Goal: Task Accomplishment & Management: Manage account settings

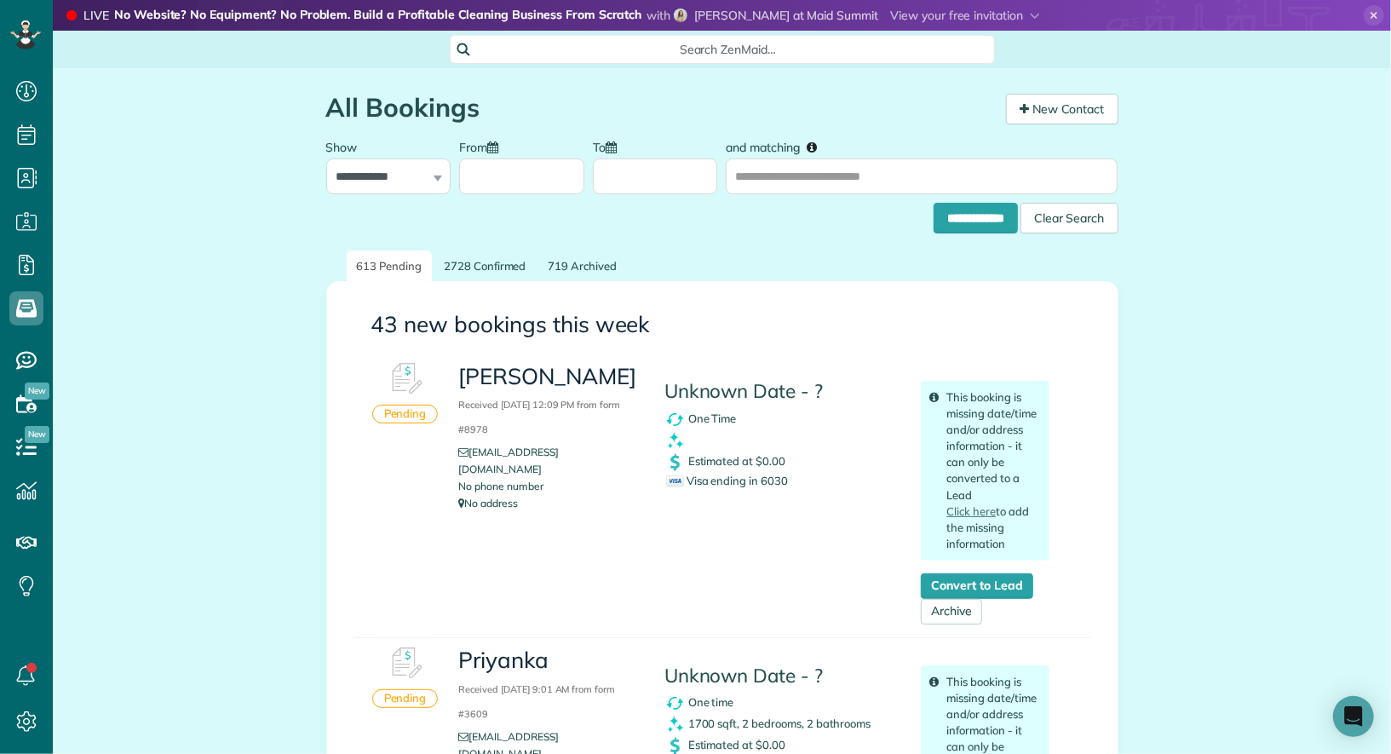
scroll to position [7, 7]
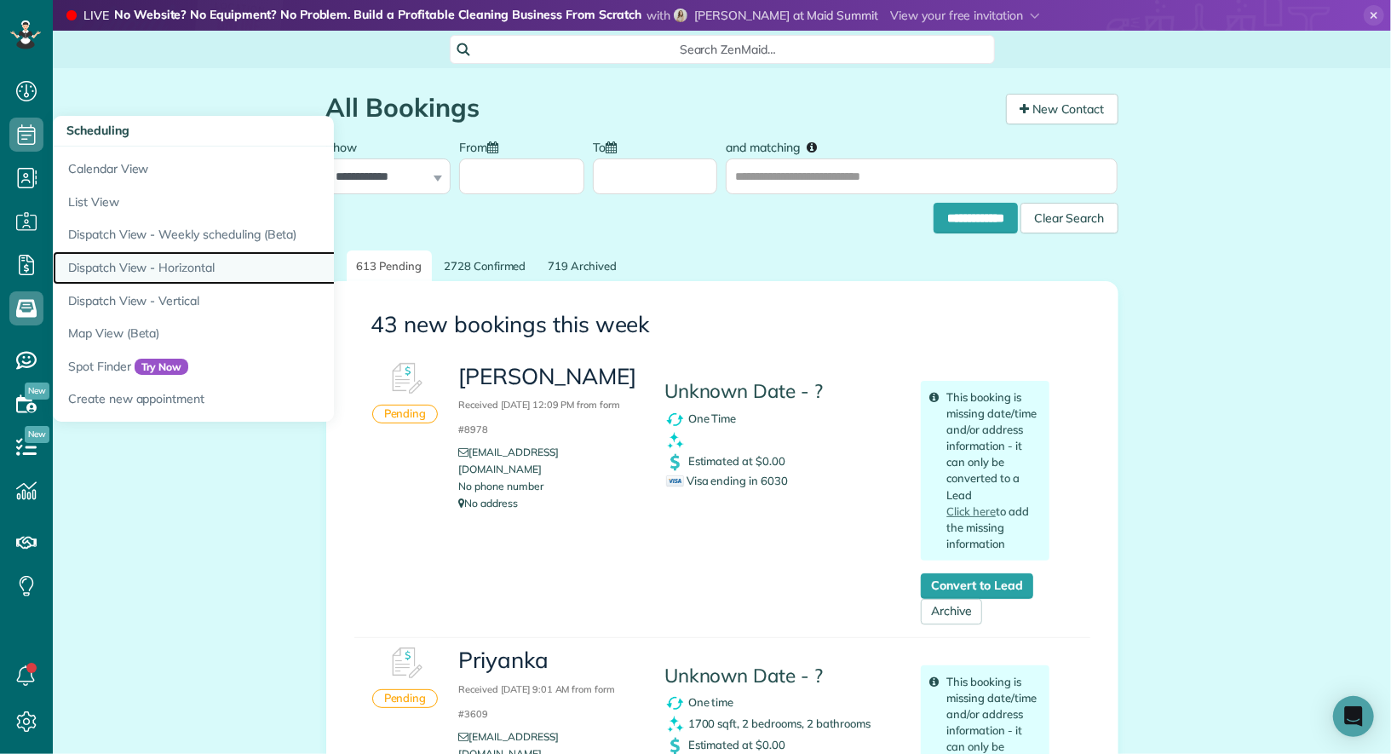
click at [158, 261] on link "Dispatch View - Horizontal" at bounding box center [266, 267] width 426 height 33
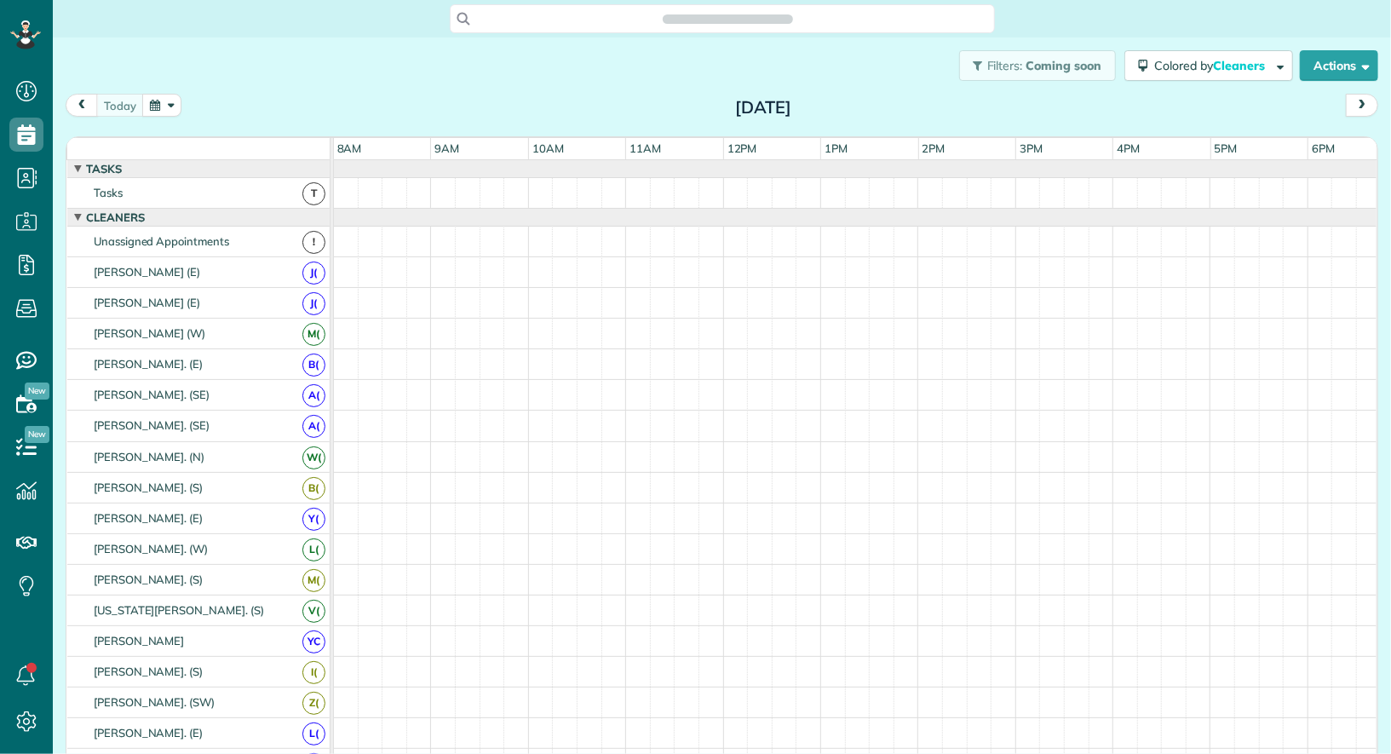
scroll to position [7, 7]
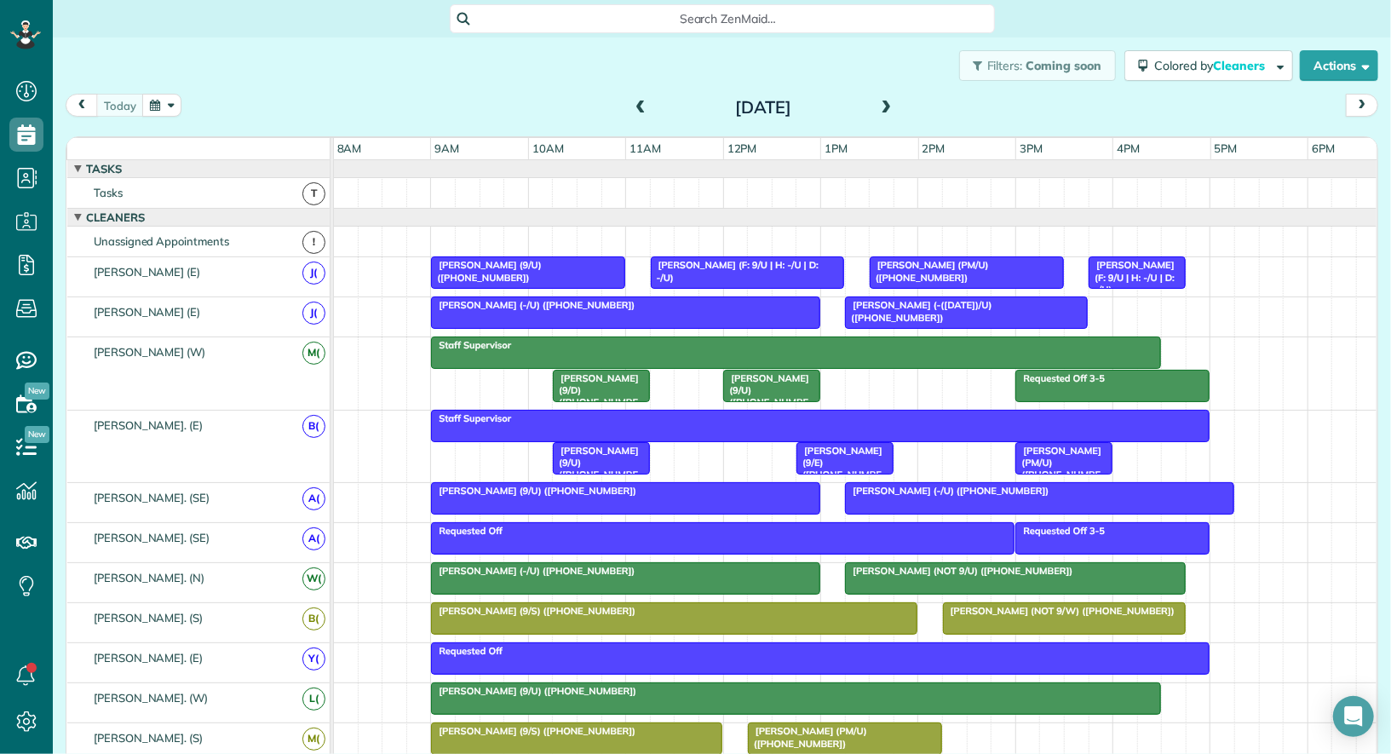
click at [888, 98] on span at bounding box center [886, 108] width 19 height 26
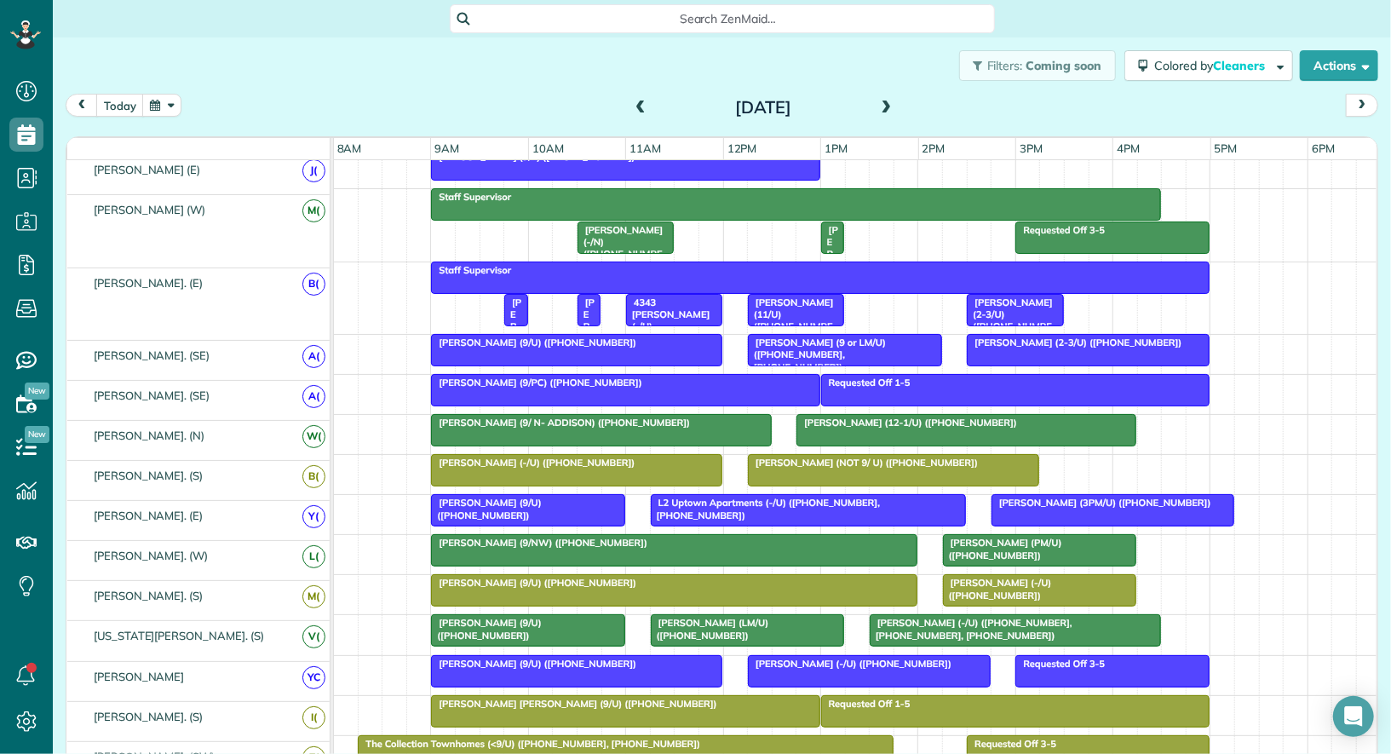
scroll to position [151, 0]
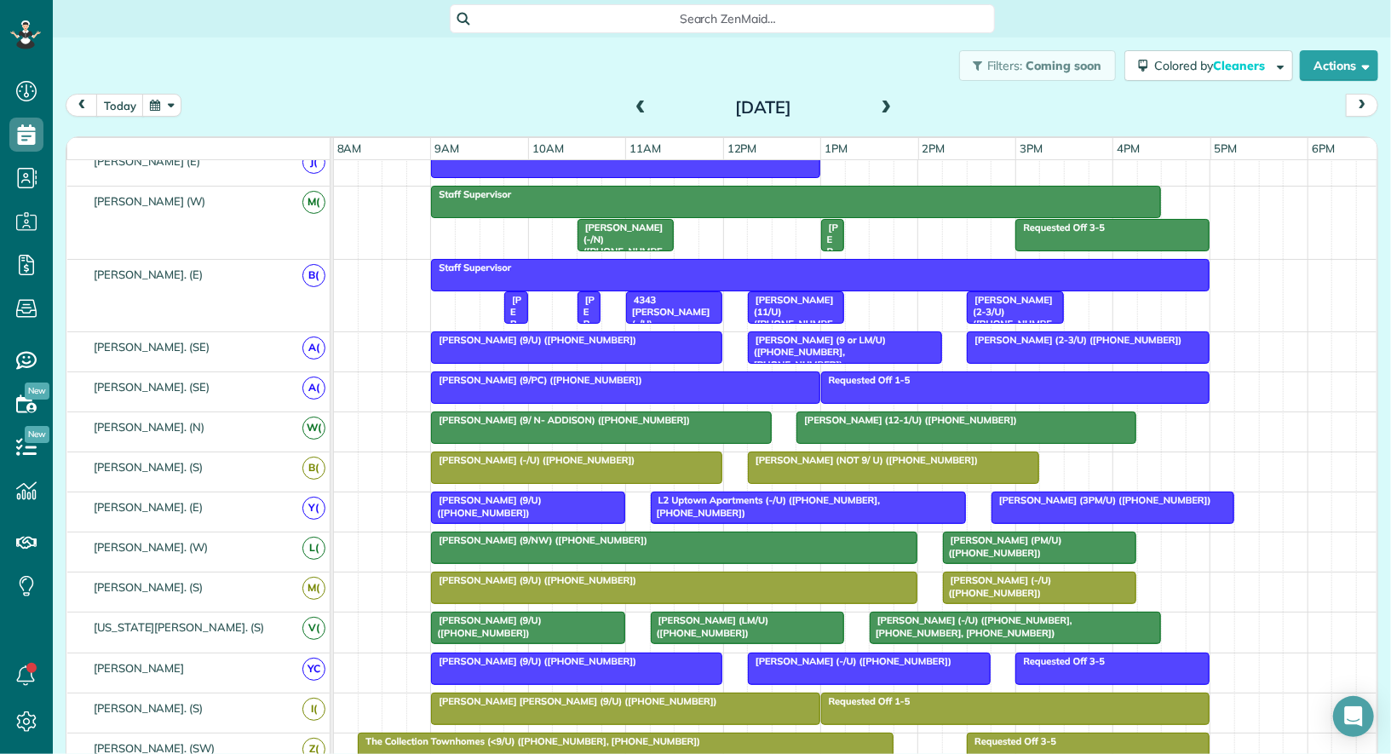
click at [1089, 494] on span "Enrique Zepeda (3PM/U) (+19453669295)" at bounding box center [1101, 500] width 221 height 12
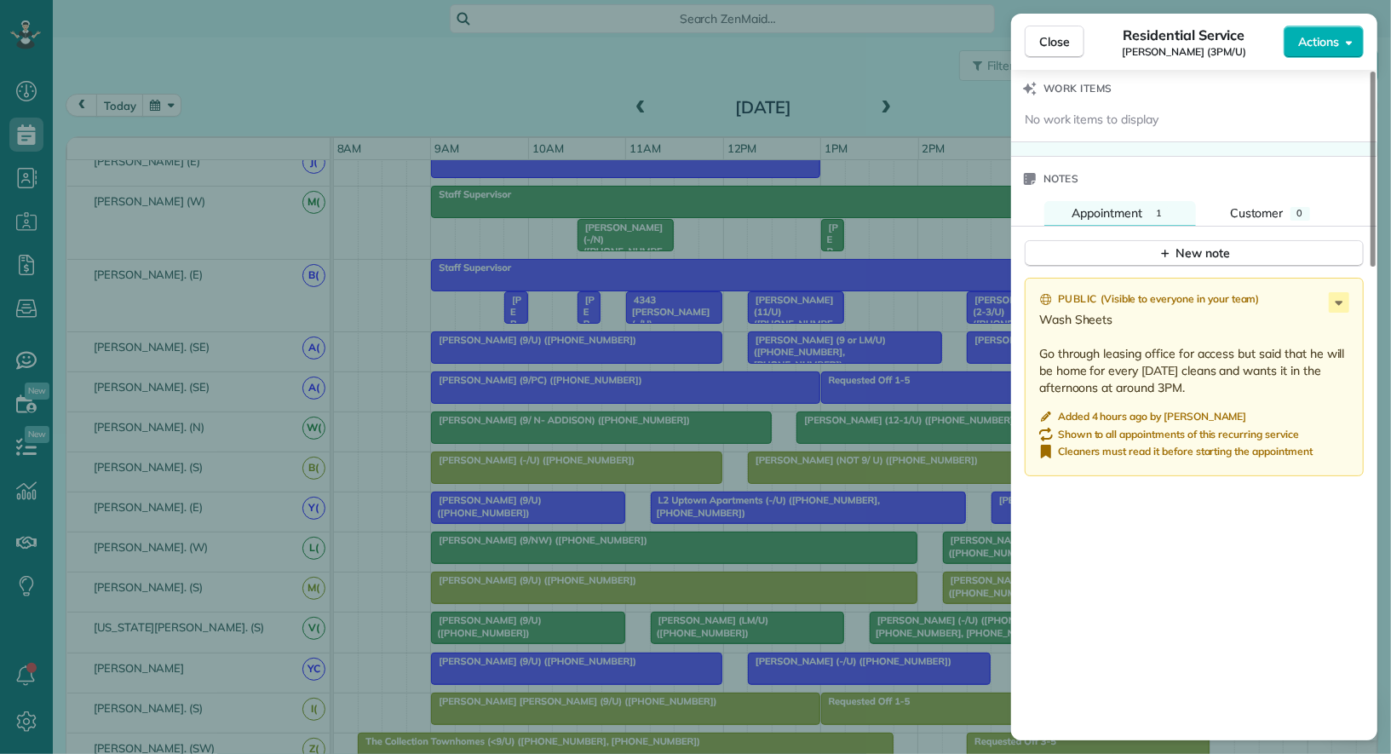
scroll to position [1271, 0]
click at [1059, 41] on span "Close" at bounding box center [1054, 41] width 31 height 17
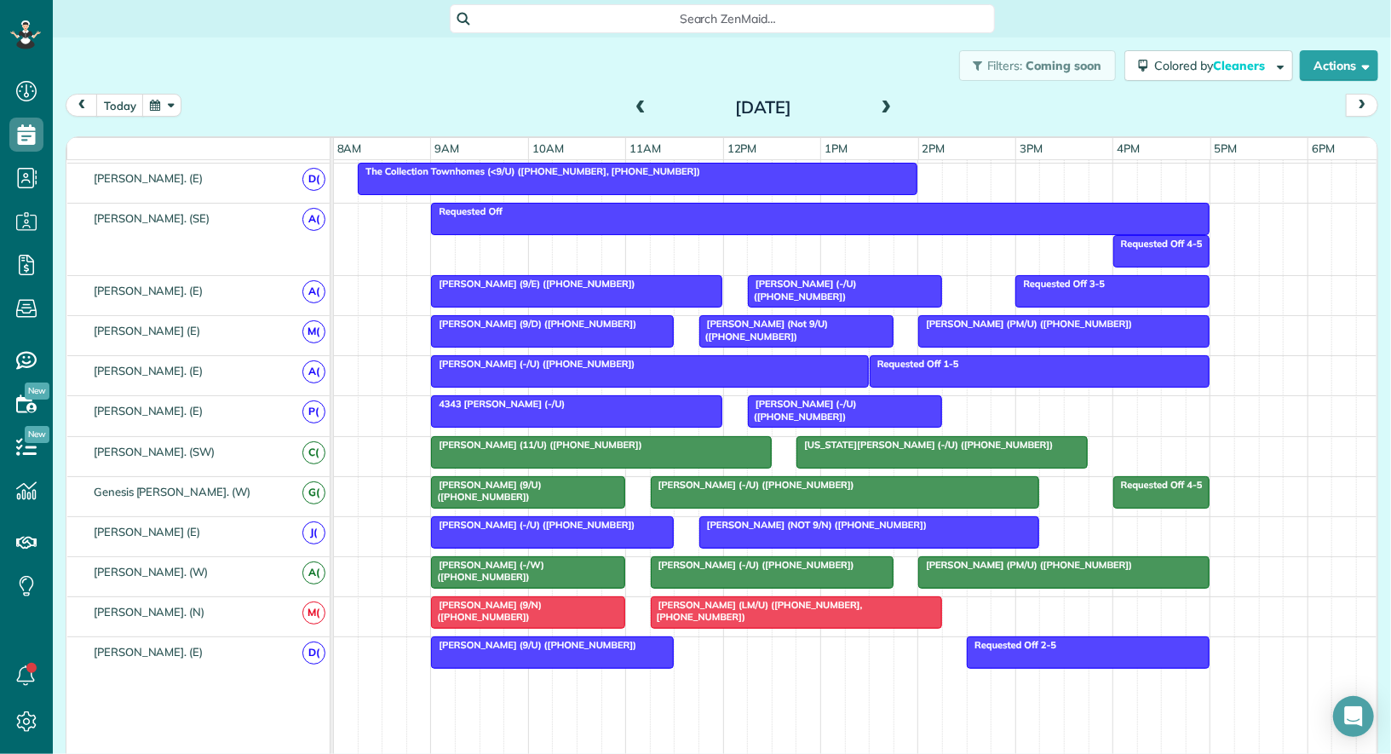
scroll to position [867, 0]
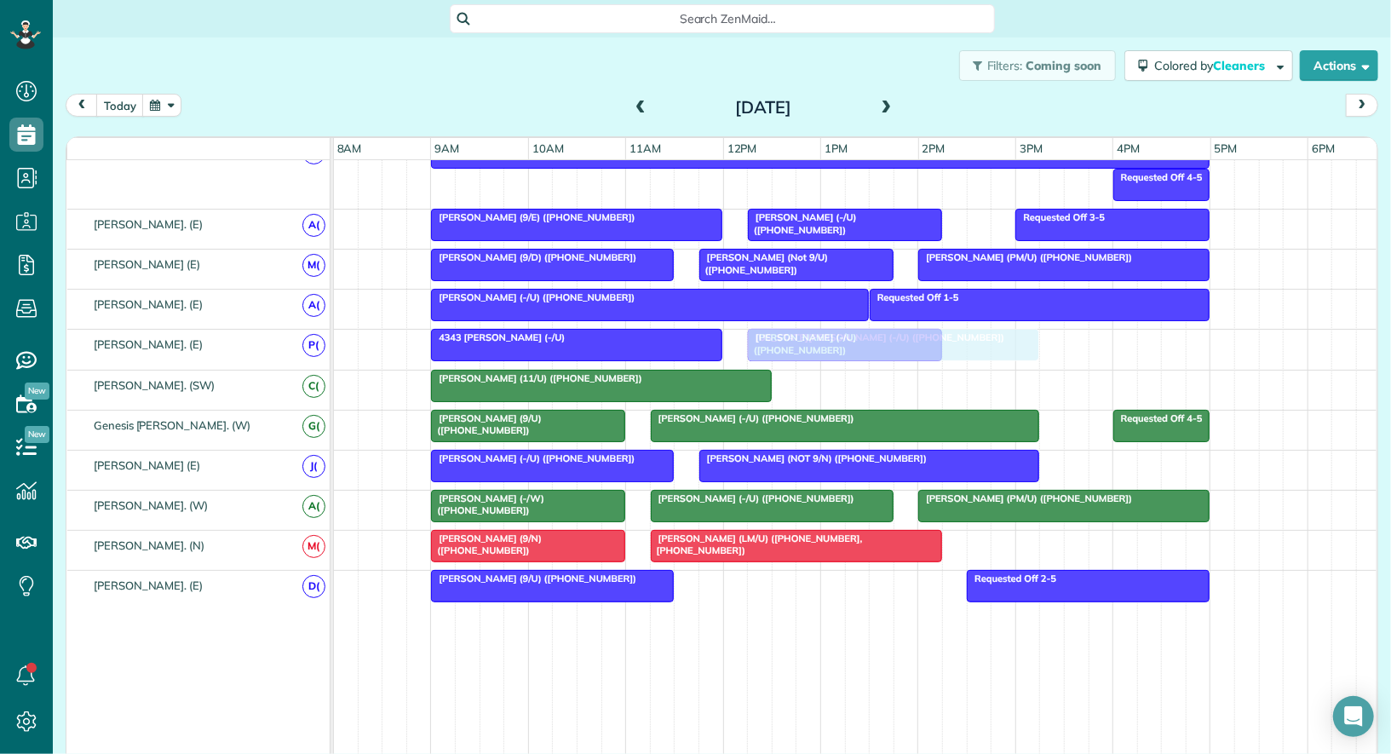
drag, startPoint x: 848, startPoint y: 382, endPoint x: 801, endPoint y: 355, distance: 54.5
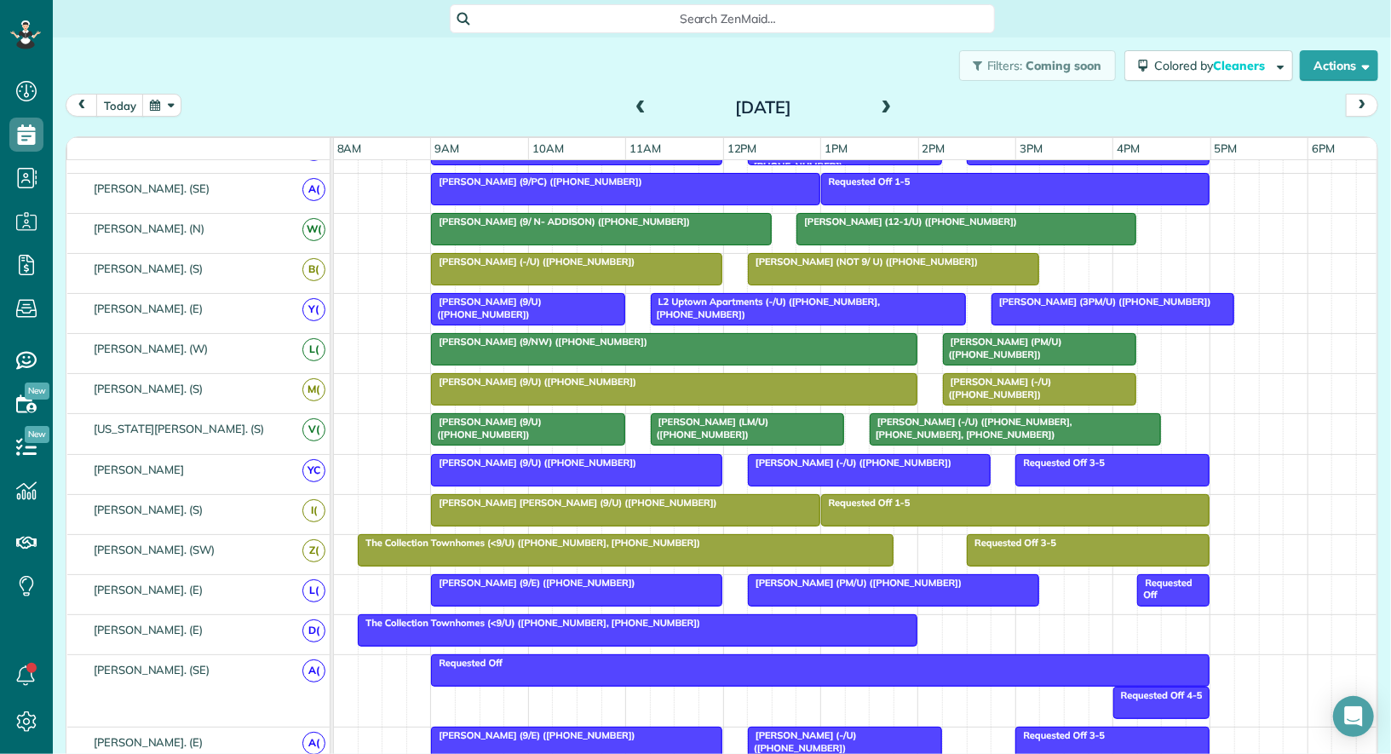
scroll to position [376, 0]
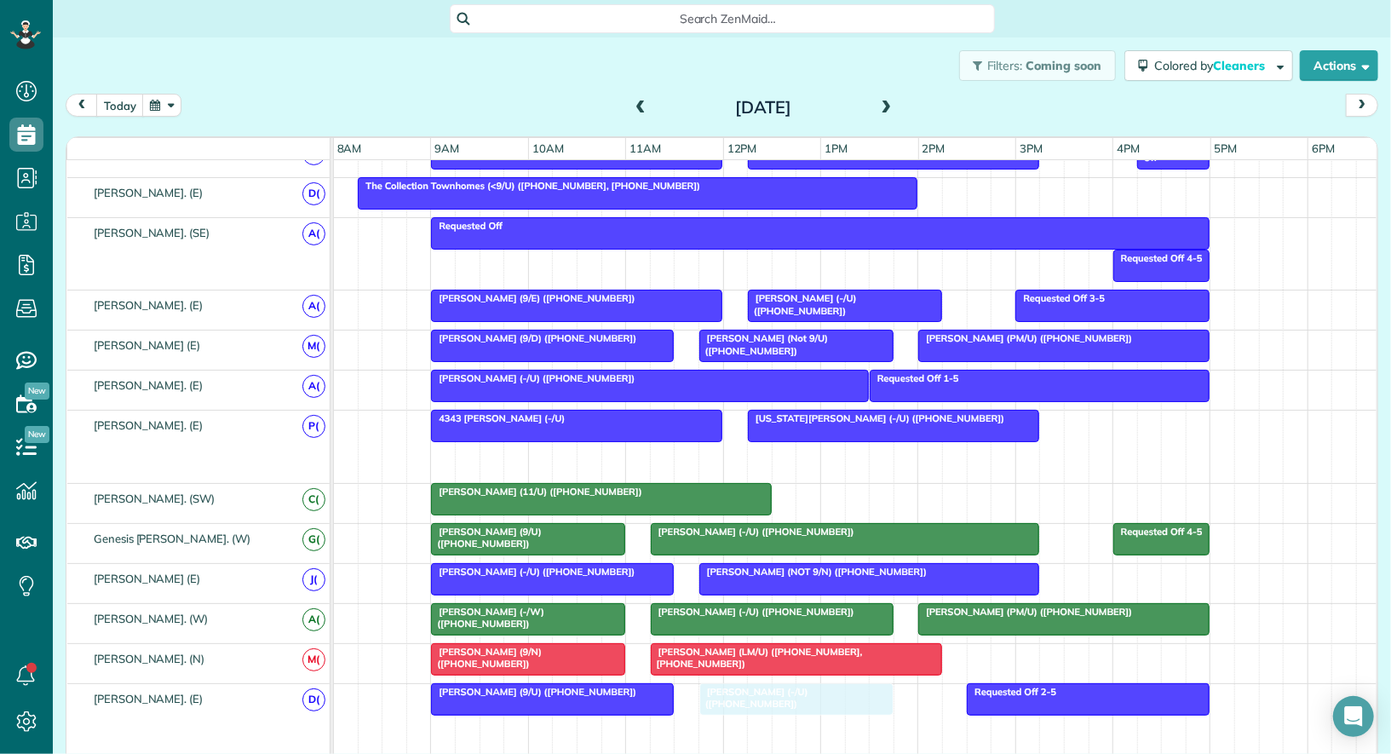
drag, startPoint x: 791, startPoint y: 445, endPoint x: 744, endPoint y: 699, distance: 258.3
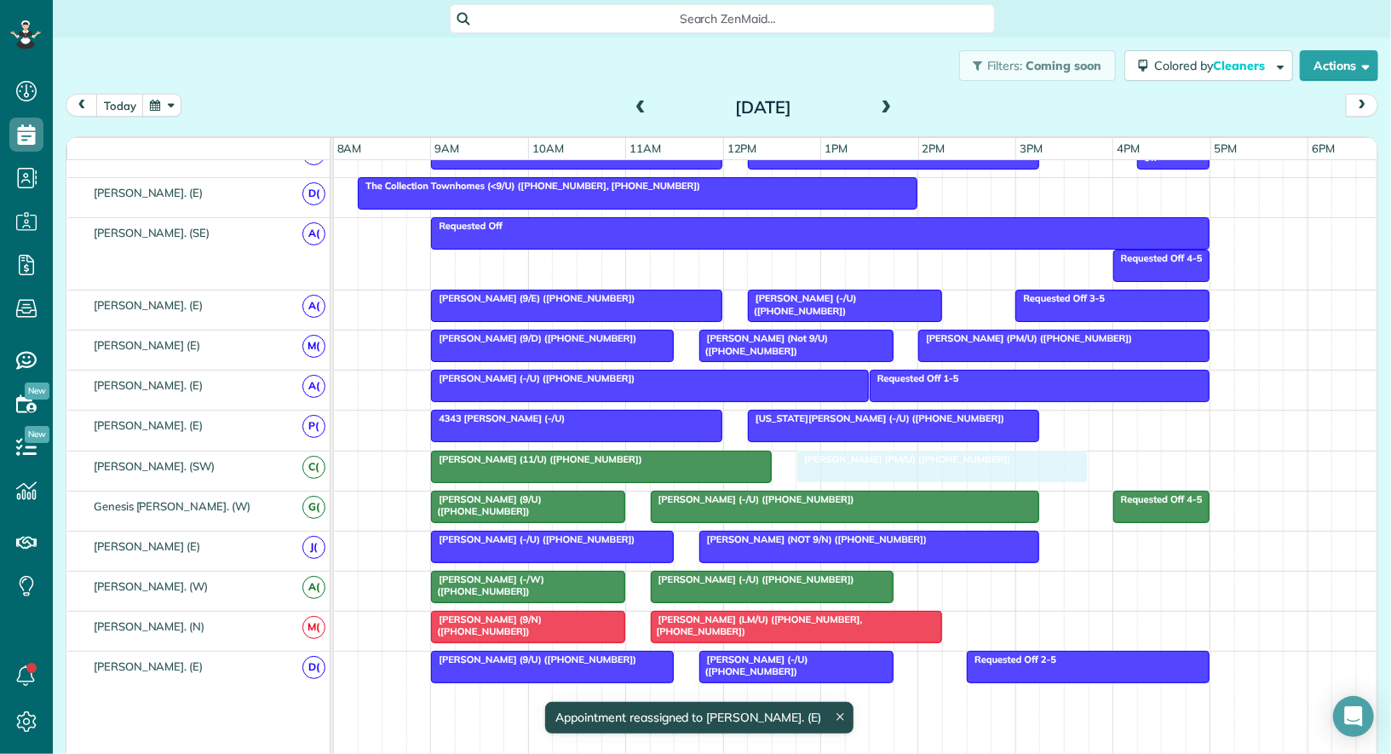
drag, startPoint x: 1030, startPoint y: 581, endPoint x: 912, endPoint y: 466, distance: 164.4
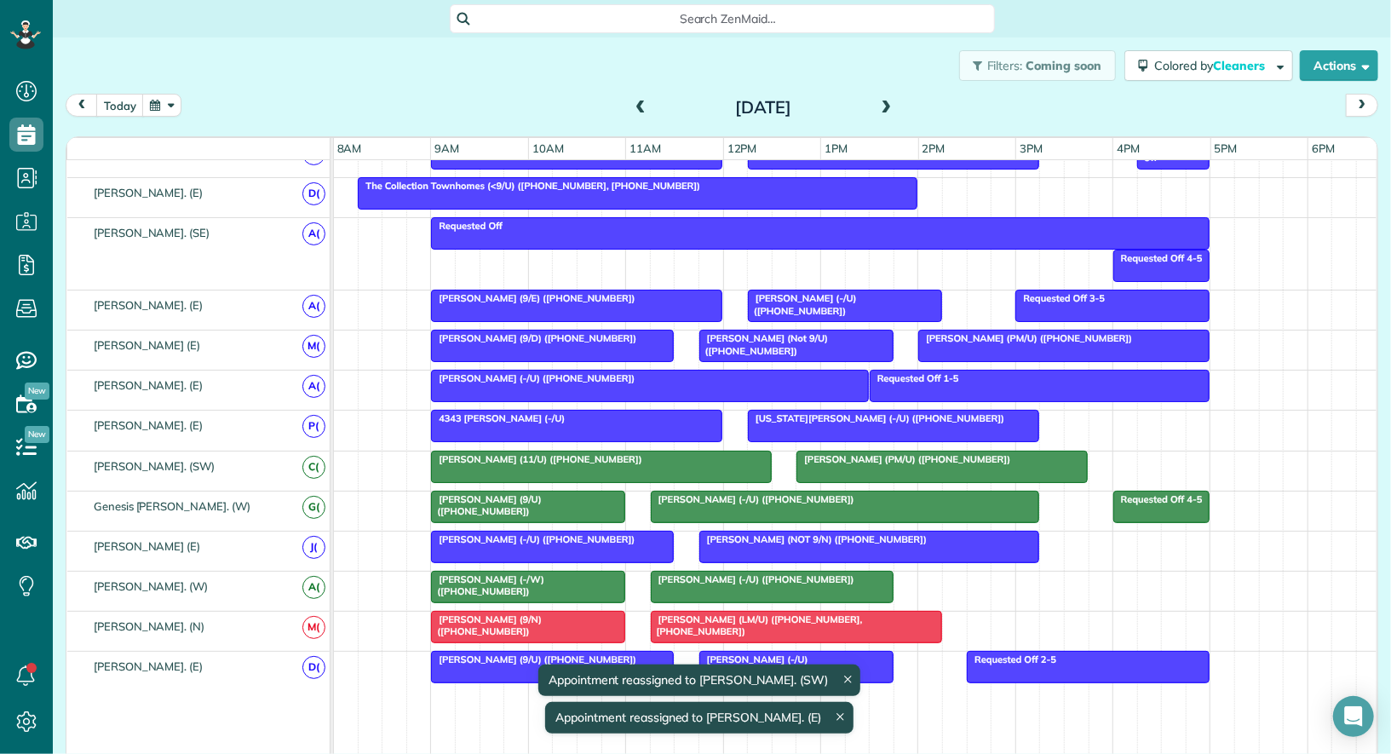
click at [682, 453] on div "Holly Byers (11/U) (+15136079589)" at bounding box center [601, 459] width 330 height 12
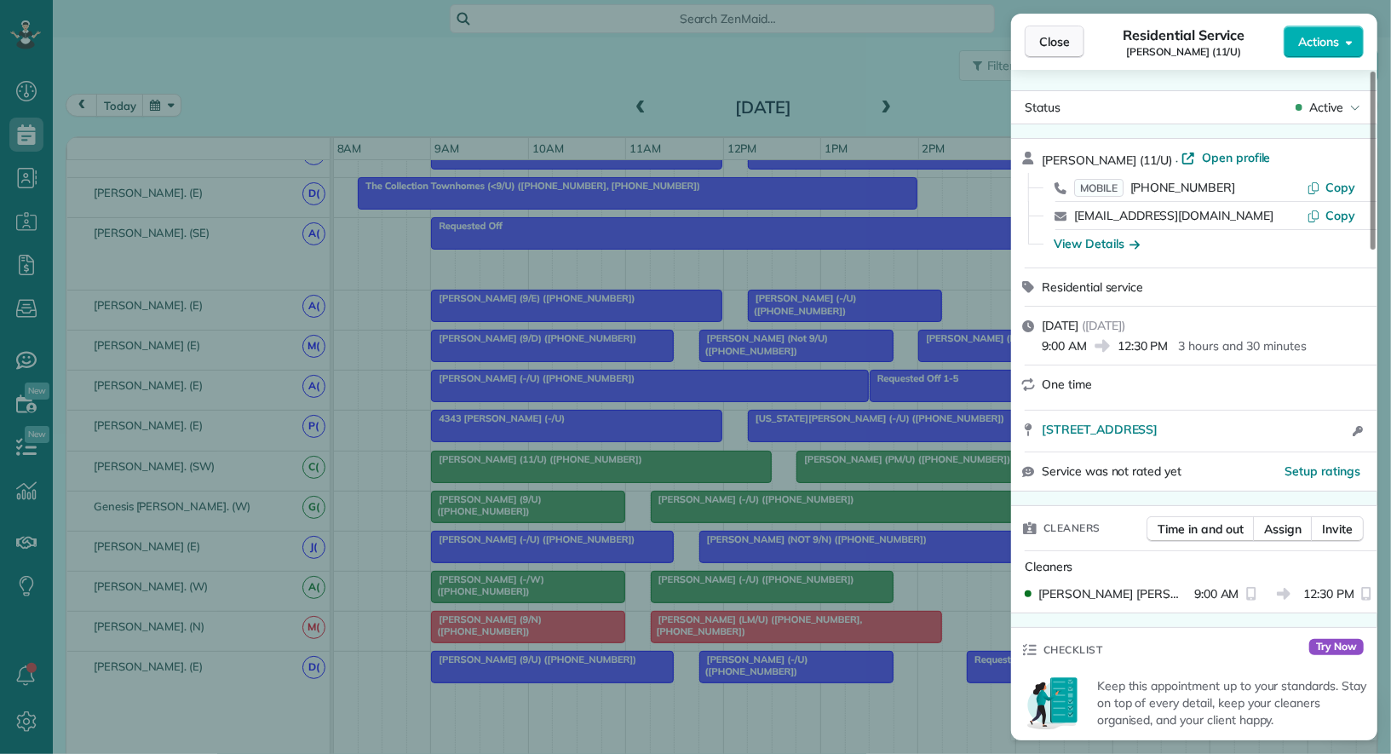
click at [1055, 38] on span "Close" at bounding box center [1054, 41] width 31 height 17
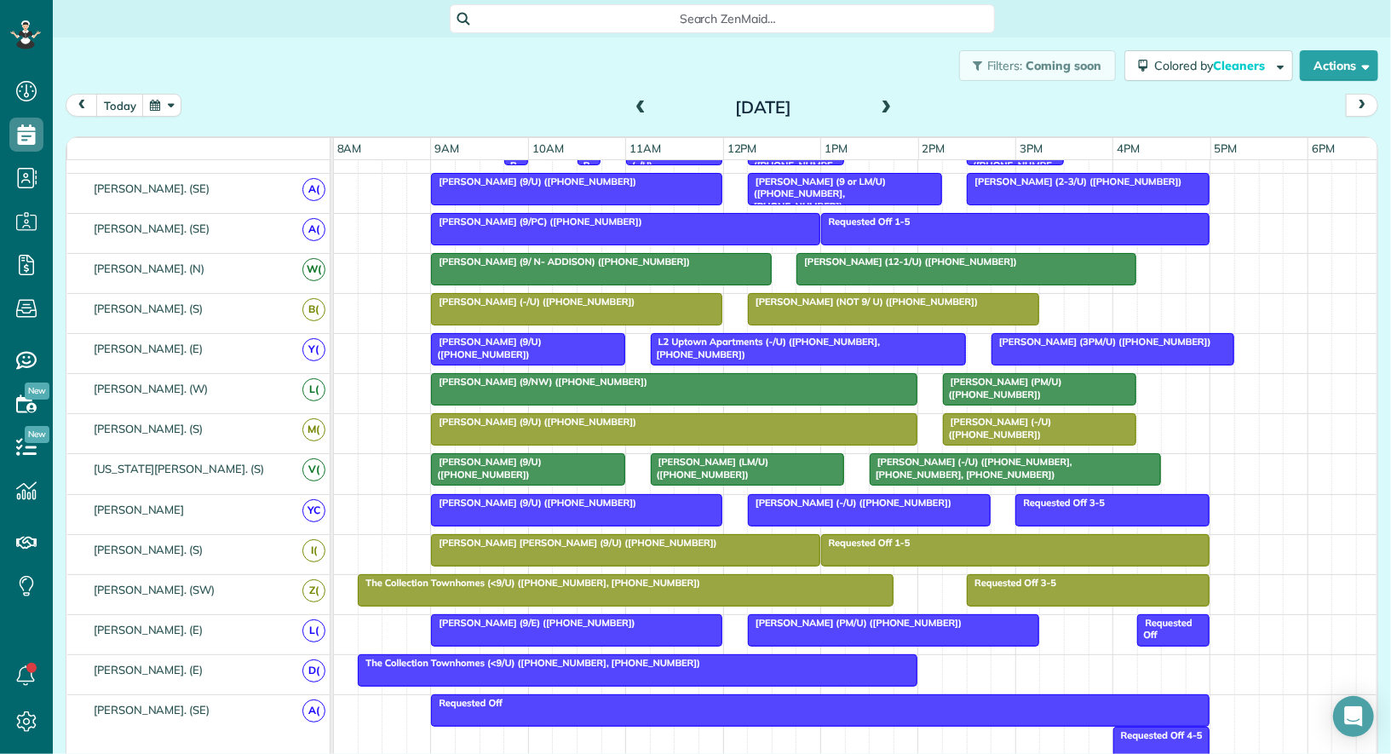
scroll to position [319, 0]
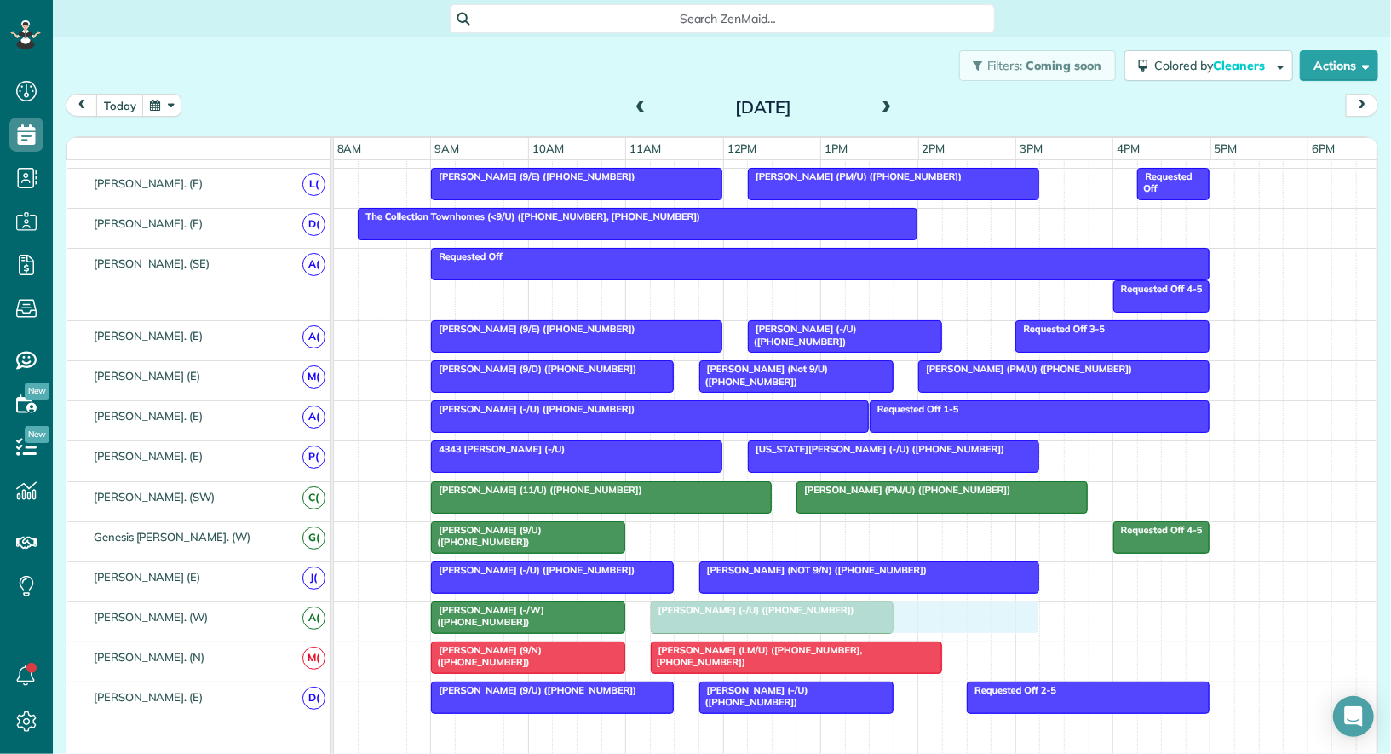
drag, startPoint x: 747, startPoint y: 518, endPoint x: 747, endPoint y: 585, distance: 67.3
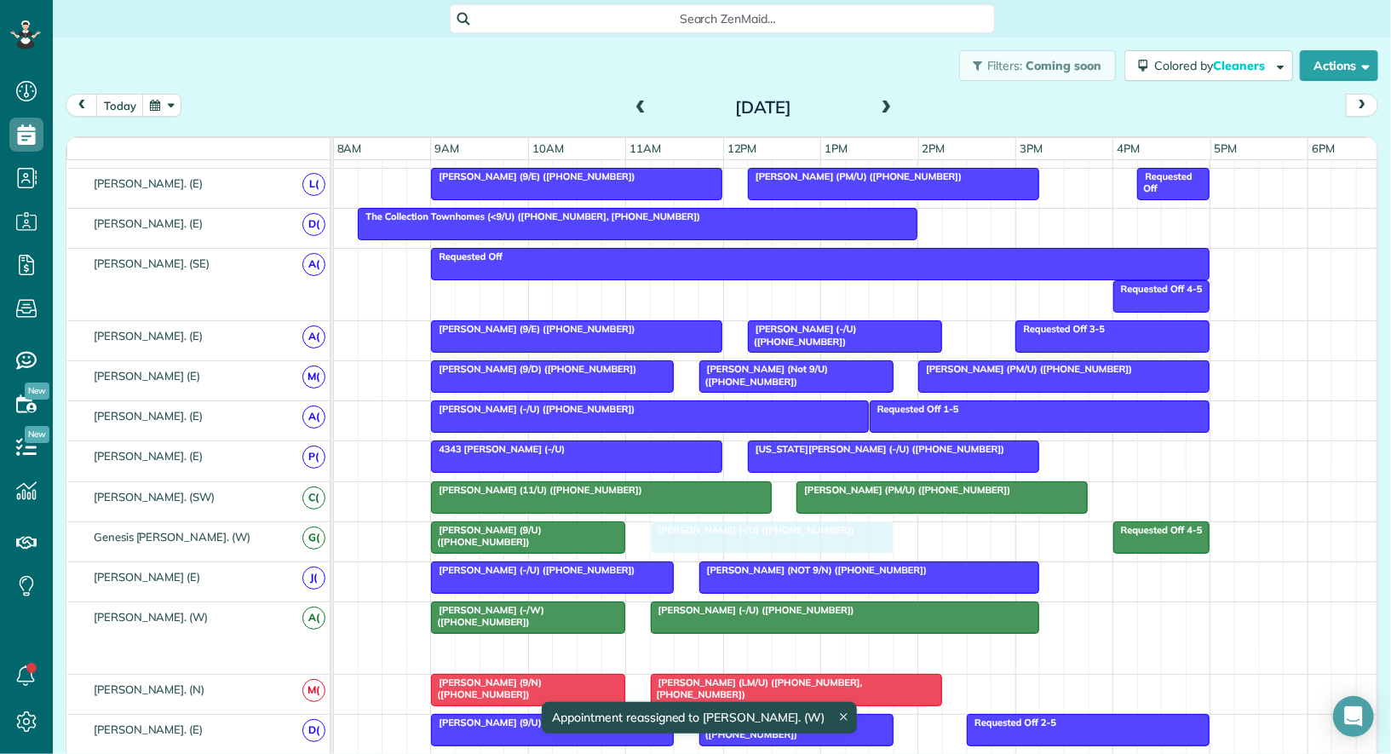
drag, startPoint x: 734, startPoint y: 630, endPoint x: 727, endPoint y: 533, distance: 97.4
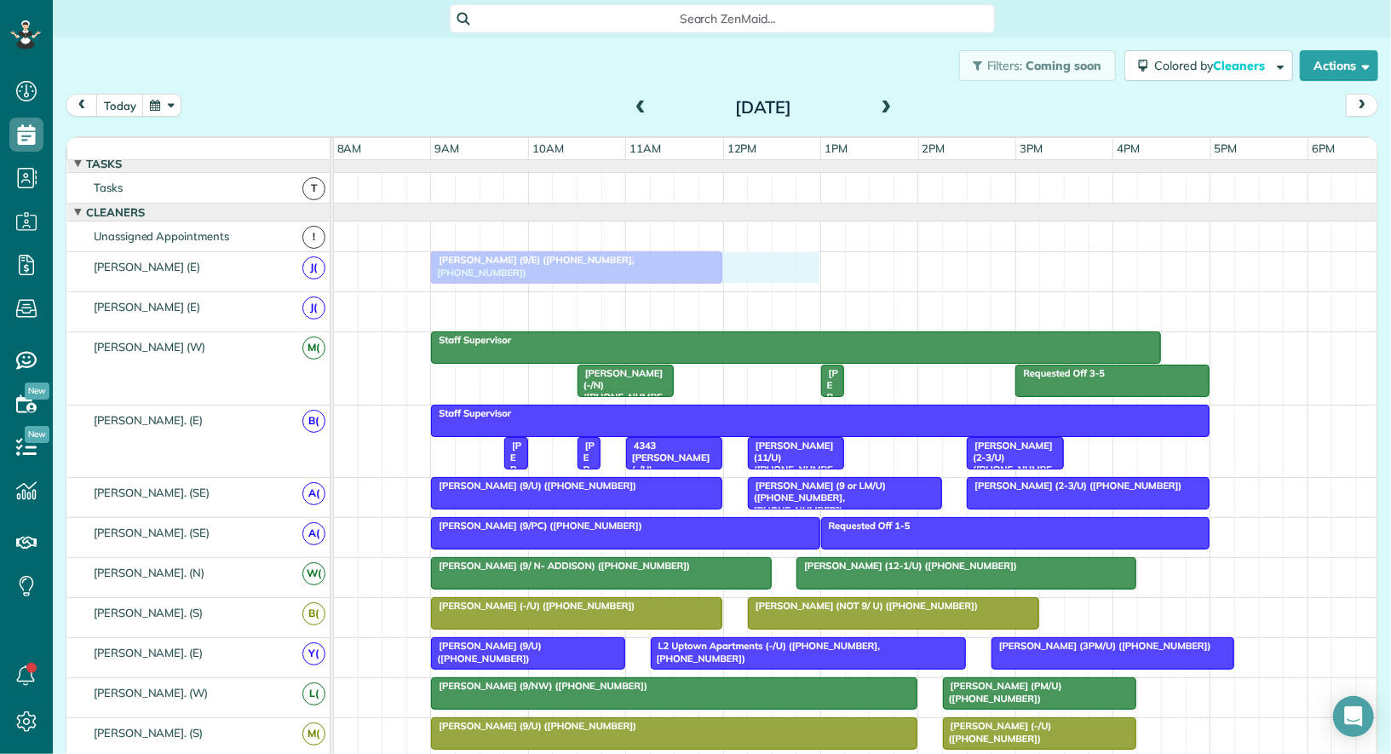
drag, startPoint x: 602, startPoint y: 306, endPoint x: 602, endPoint y: 259, distance: 46.8
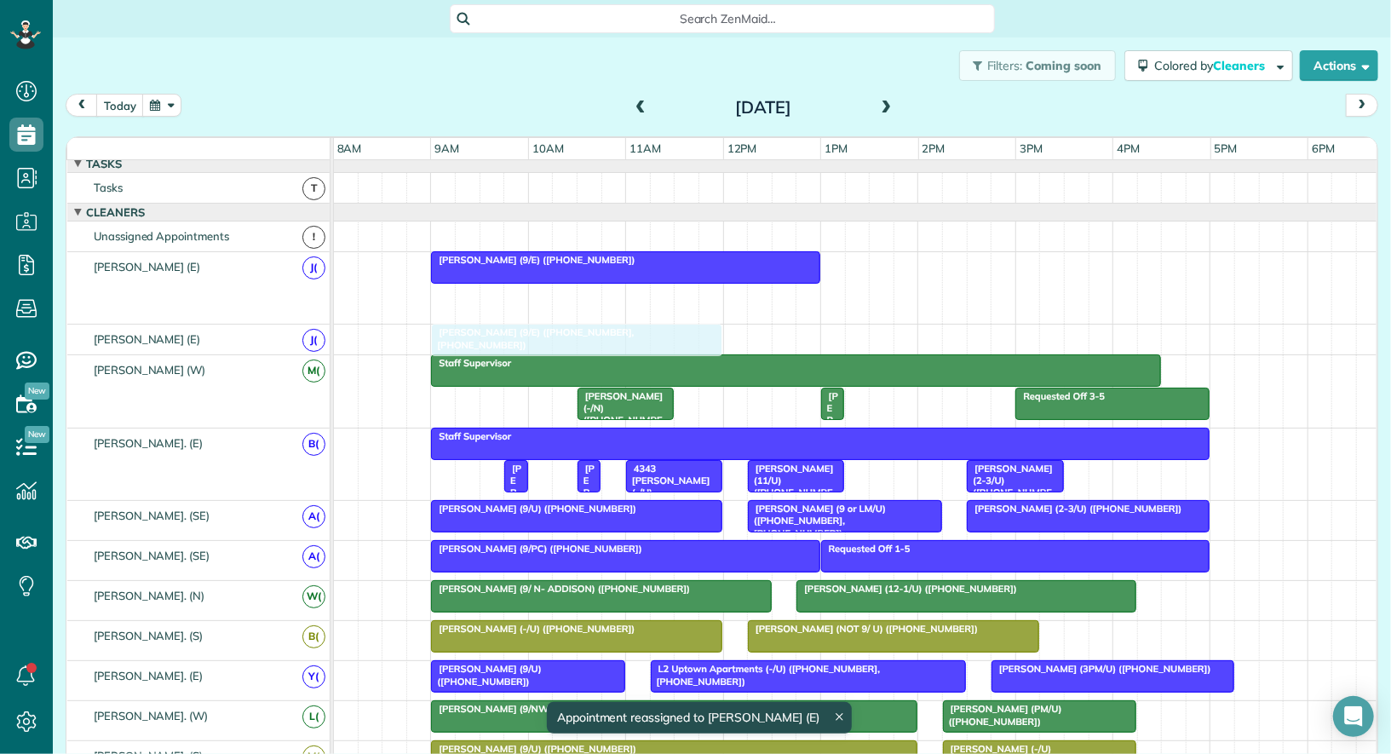
drag, startPoint x: 598, startPoint y: 294, endPoint x: 604, endPoint y: 343, distance: 49.8
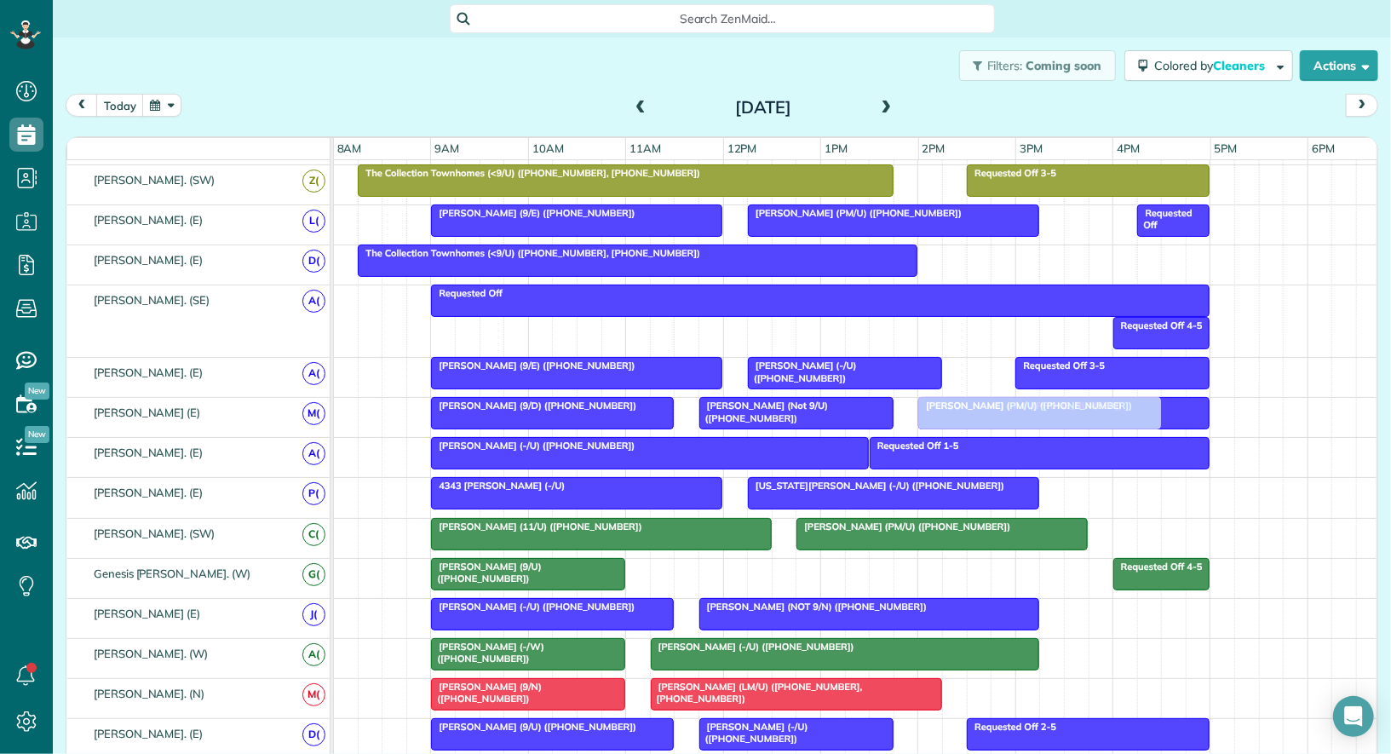
drag, startPoint x: 751, startPoint y: 557, endPoint x: 1025, endPoint y: 418, distance: 306.7
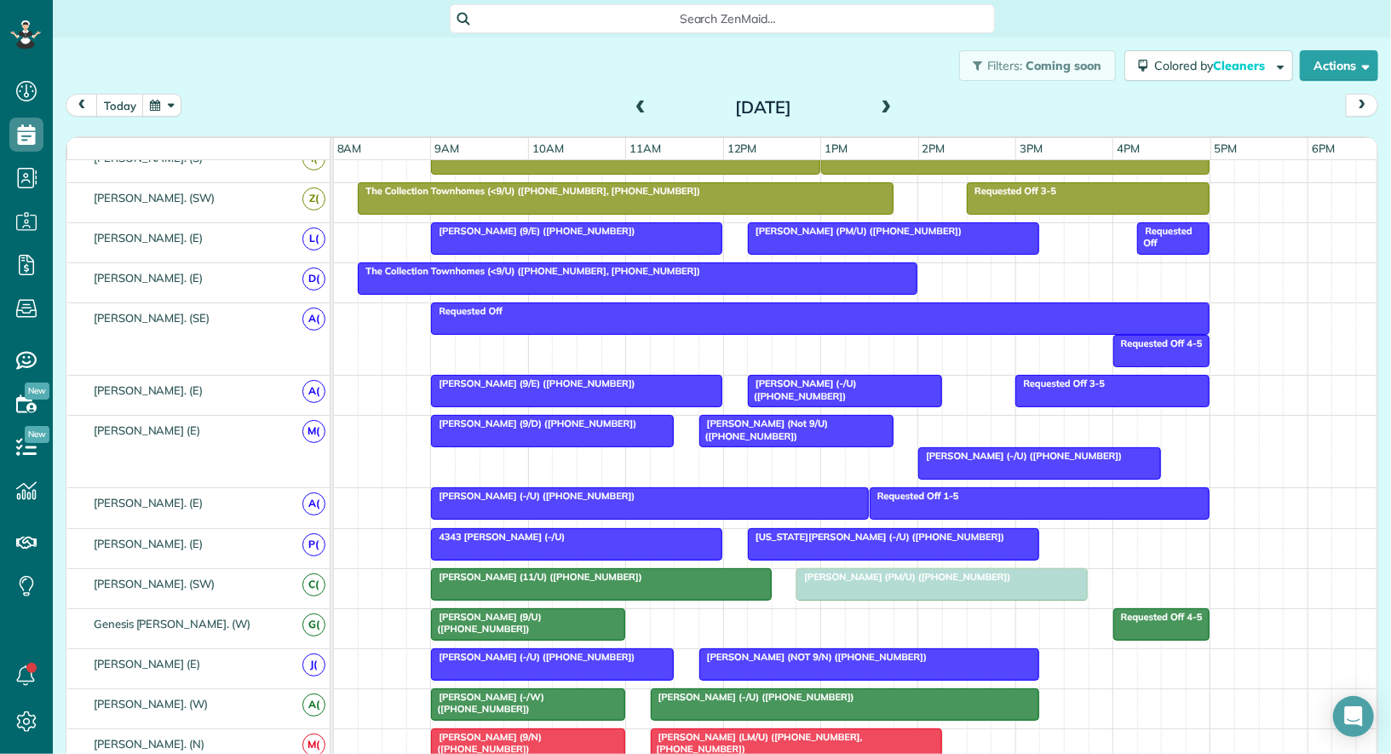
drag, startPoint x: 985, startPoint y: 417, endPoint x: 863, endPoint y: 592, distance: 212.9
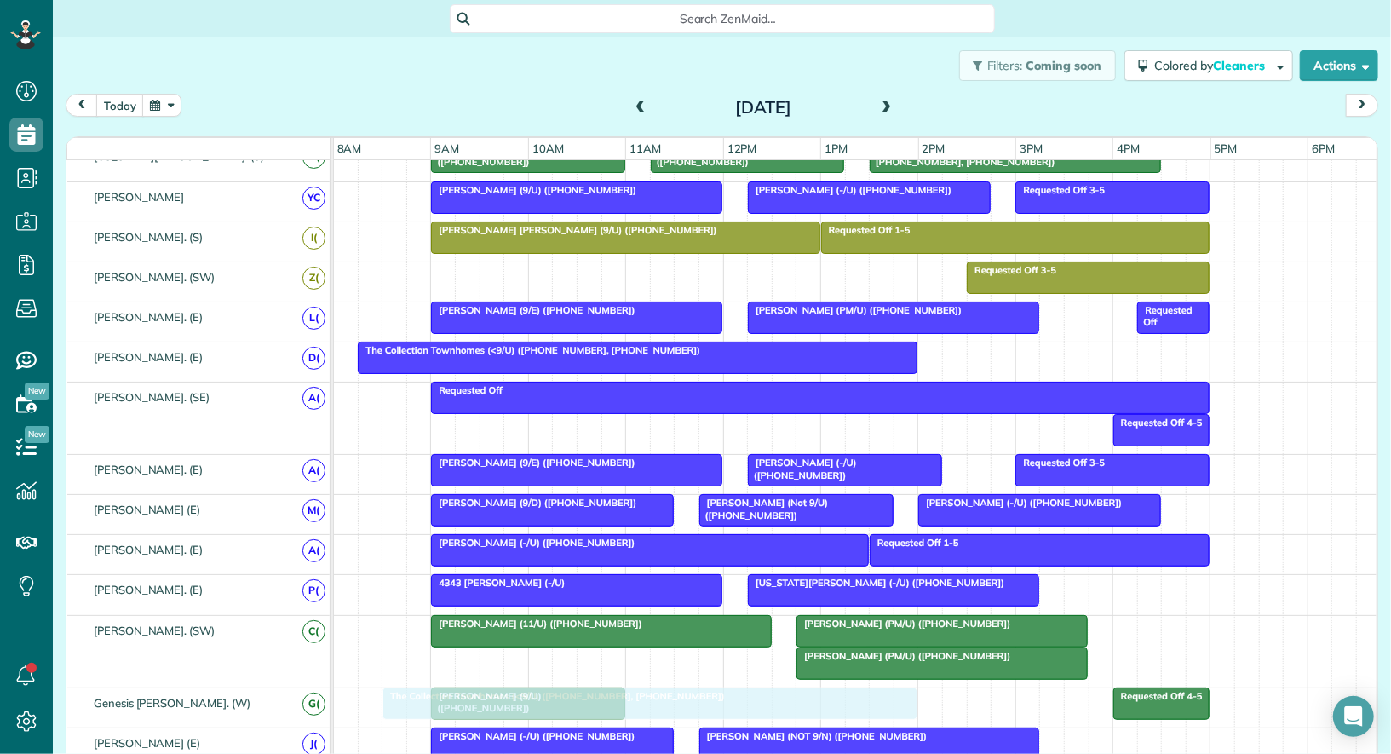
drag, startPoint x: 650, startPoint y: 267, endPoint x: 678, endPoint y: 697, distance: 430.2
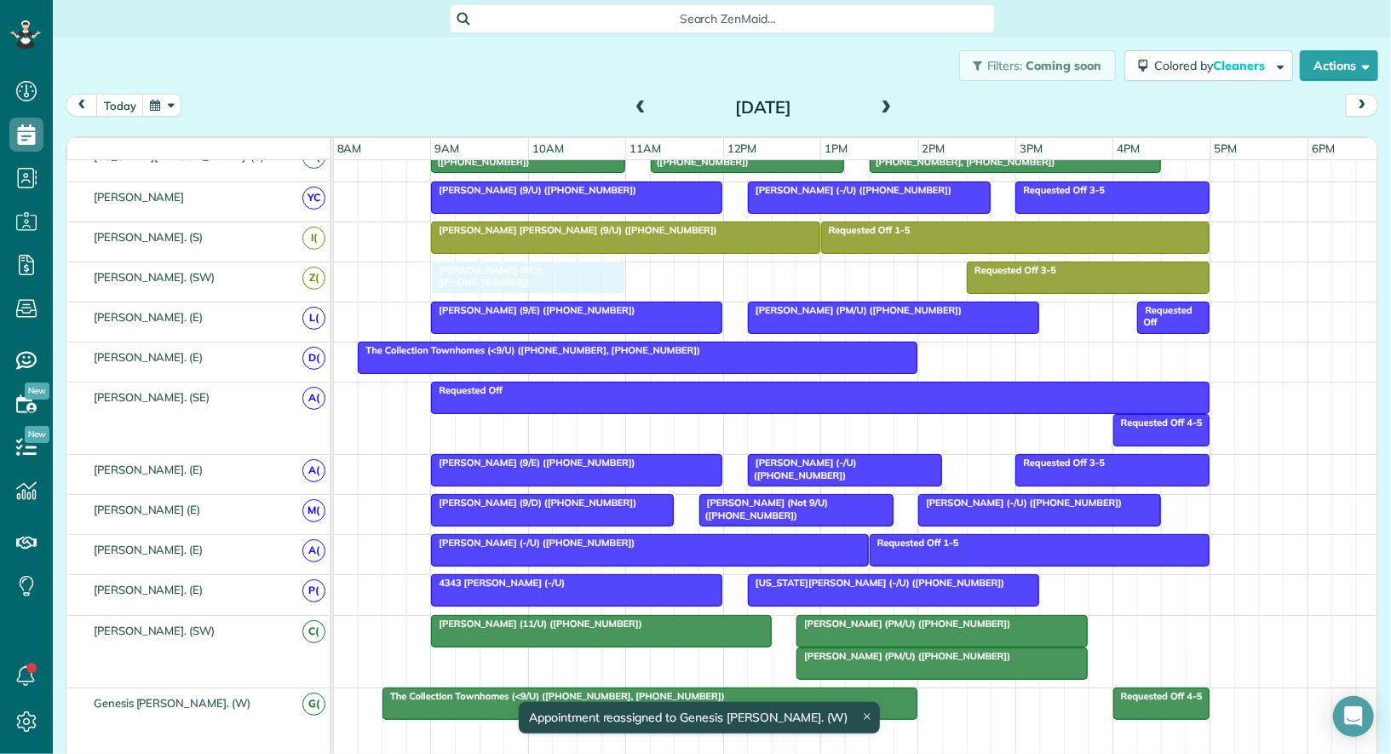
drag, startPoint x: 469, startPoint y: 722, endPoint x: 466, endPoint y: 262, distance: 460.8
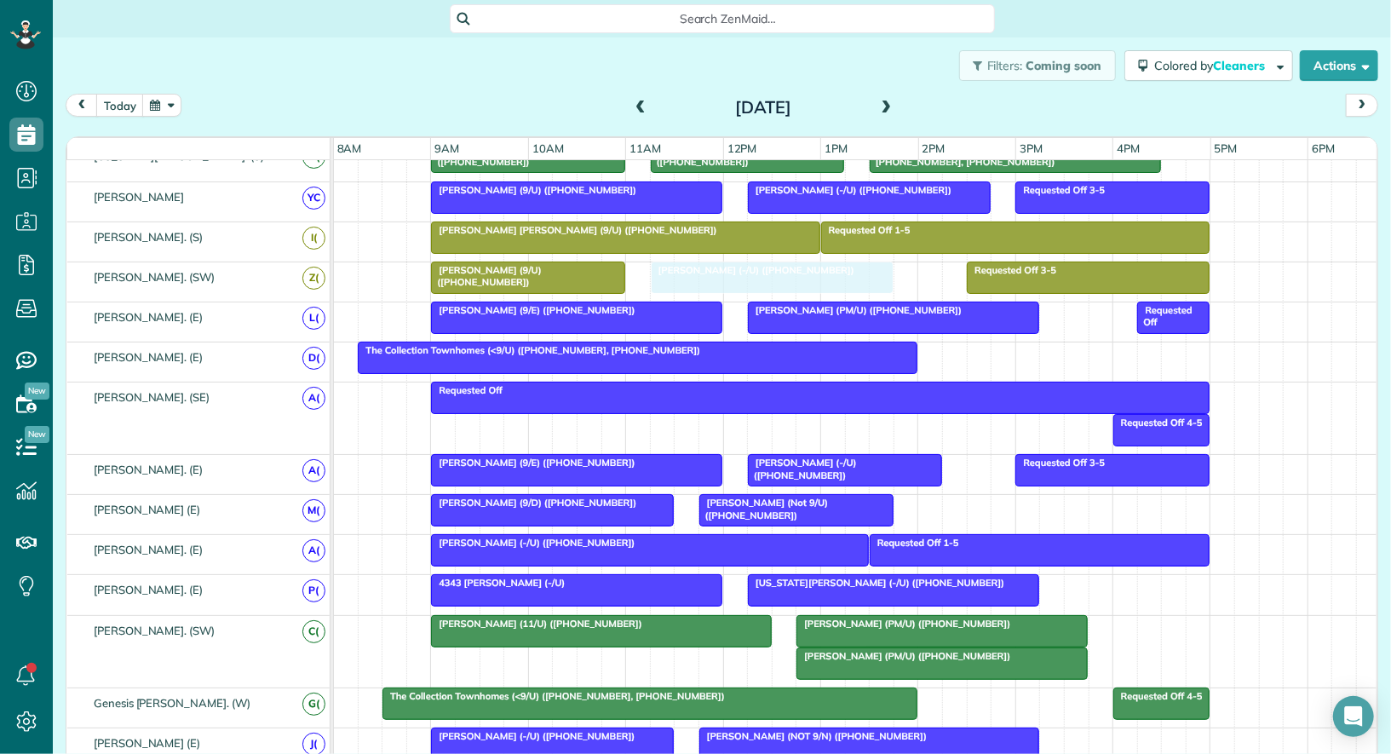
drag, startPoint x: 1009, startPoint y: 495, endPoint x: 736, endPoint y: 265, distance: 357.3
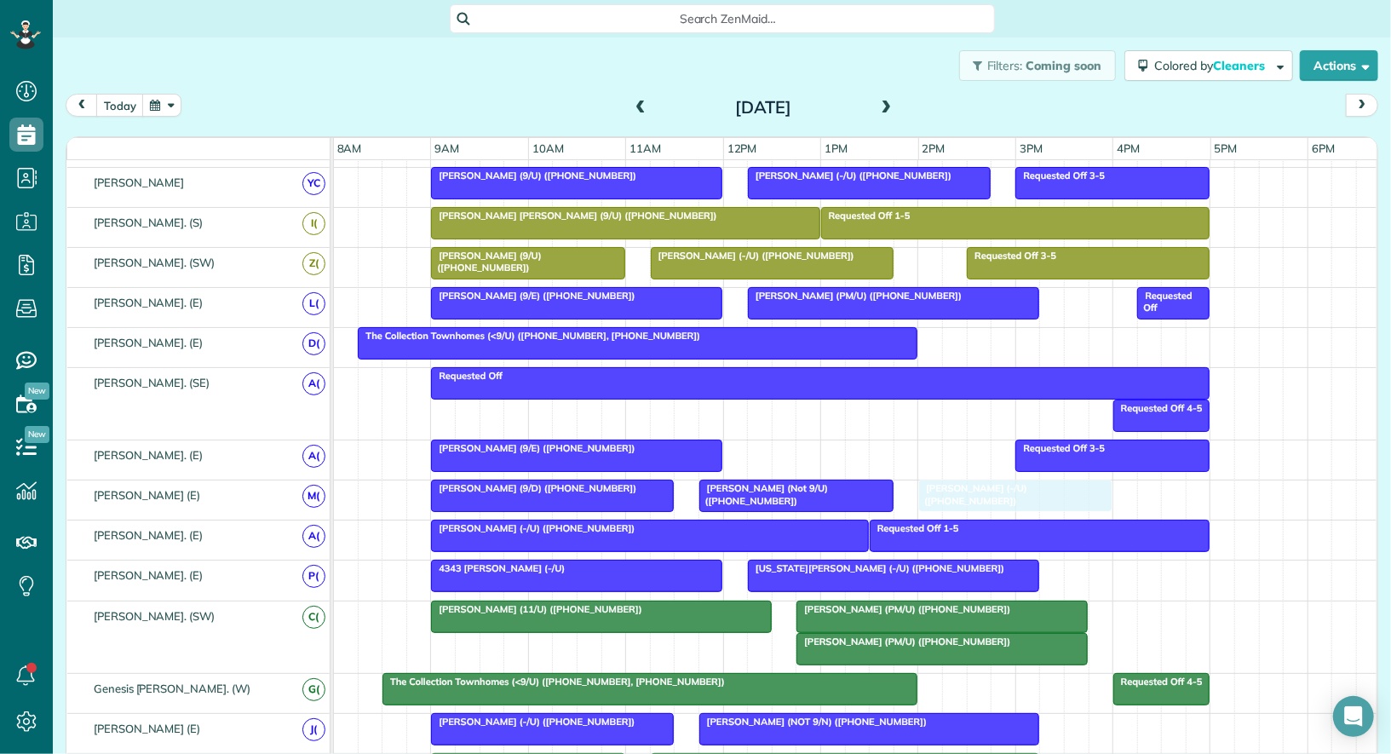
drag, startPoint x: 836, startPoint y: 443, endPoint x: 1014, endPoint y: 491, distance: 184.3
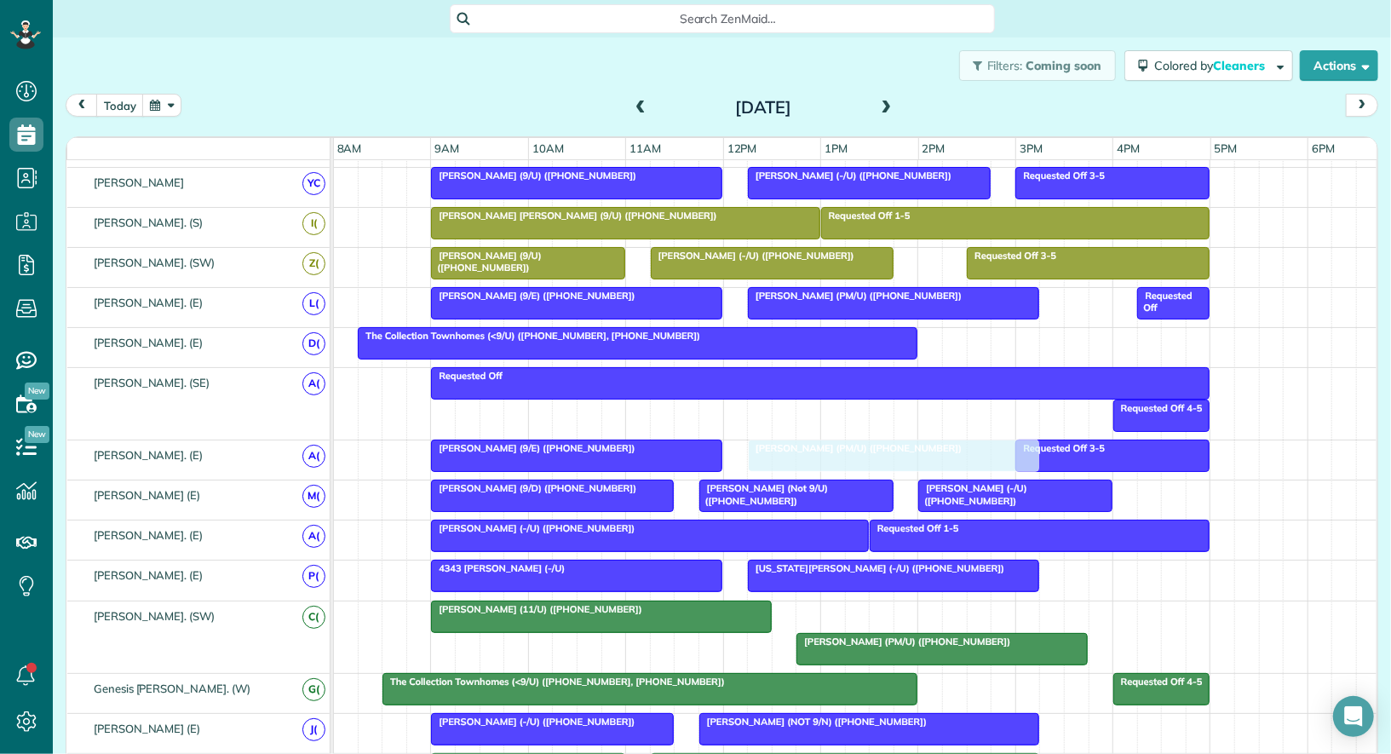
drag, startPoint x: 869, startPoint y: 603, endPoint x: 825, endPoint y: 447, distance: 162.1
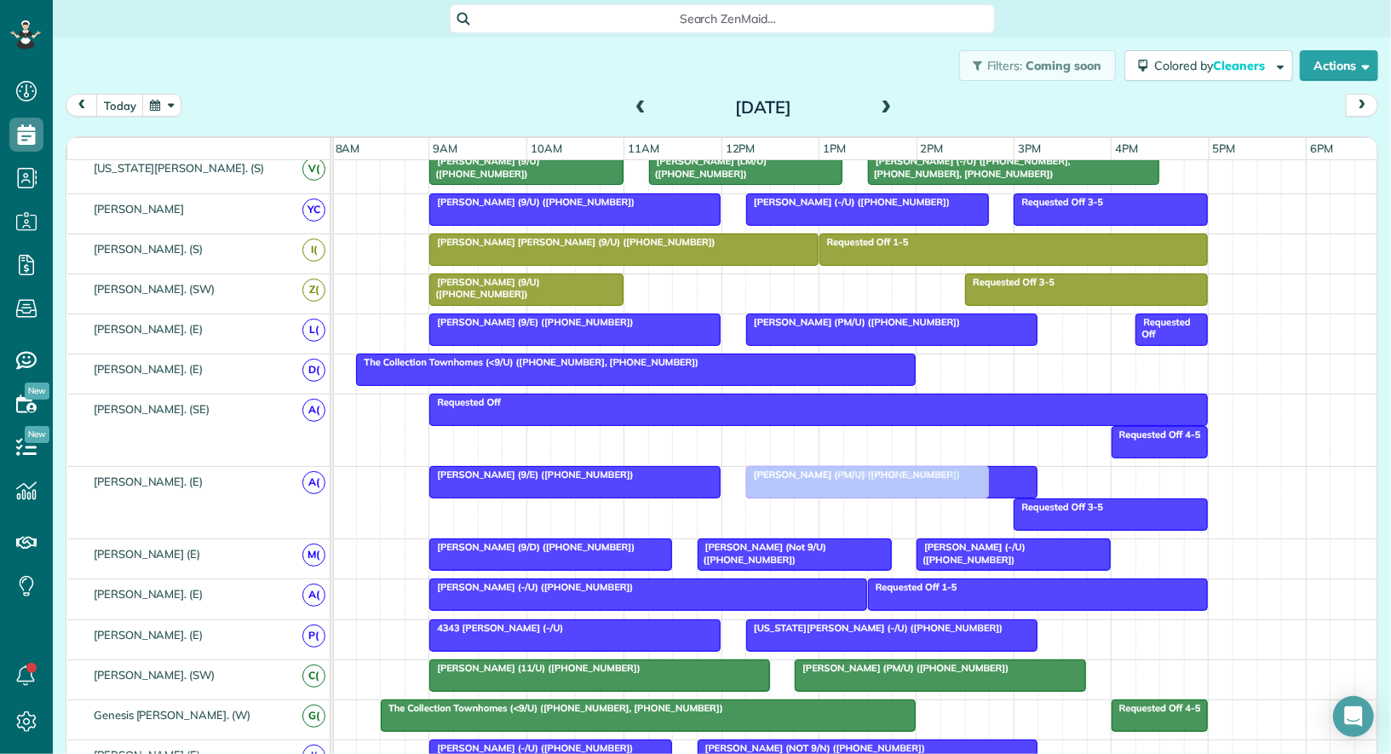
drag, startPoint x: 765, startPoint y: 285, endPoint x: 865, endPoint y: 481, distance: 220.2
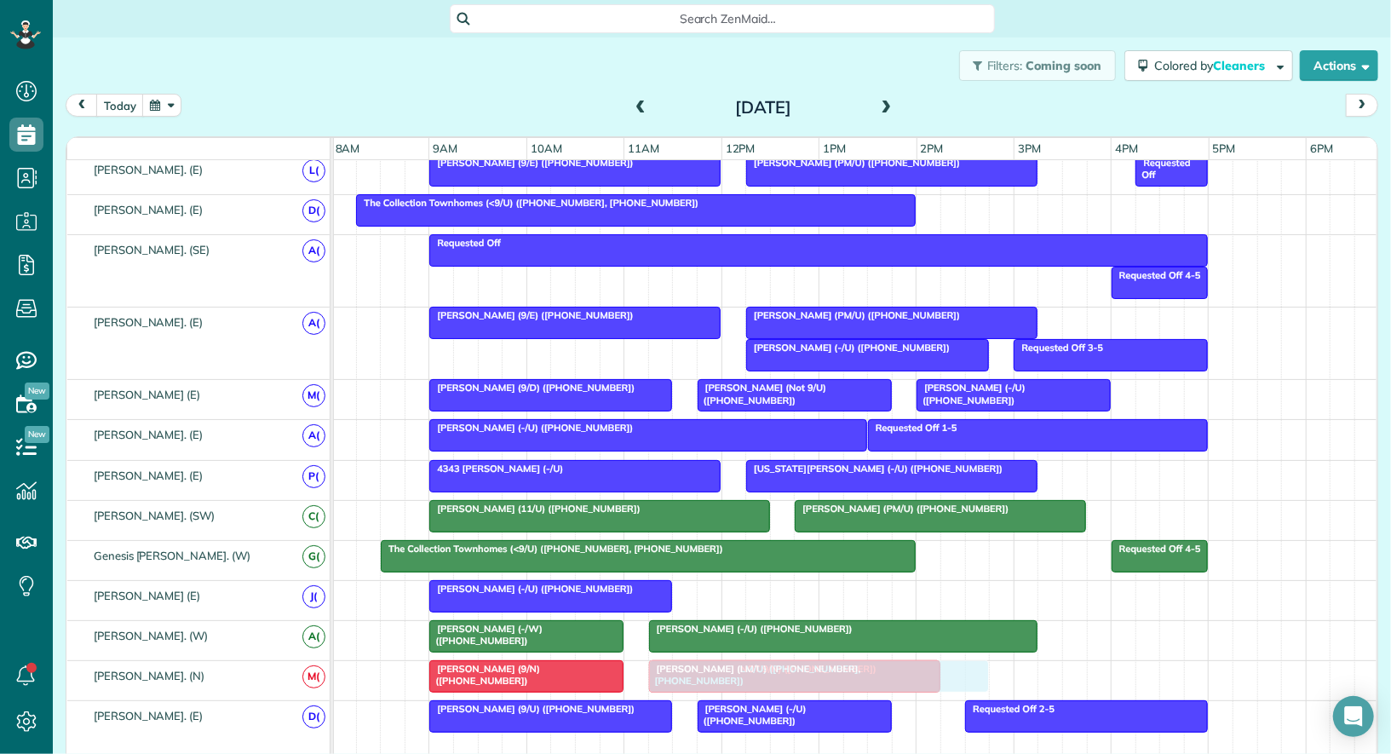
drag, startPoint x: 830, startPoint y: 583, endPoint x: 785, endPoint y: 659, distance: 89.0
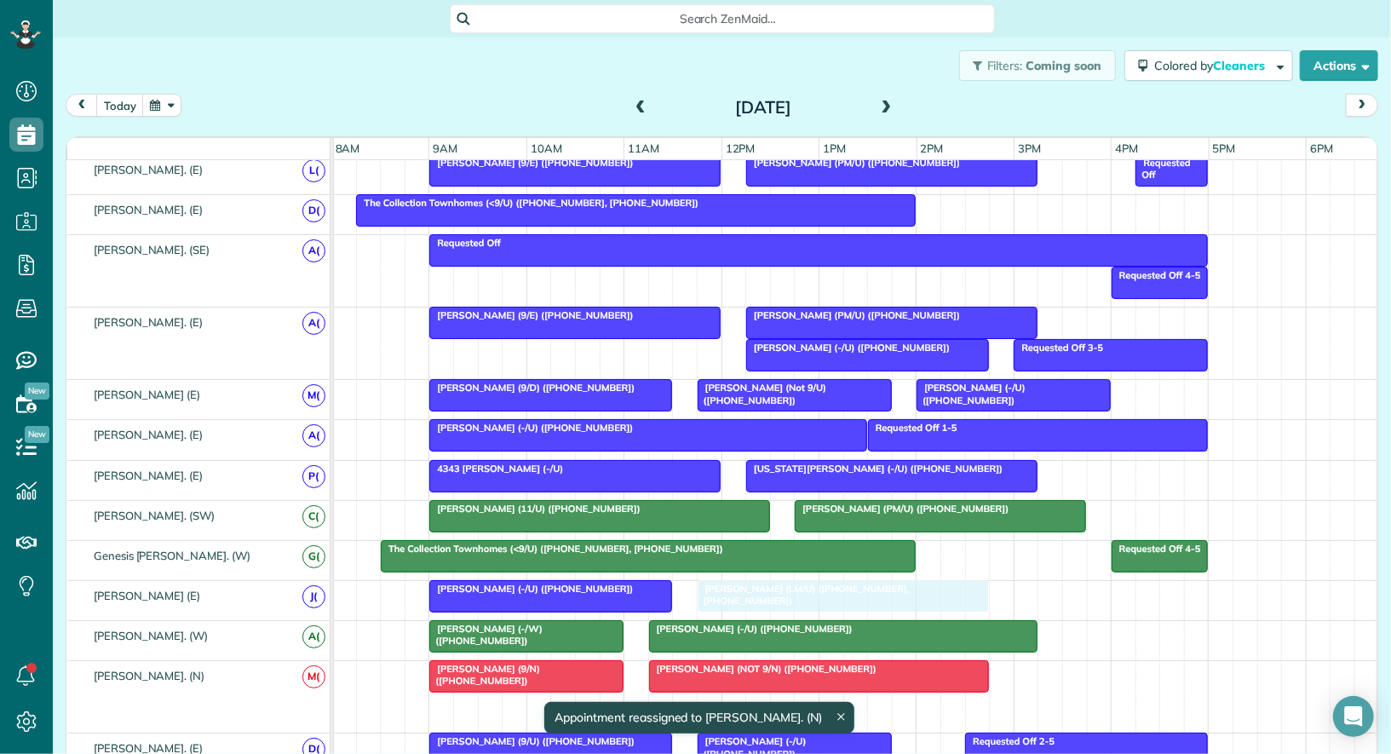
drag, startPoint x: 714, startPoint y: 687, endPoint x: 756, endPoint y: 584, distance: 110.7
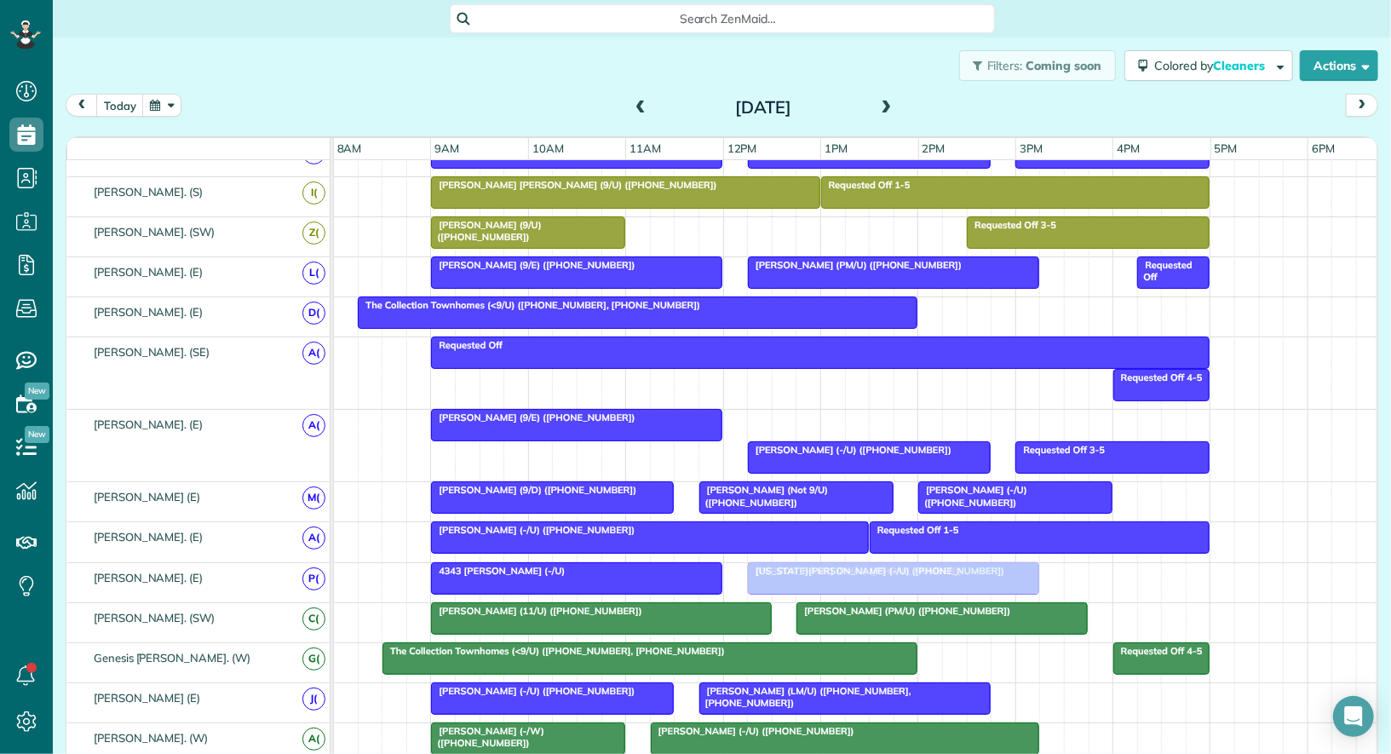
drag, startPoint x: 825, startPoint y: 407, endPoint x: 818, endPoint y: 568, distance: 161.1
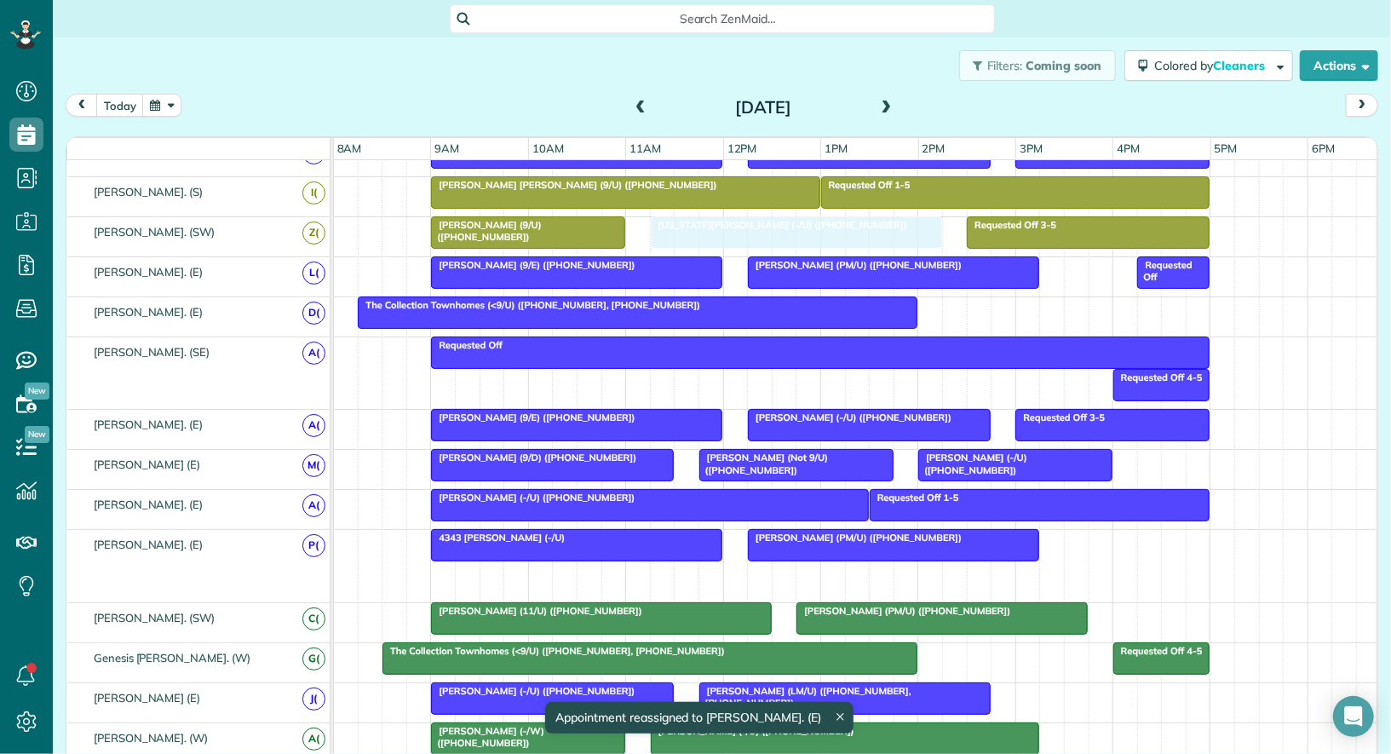
drag, startPoint x: 818, startPoint y: 566, endPoint x: 732, endPoint y: 232, distance: 345.6
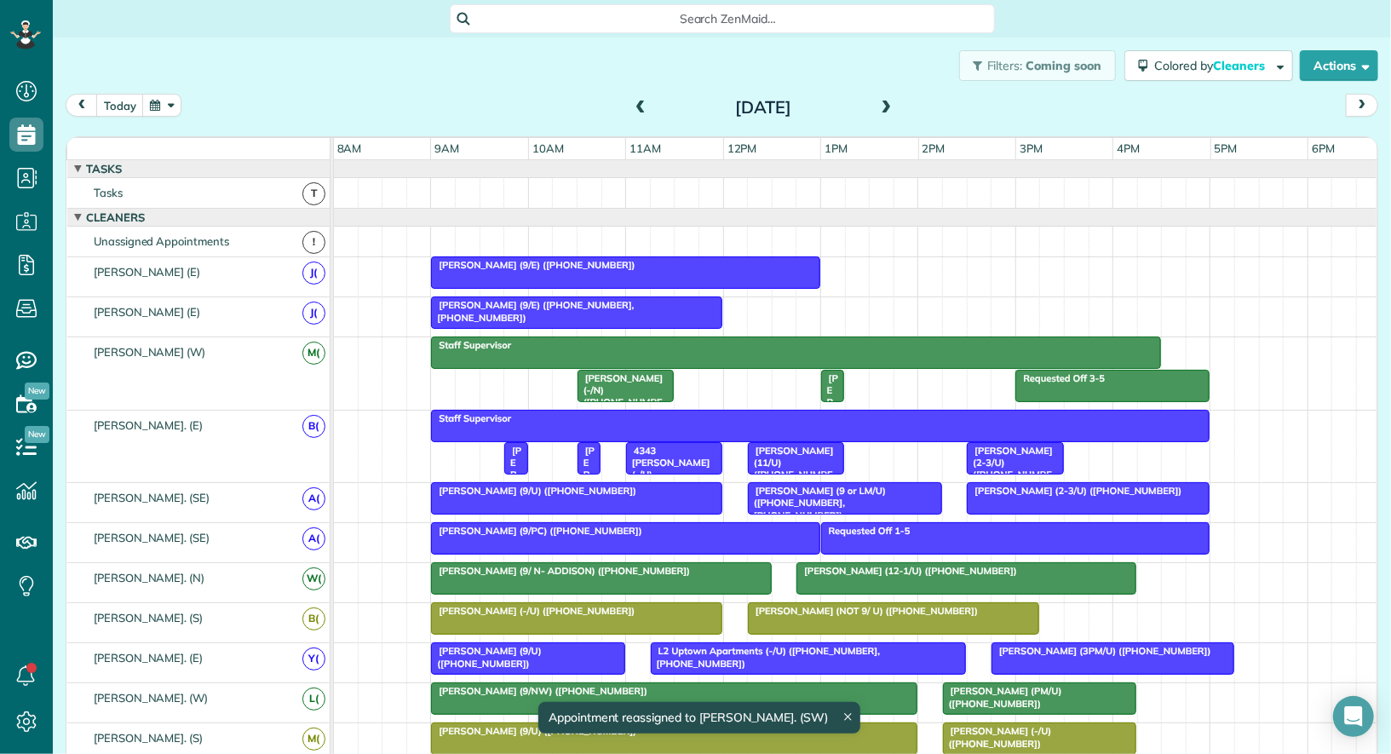
click at [882, 243] on div at bounding box center [856, 242] width 1045 height 30
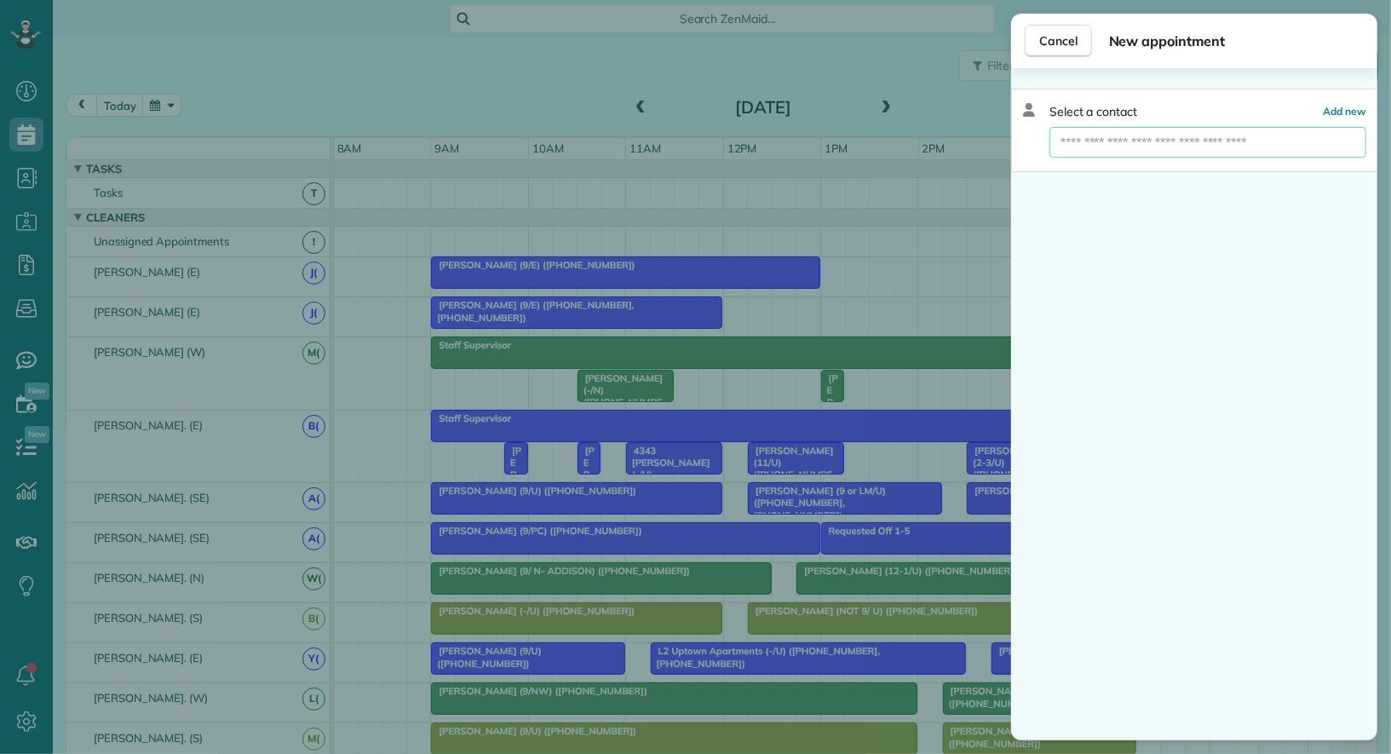
click at [1108, 138] on input "text" at bounding box center [1207, 142] width 317 height 31
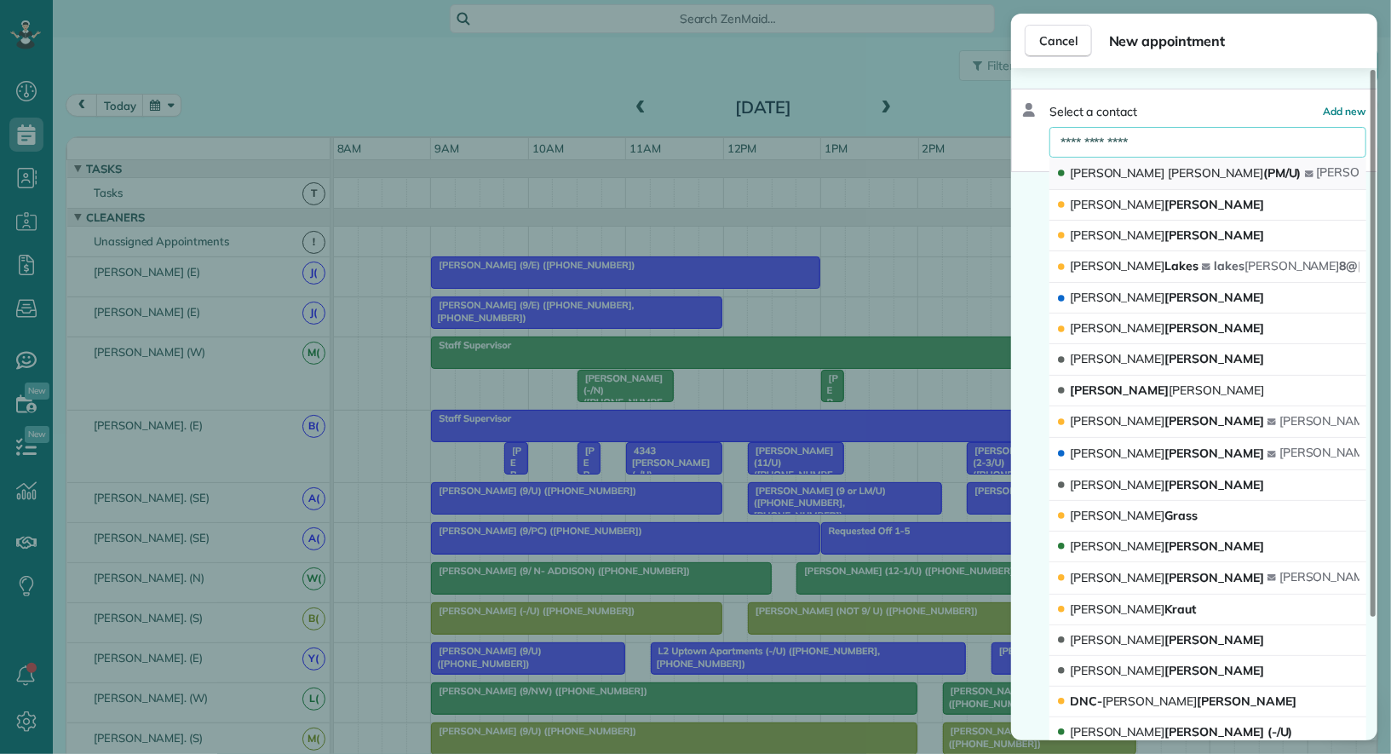
type input "**********"
click at [1108, 173] on span "Robert Johnson (PM/U)" at bounding box center [1186, 172] width 232 height 15
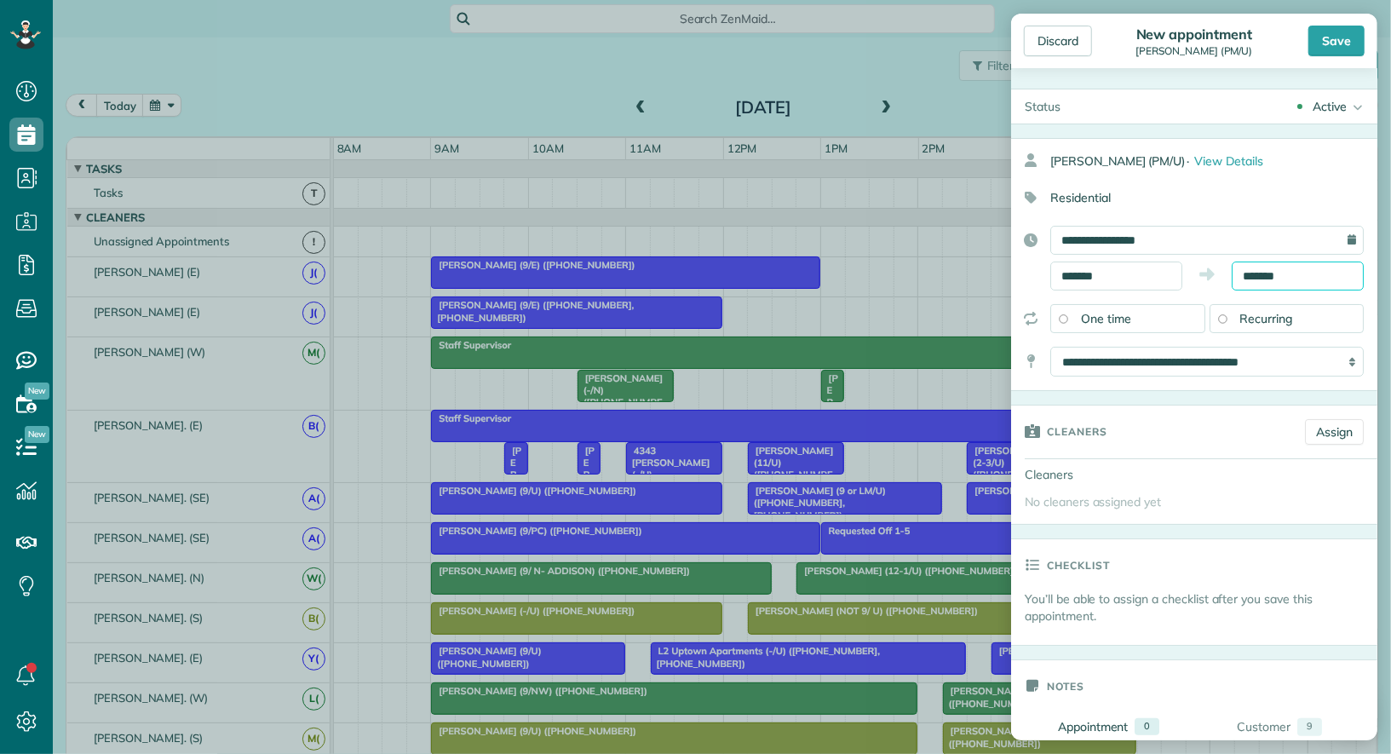
click at [1266, 267] on input "*******" at bounding box center [1298, 276] width 132 height 29
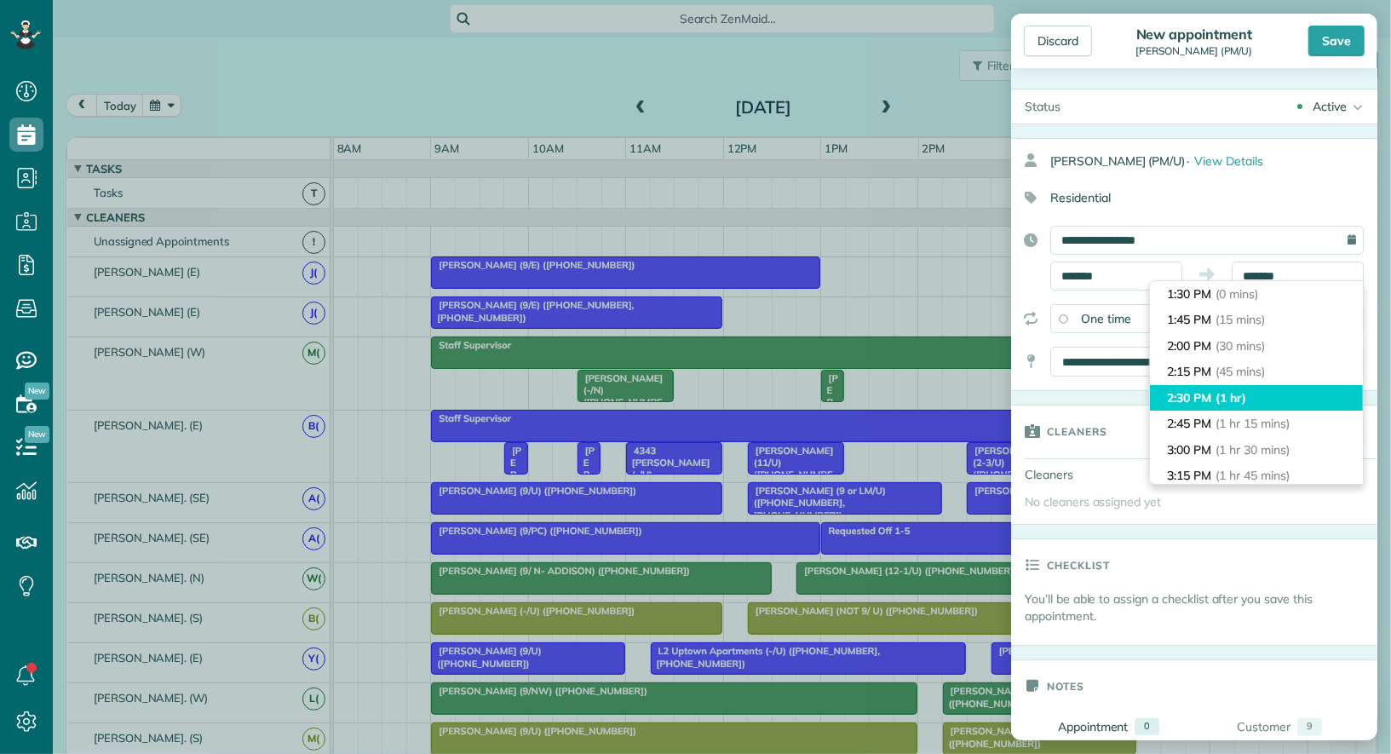
type input "*******"
click at [1245, 402] on span "(1 hr)" at bounding box center [1231, 397] width 31 height 15
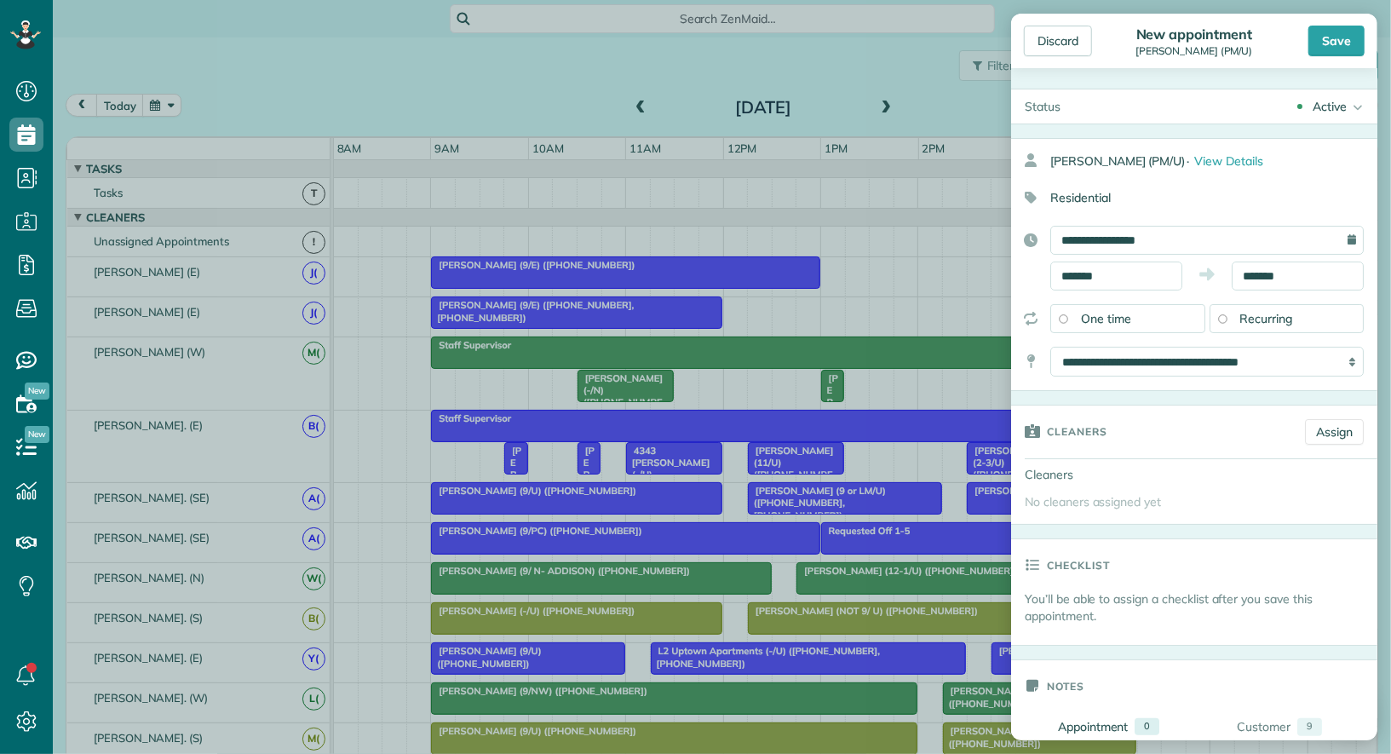
click at [1323, 91] on div "Active Active Cancelled Cancelled and Paid Requested Off Completed" at bounding box center [1225, 106] width 303 height 34
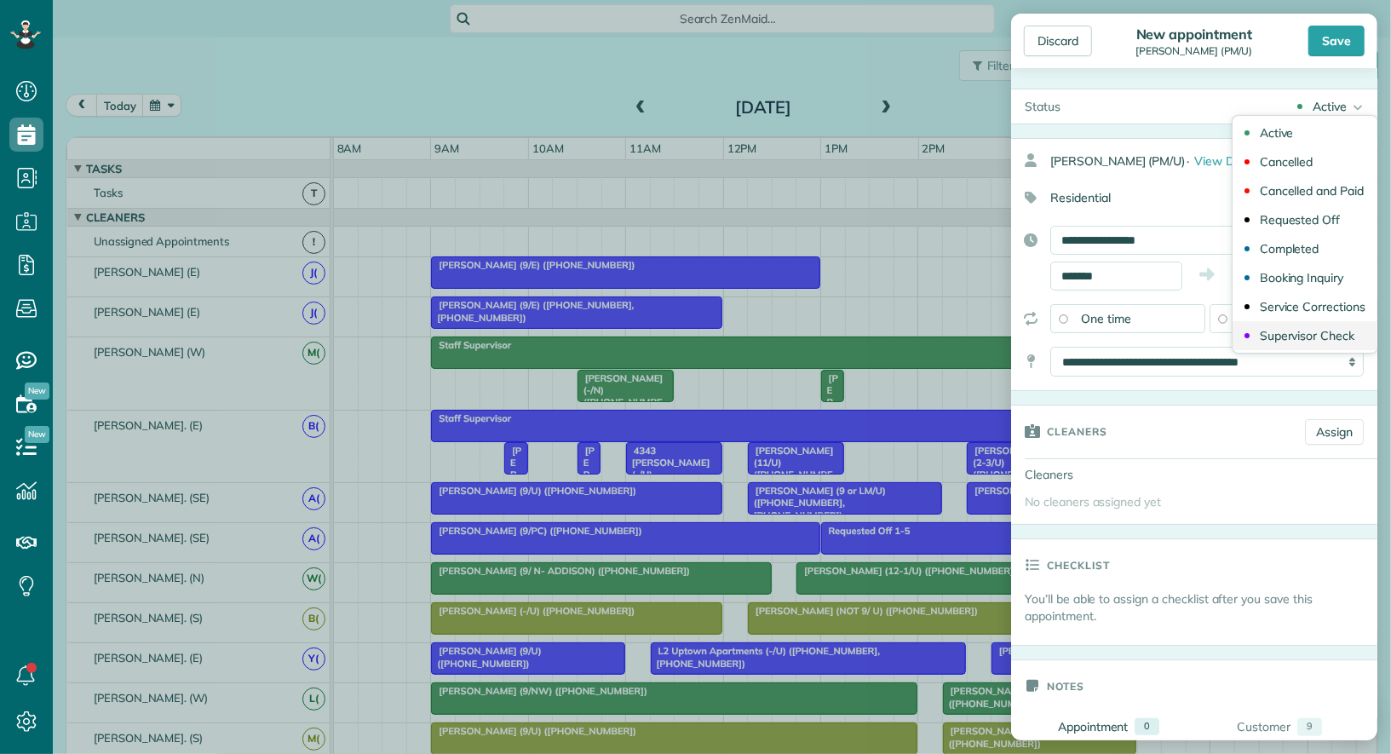
click at [1328, 330] on div "Supervisor Check" at bounding box center [1307, 336] width 95 height 12
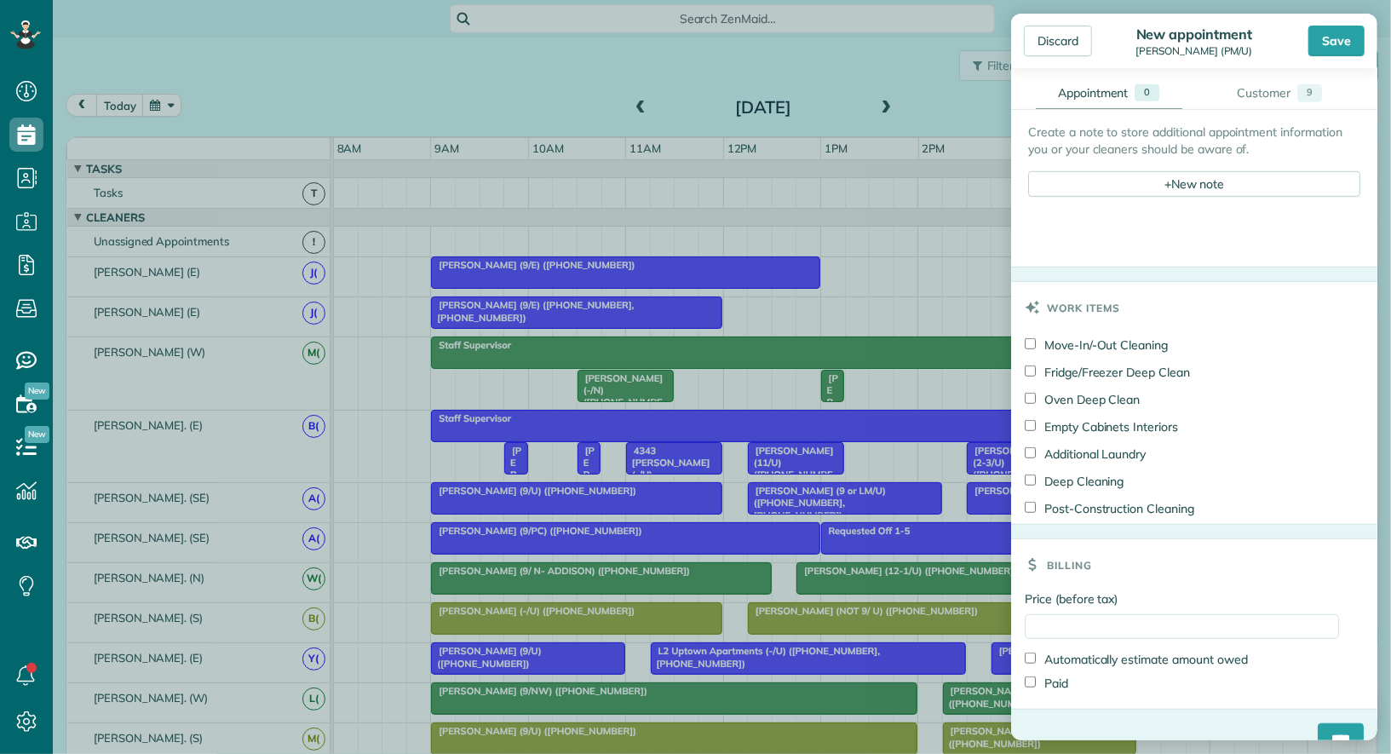
click at [1203, 163] on div "Create a note to store additional appointment information you or your cleaners …" at bounding box center [1194, 160] width 332 height 73
click at [1203, 179] on div "+ New note" at bounding box center [1194, 184] width 332 height 26
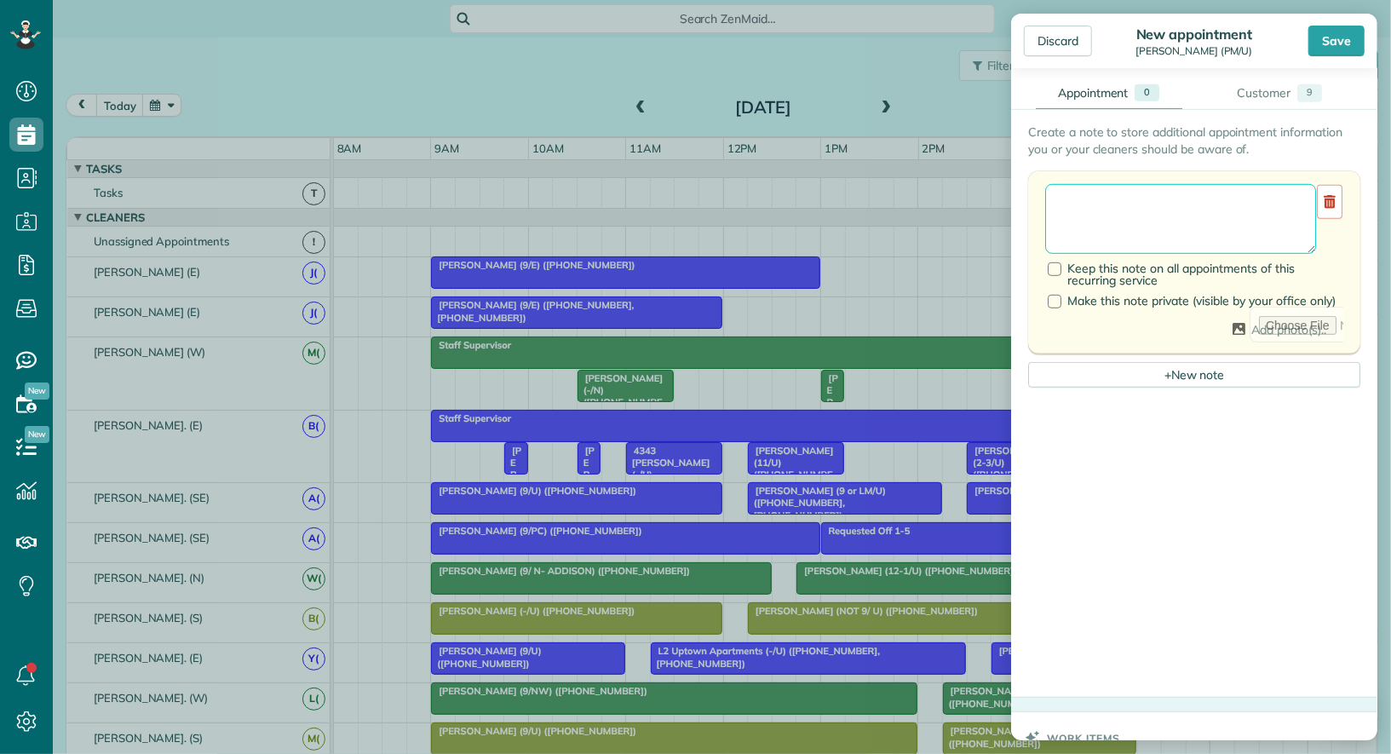
click at [1157, 227] on textarea at bounding box center [1180, 219] width 271 height 70
type textarea "**********"
click at [1336, 46] on div "Save" at bounding box center [1336, 41] width 56 height 31
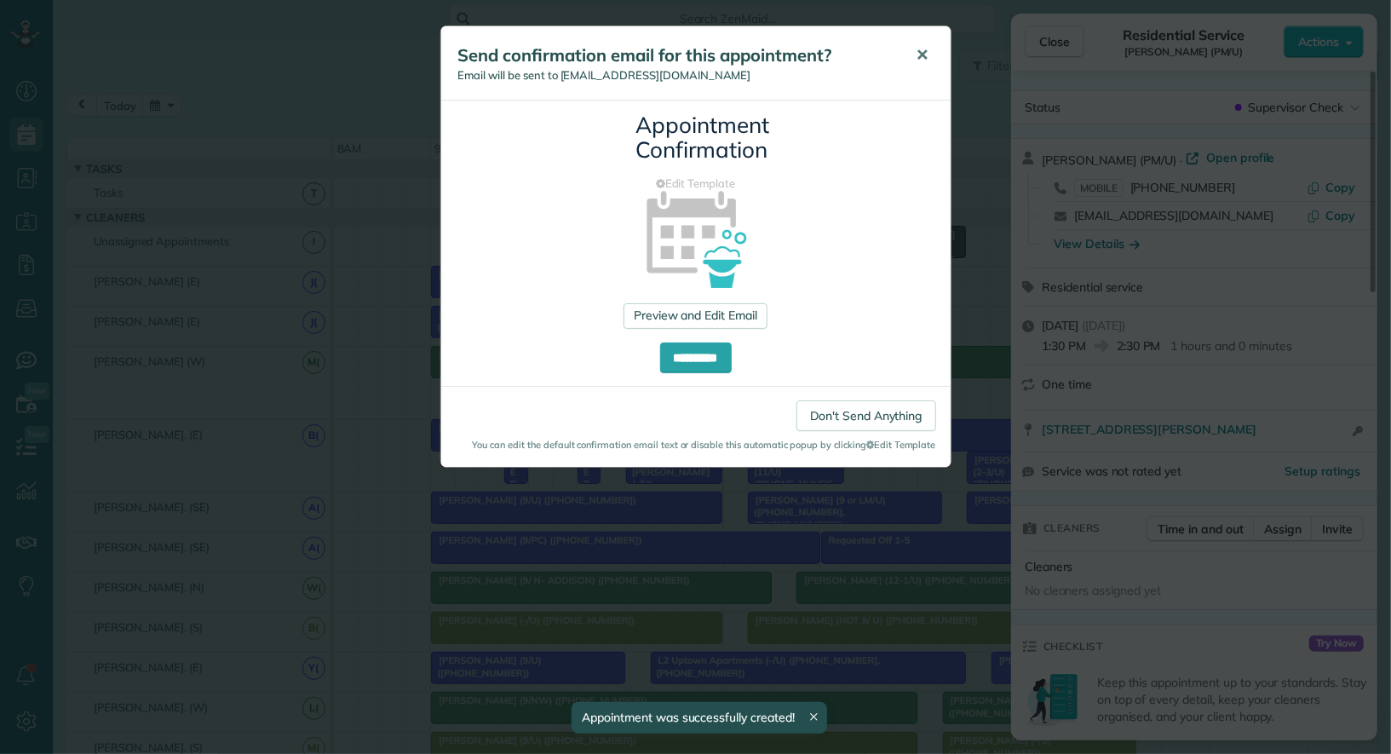
click at [922, 63] on span "✕" at bounding box center [923, 55] width 13 height 20
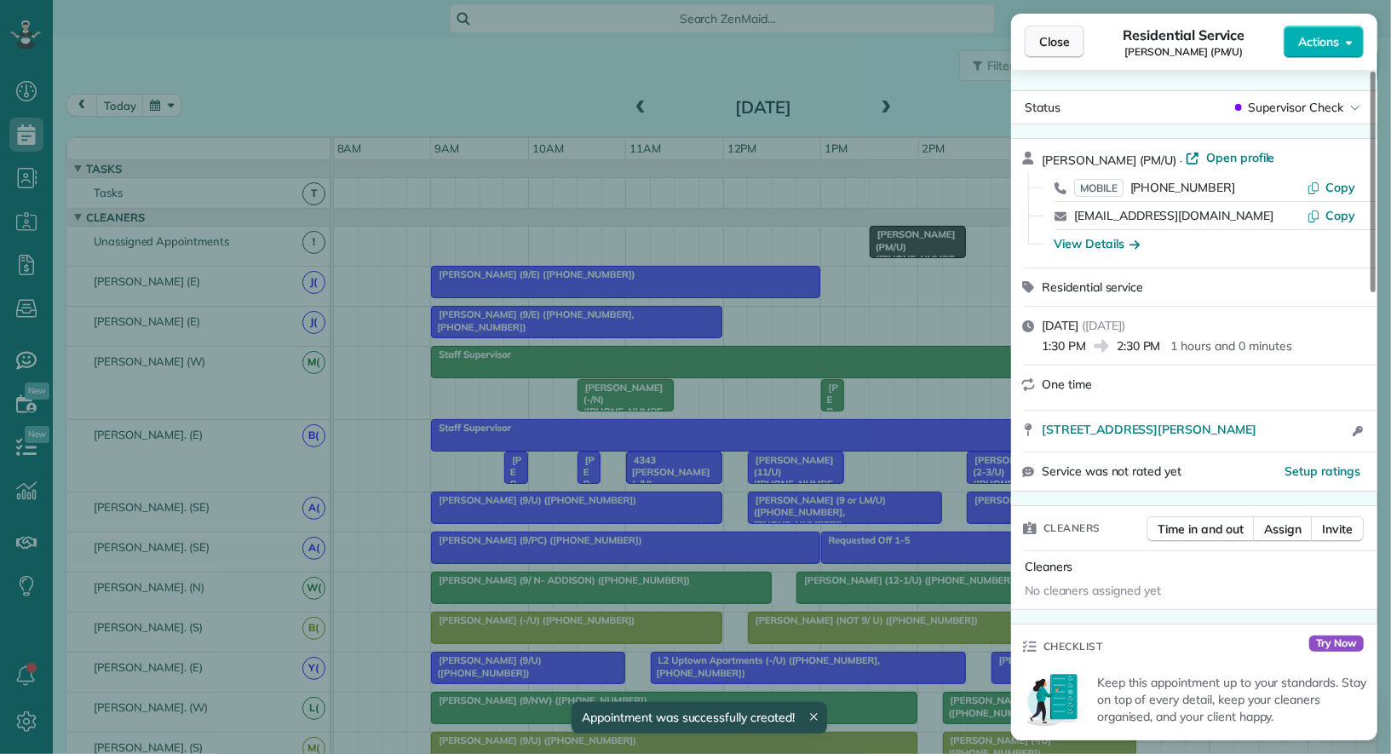
click at [1062, 40] on span "Close" at bounding box center [1054, 41] width 31 height 17
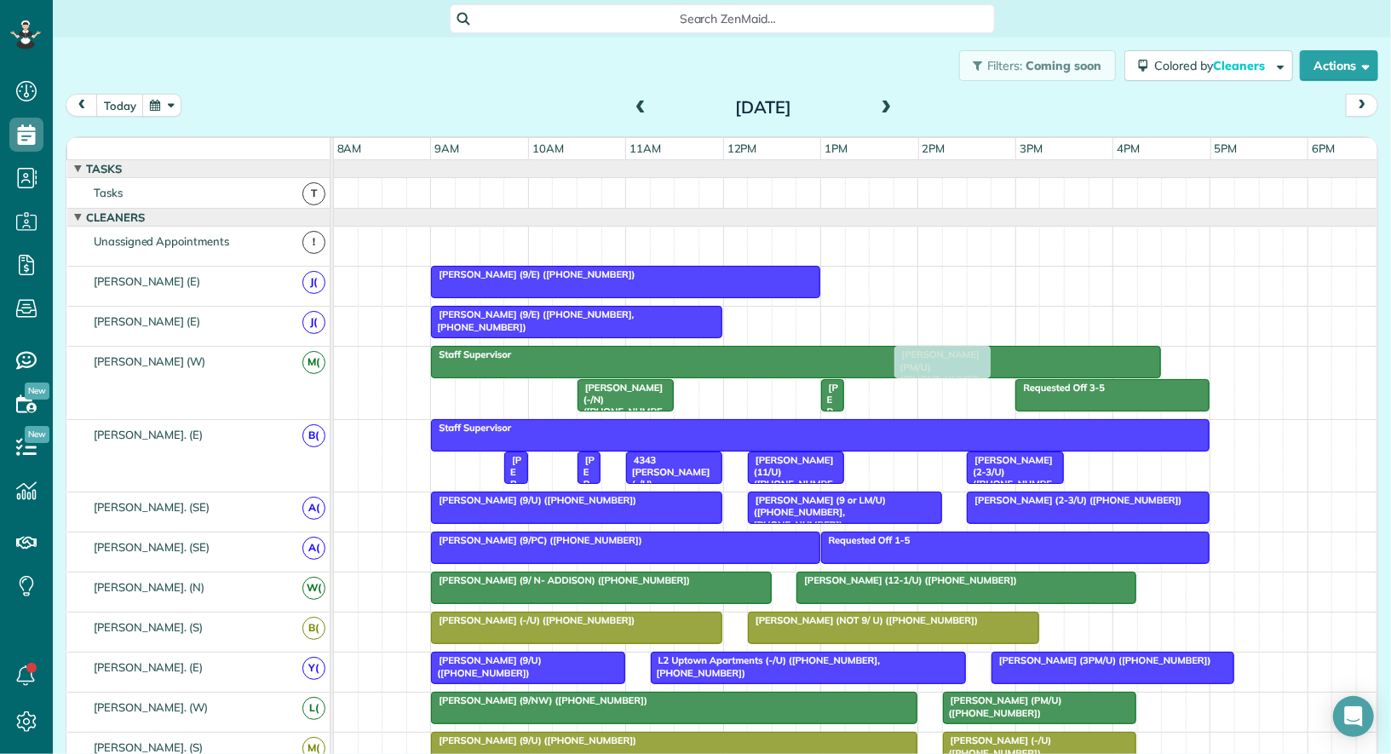
drag, startPoint x: 910, startPoint y: 244, endPoint x: 931, endPoint y: 373, distance: 130.4
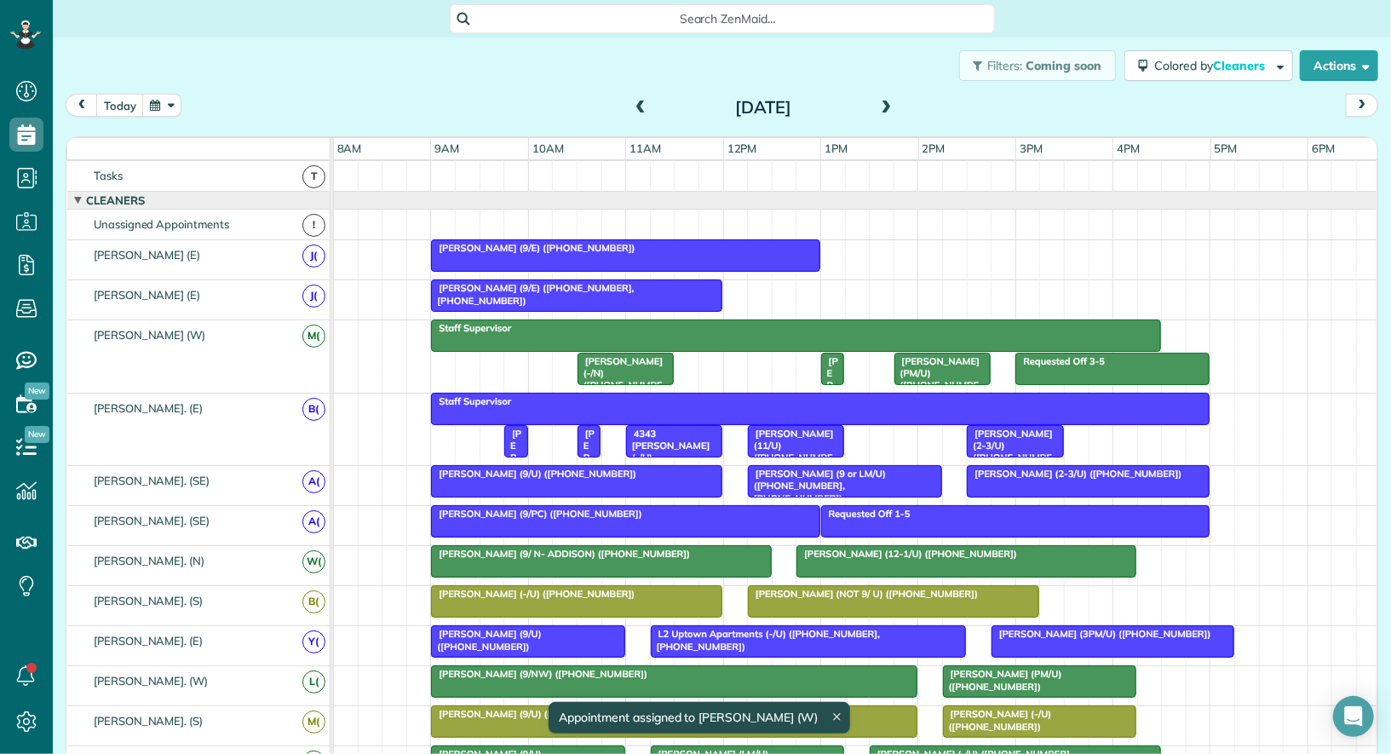
scroll to position [43, 0]
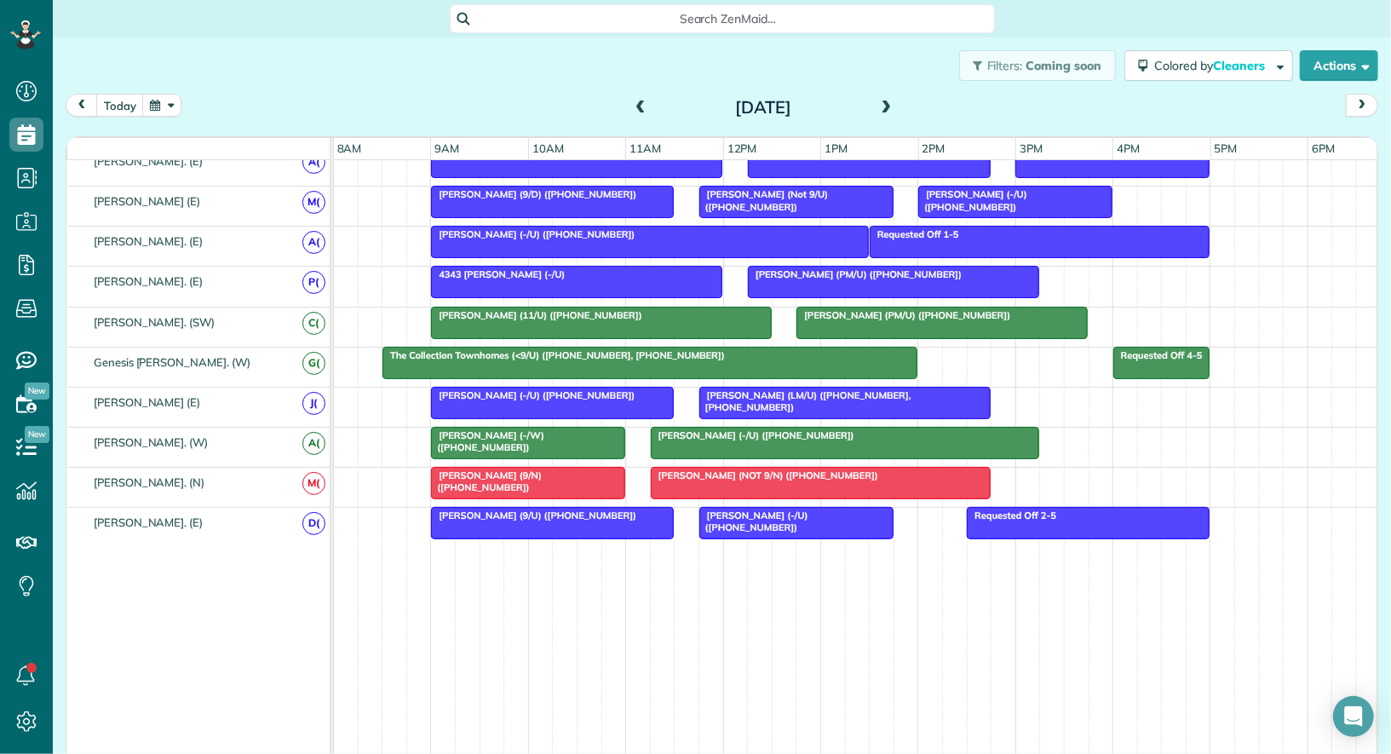
click at [868, 268] on span "Debbie Godbold (PM/U) (+17135985616)" at bounding box center [855, 274] width 216 height 12
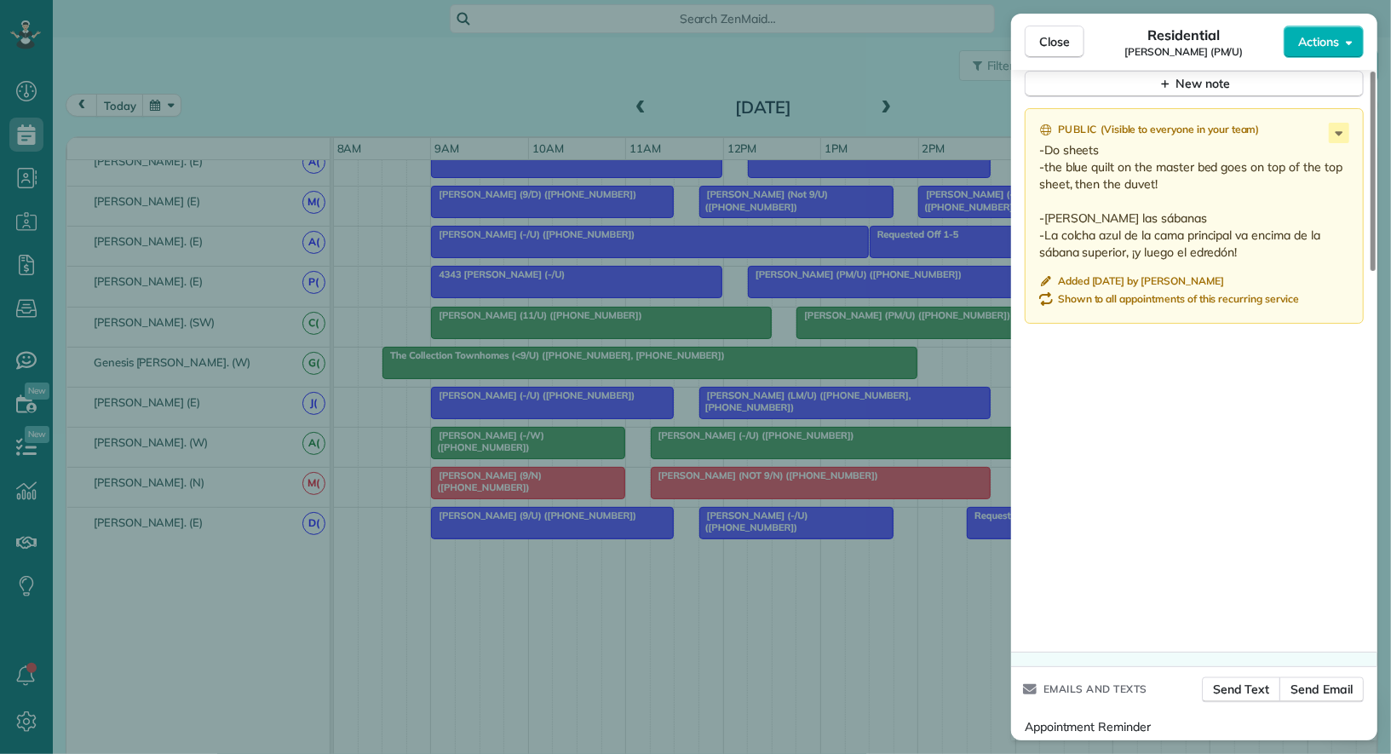
scroll to position [1474, 0]
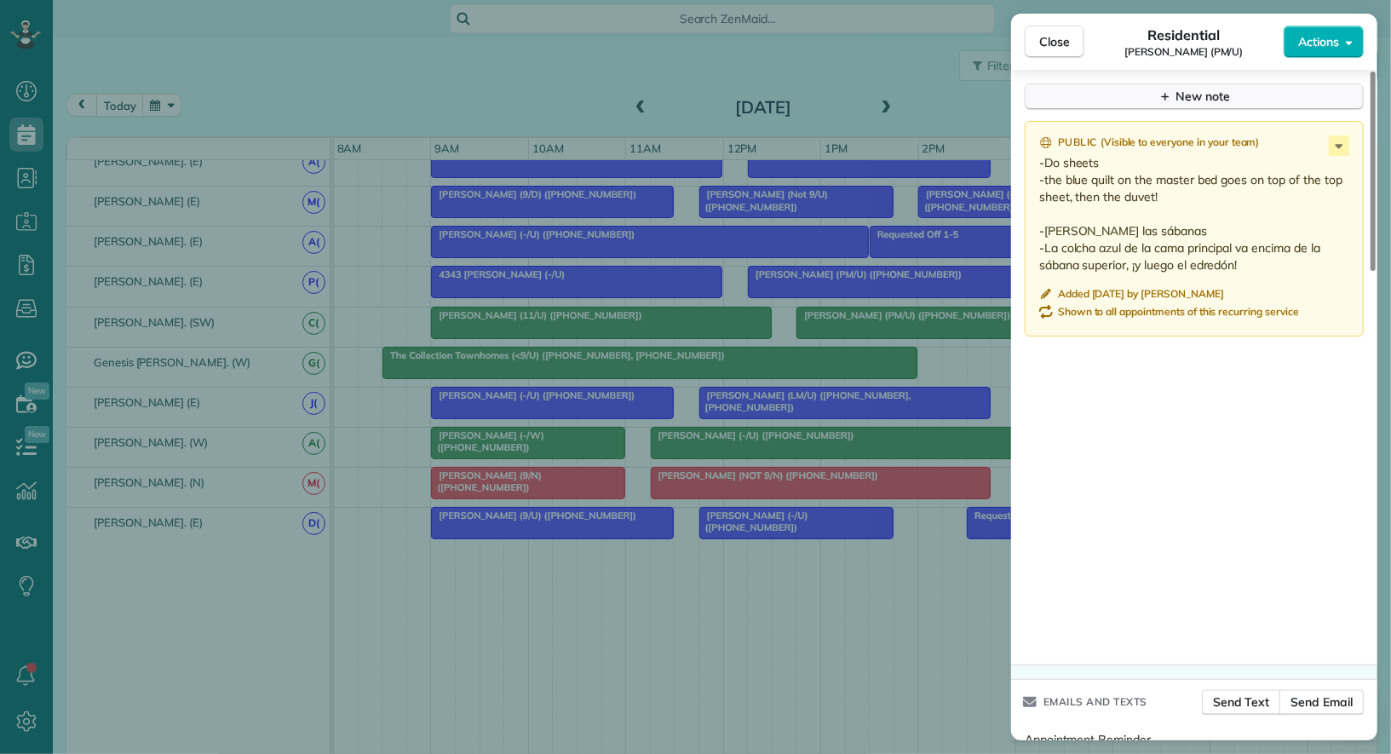
click at [1210, 96] on button "New note" at bounding box center [1194, 96] width 339 height 26
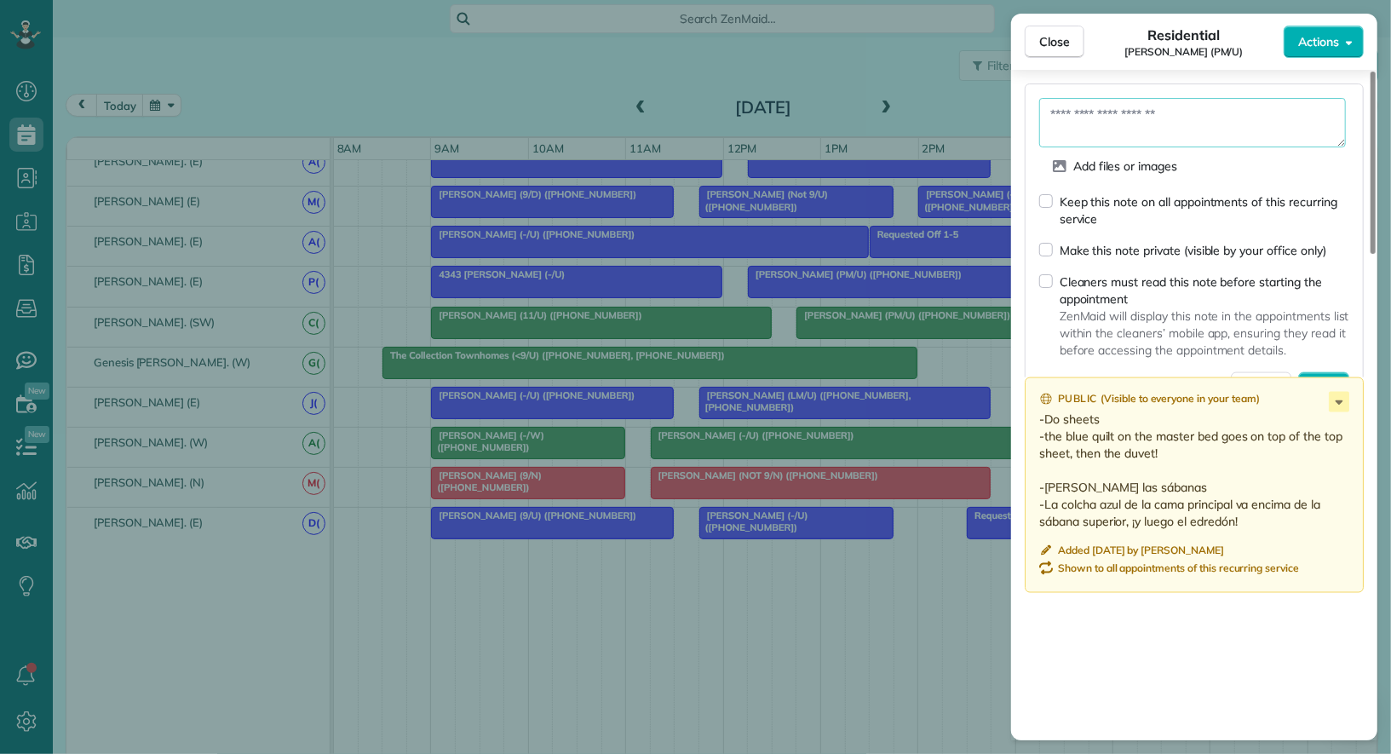
click at [1115, 98] on textarea at bounding box center [1192, 122] width 307 height 49
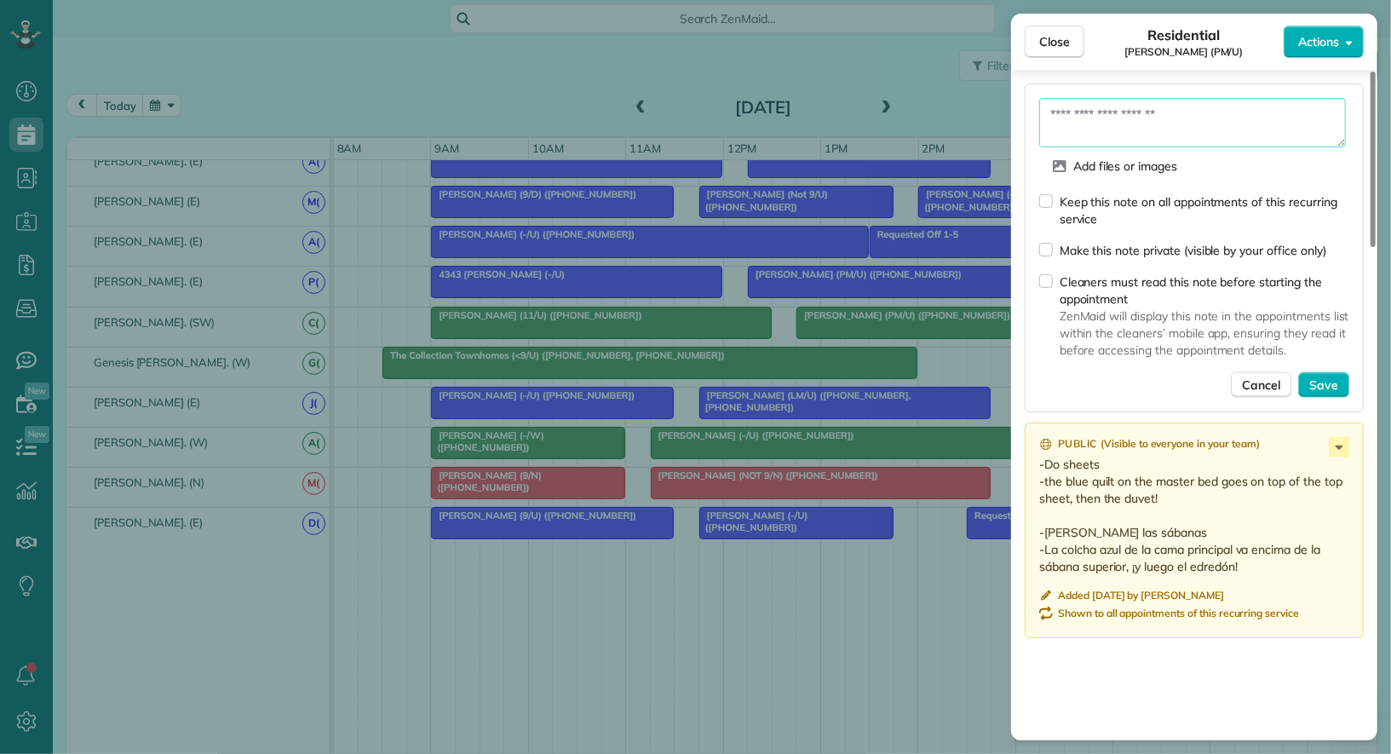
paste textarea "**********"
type textarea "**********"
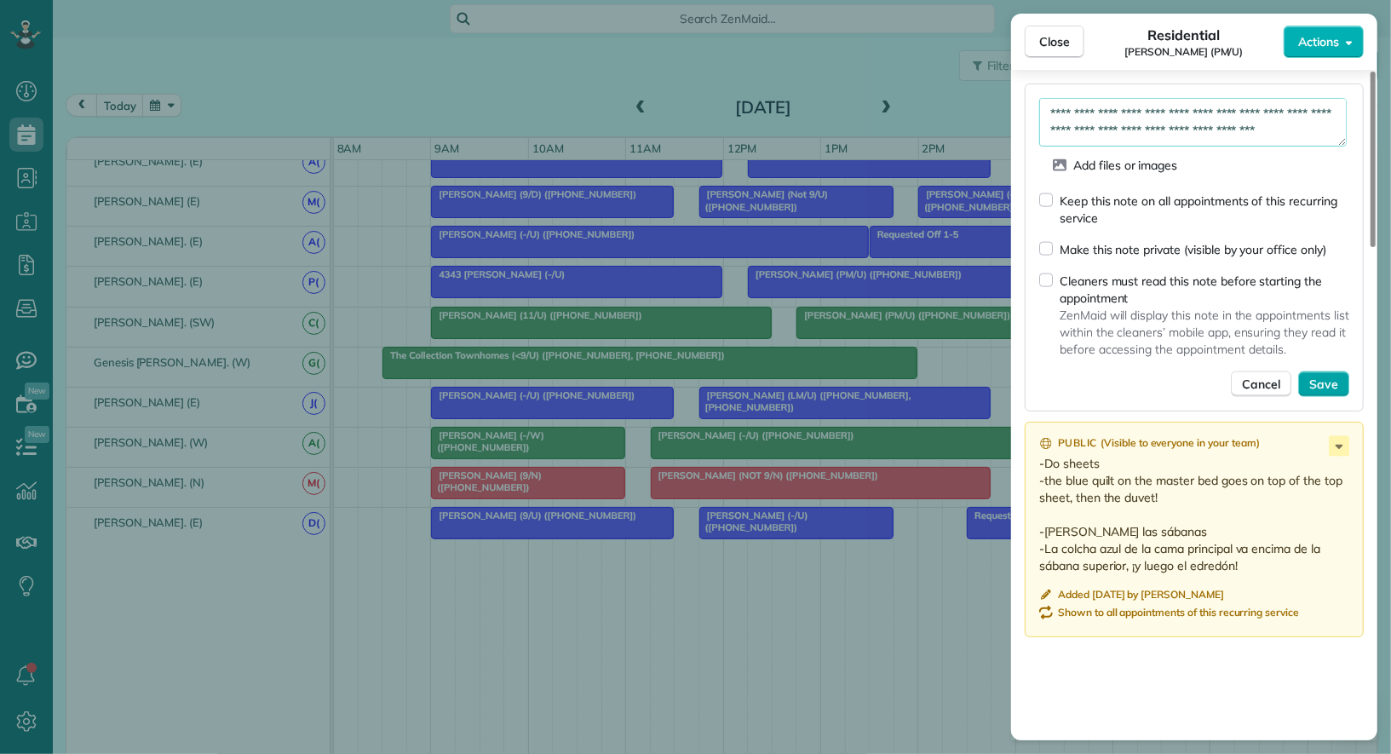
click at [1336, 382] on button "Save" at bounding box center [1323, 384] width 51 height 26
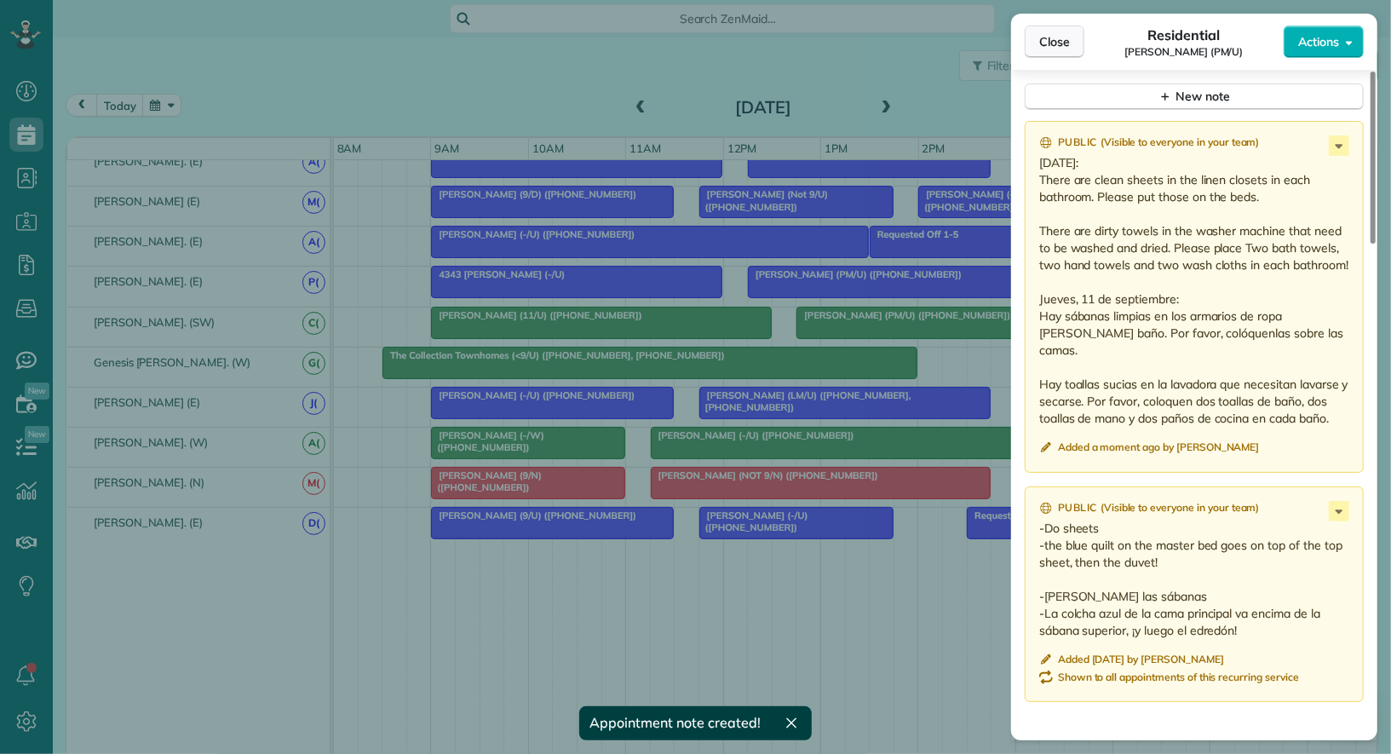
click at [1048, 40] on span "Close" at bounding box center [1054, 41] width 31 height 17
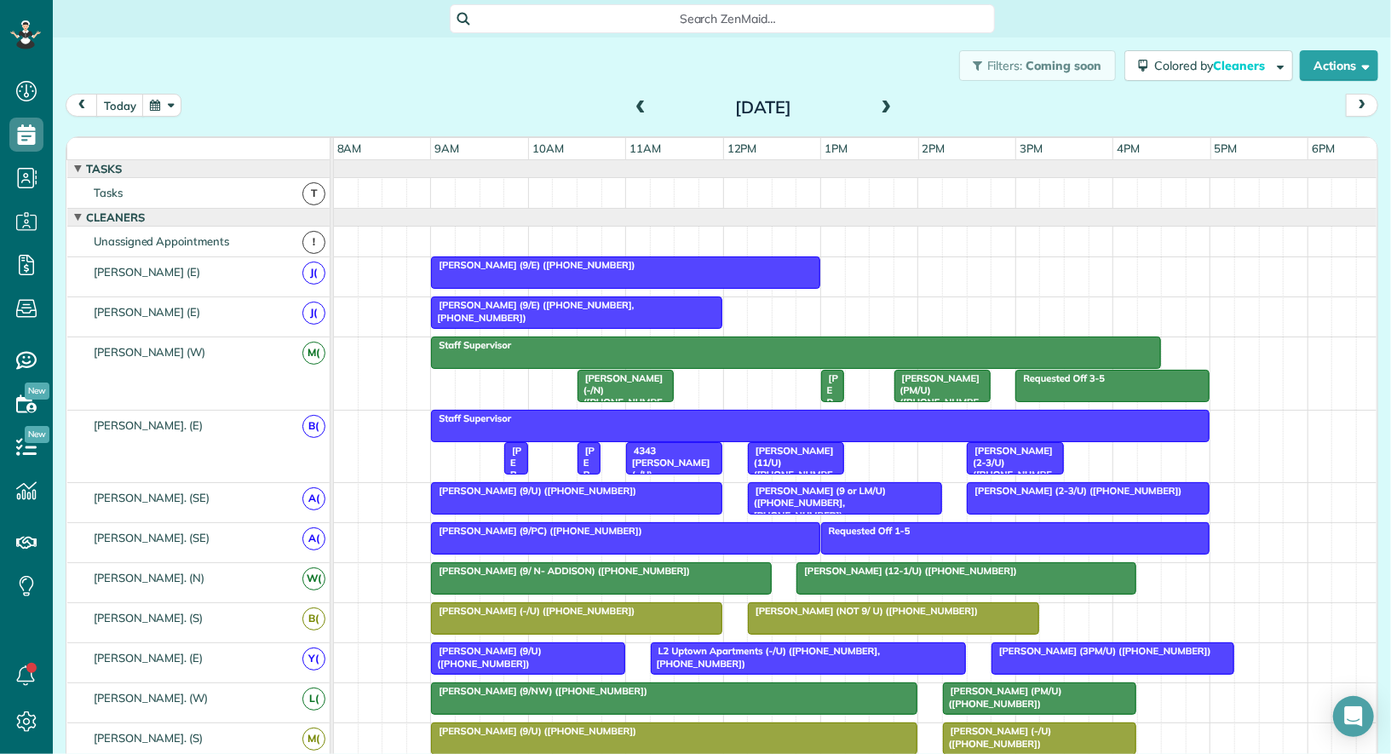
click at [511, 456] on span "Larry Miller (-/D) (+12142020568)" at bounding box center [512, 604] width 18 height 318
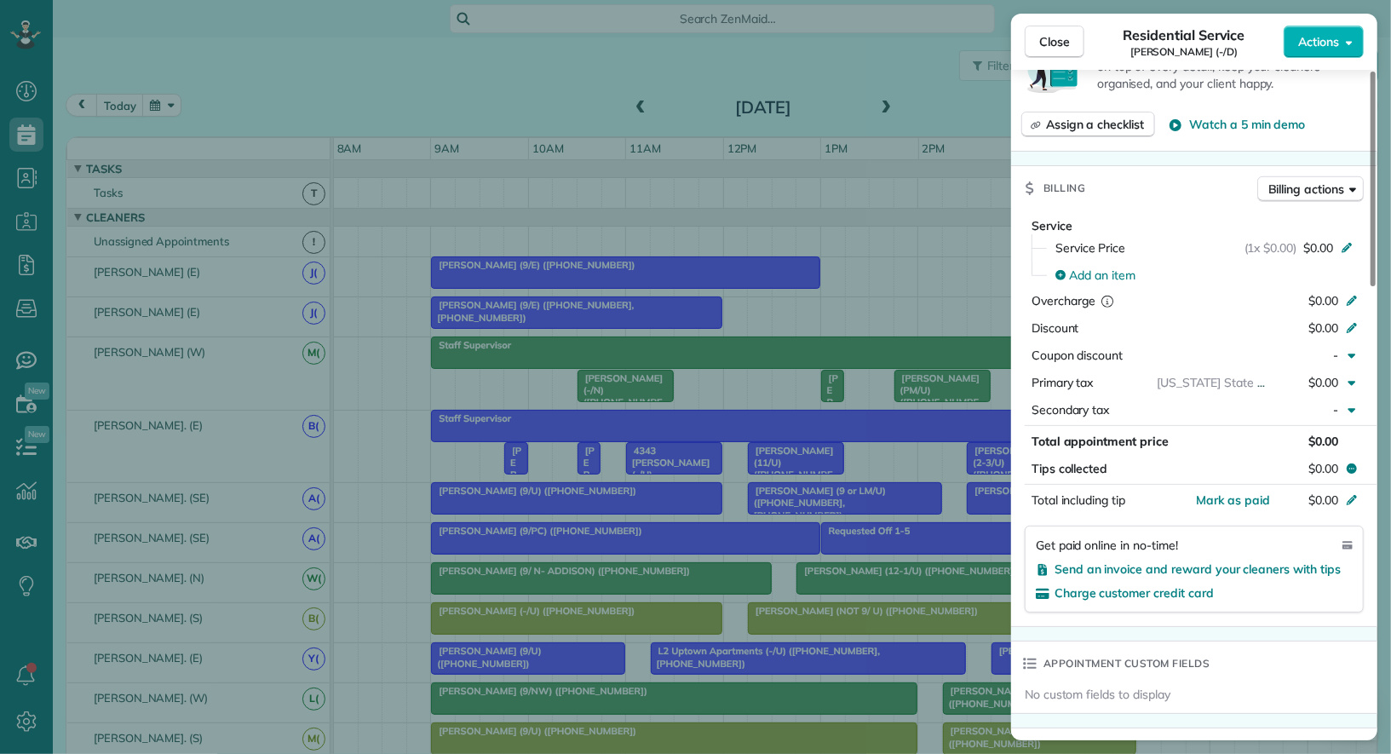
scroll to position [1216, 0]
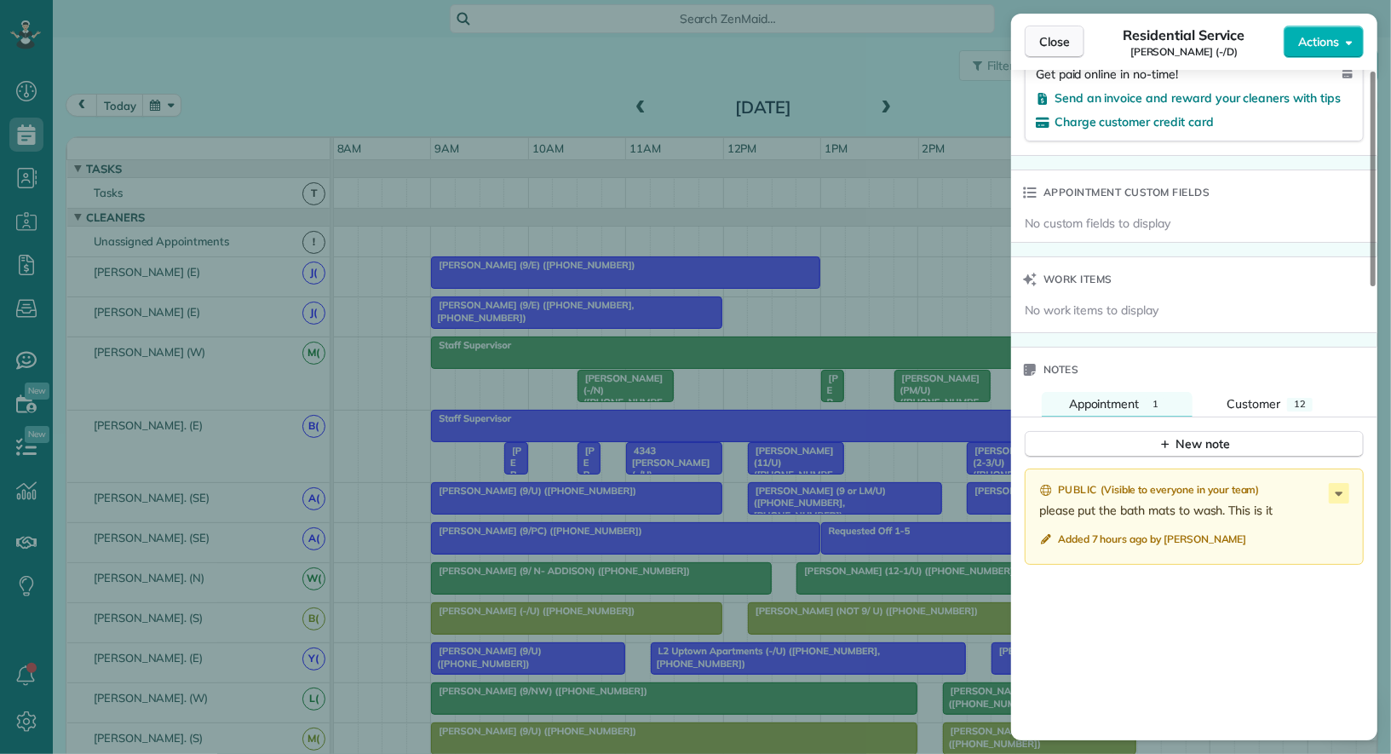
click at [1066, 42] on span "Close" at bounding box center [1054, 41] width 31 height 17
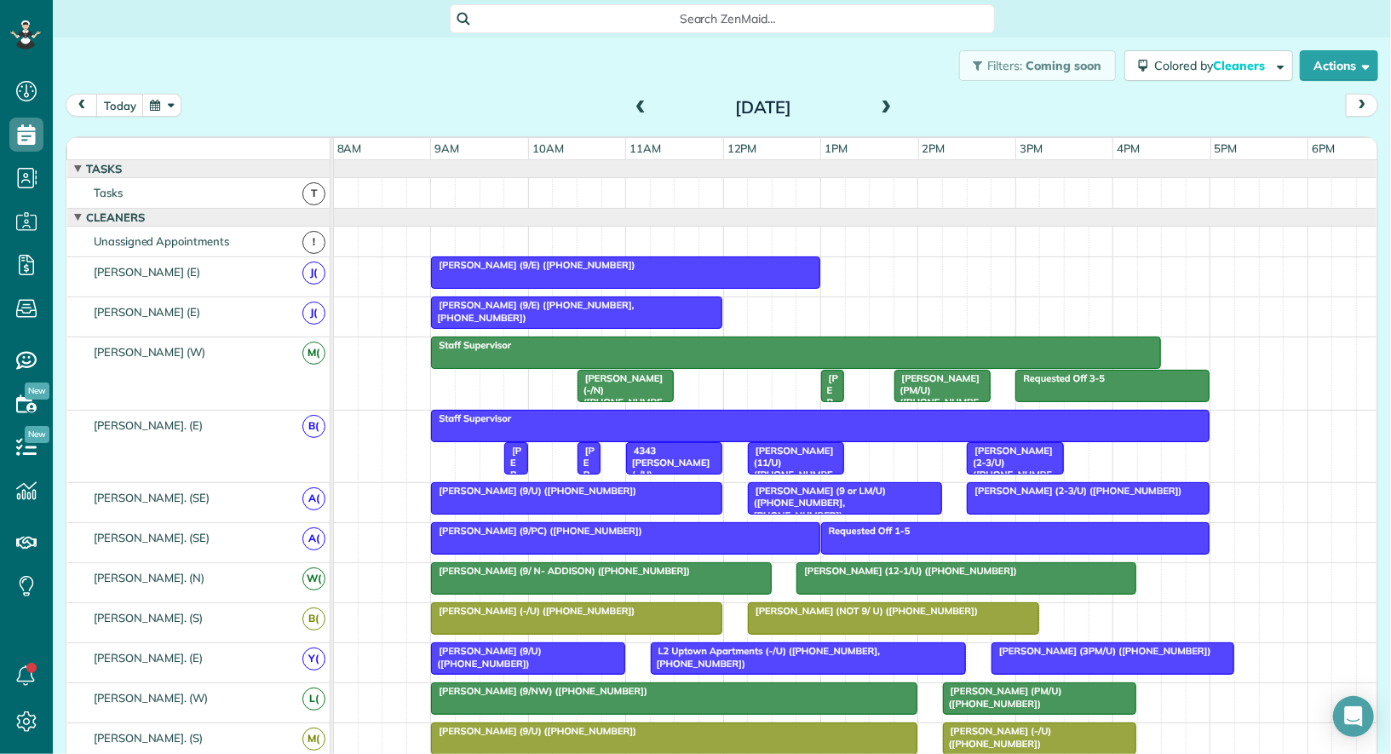
click at [587, 465] on span "Larry Miller (-/D) (+12142020568)" at bounding box center [586, 604] width 18 height 318
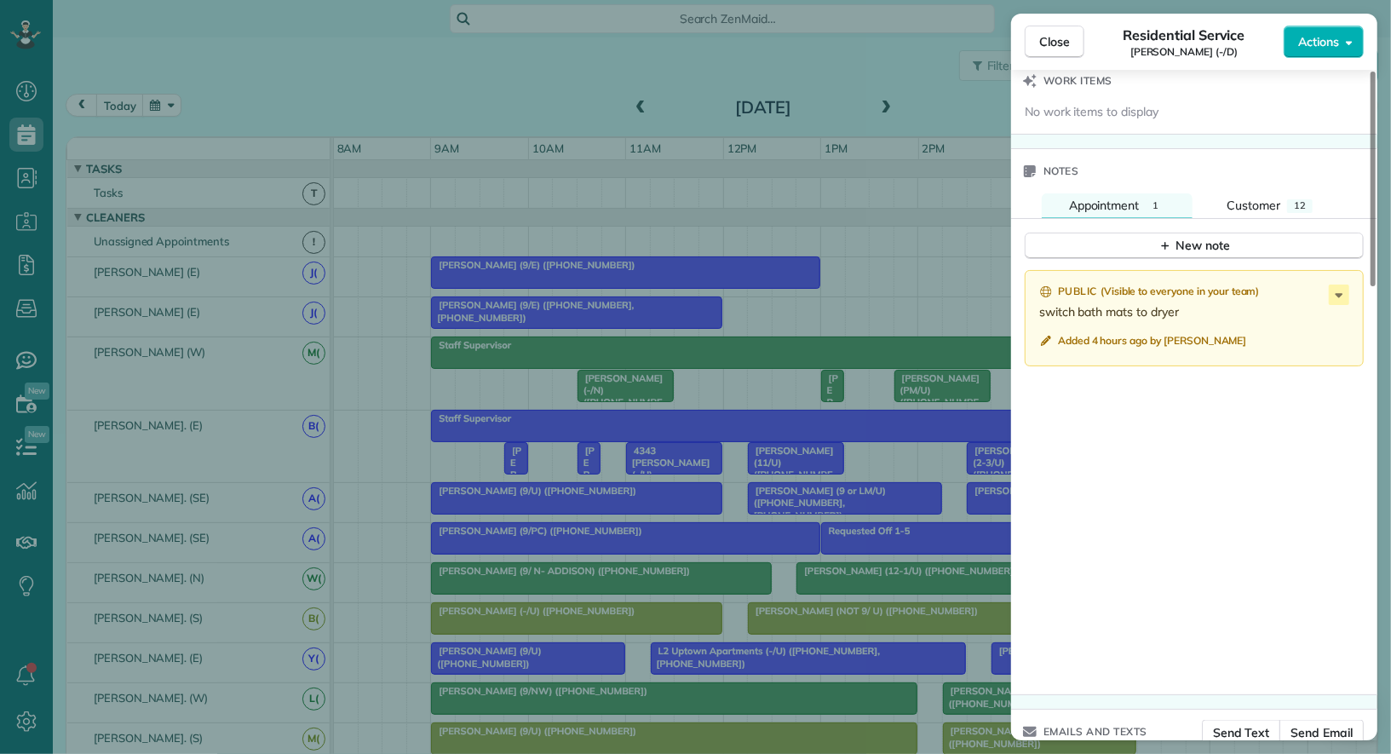
scroll to position [1402, 0]
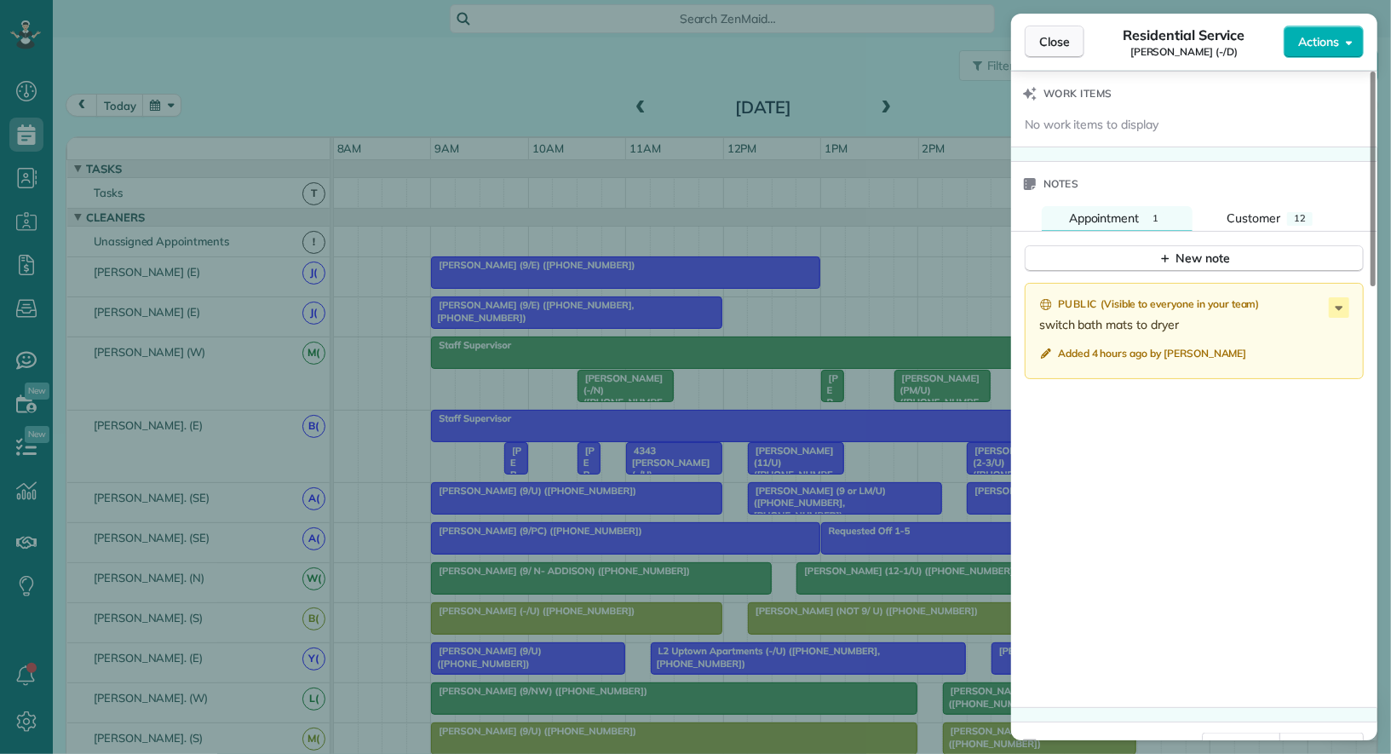
click at [1054, 32] on button "Close" at bounding box center [1055, 42] width 60 height 32
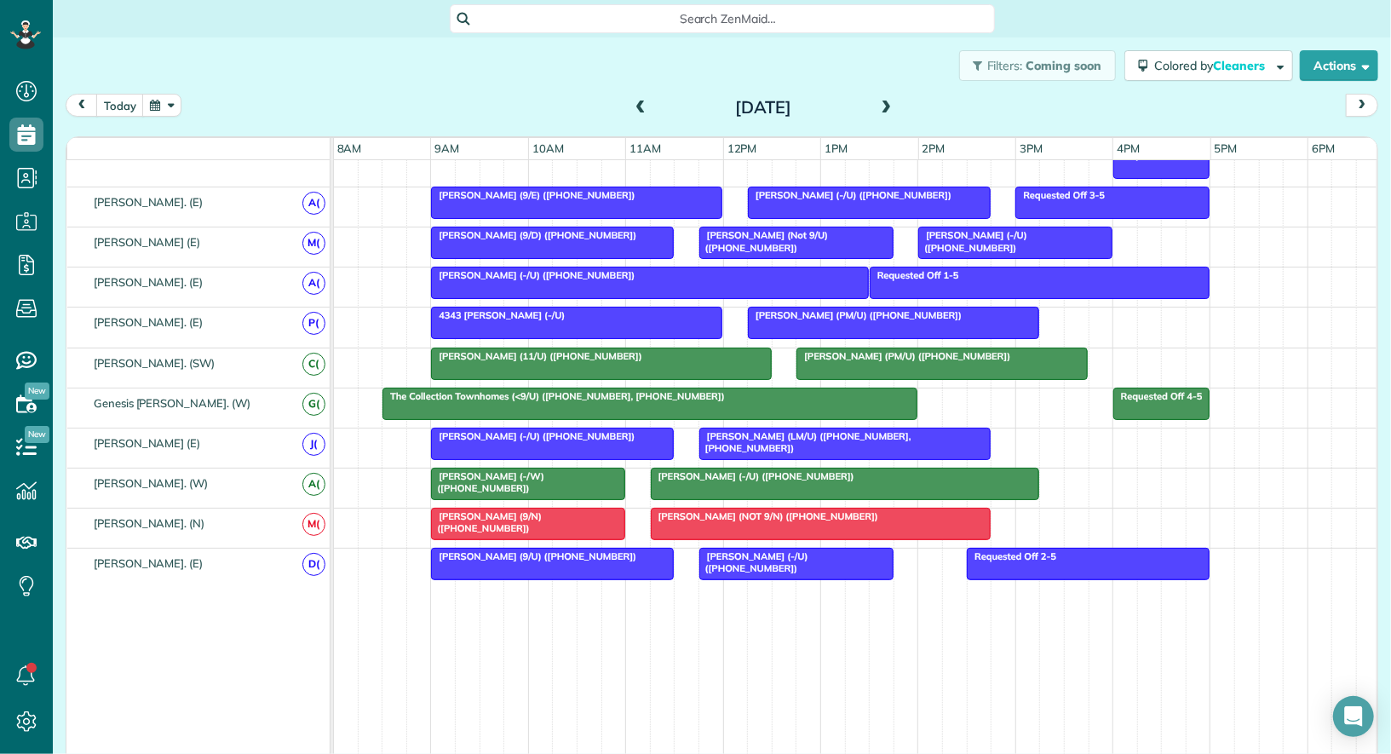
scroll to position [878, 0]
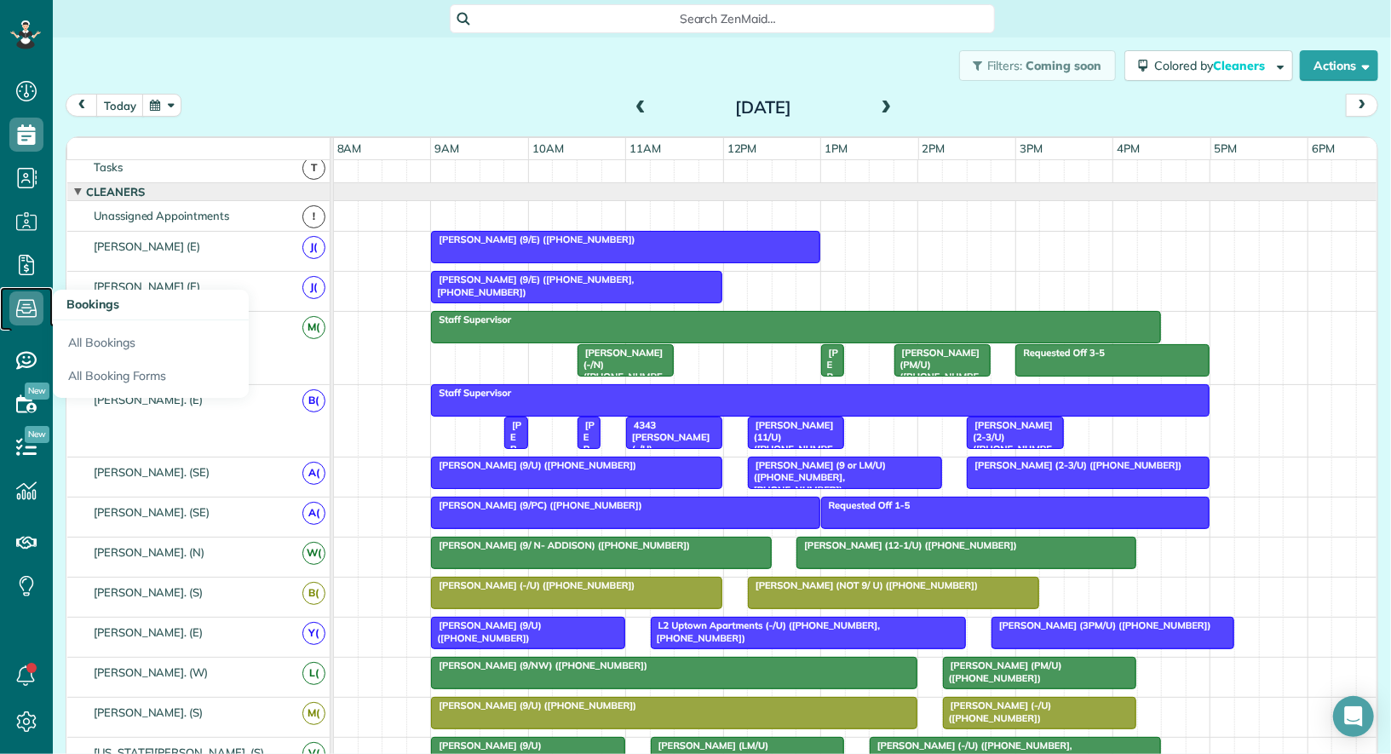
click at [22, 311] on use at bounding box center [26, 309] width 20 height 18
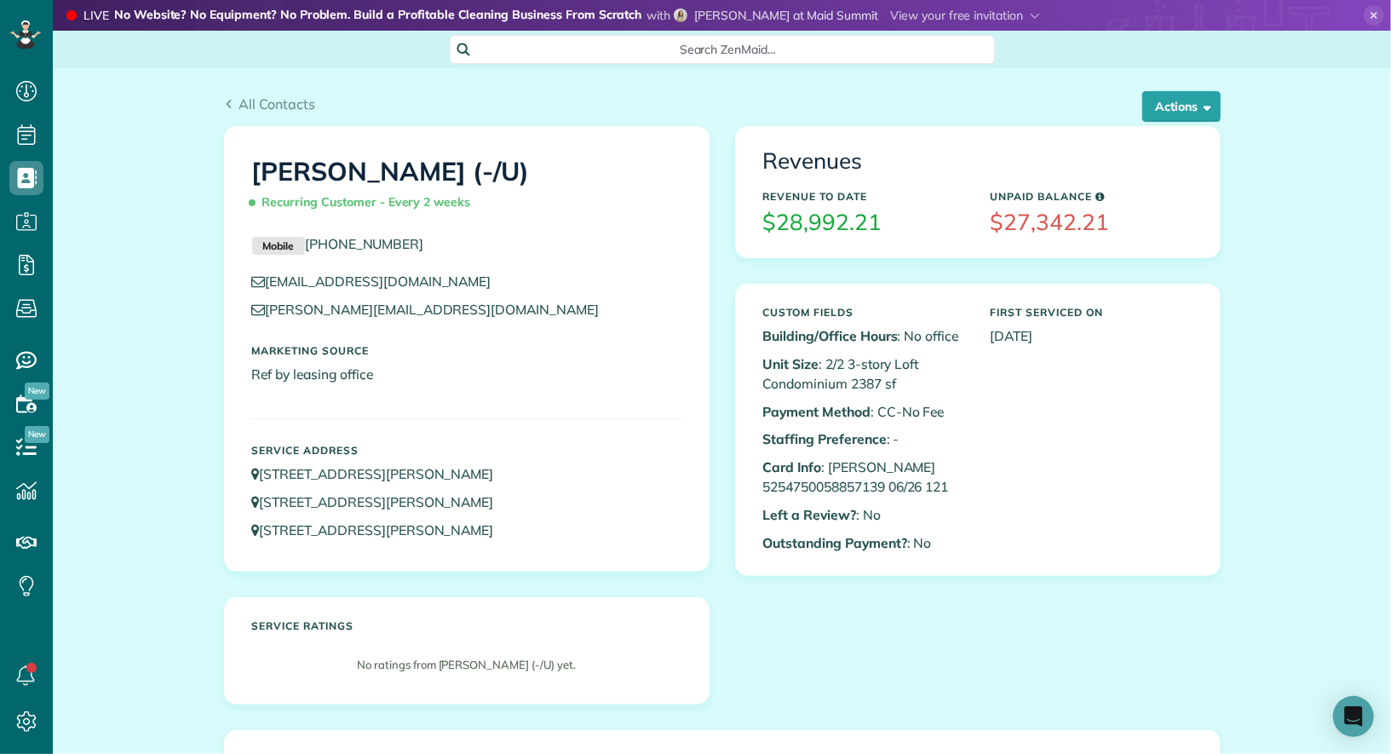
scroll to position [7, 7]
click at [281, 107] on span "All Contacts" at bounding box center [277, 103] width 77 height 17
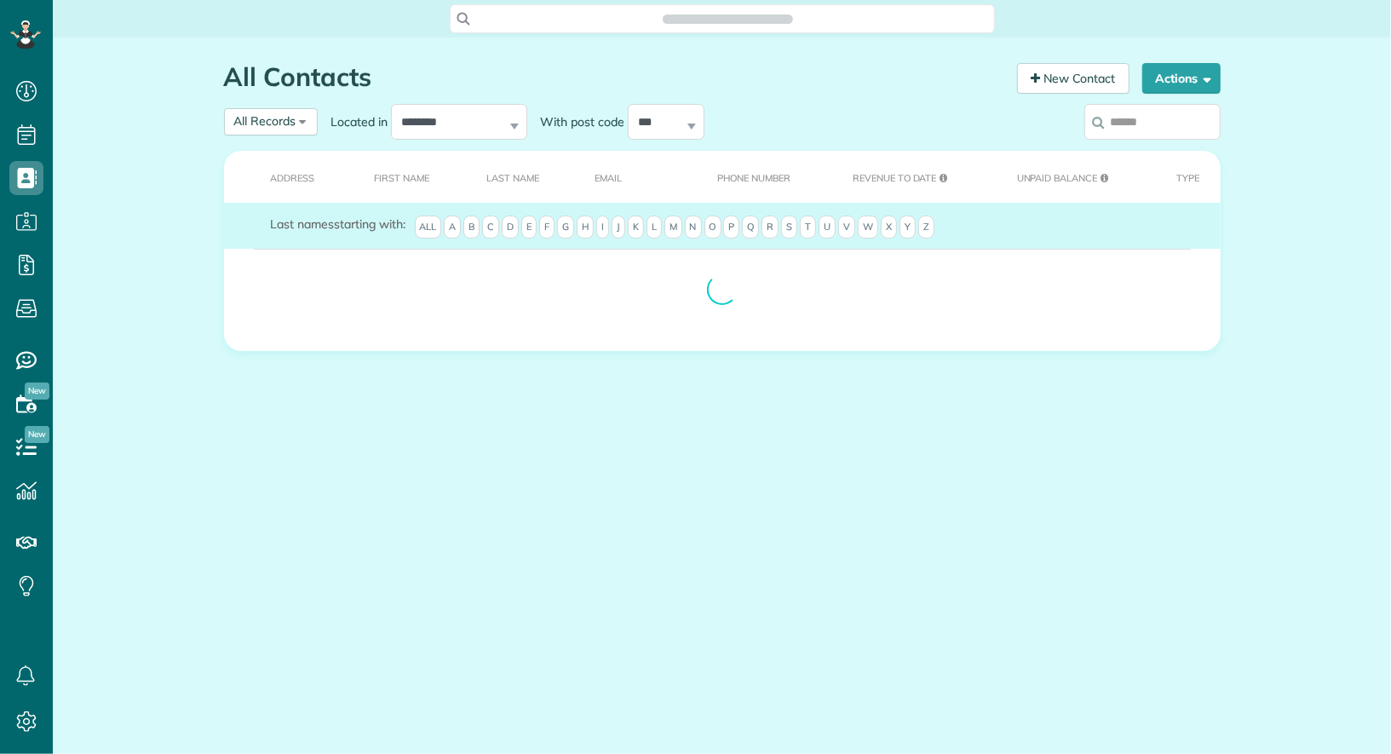
scroll to position [7, 7]
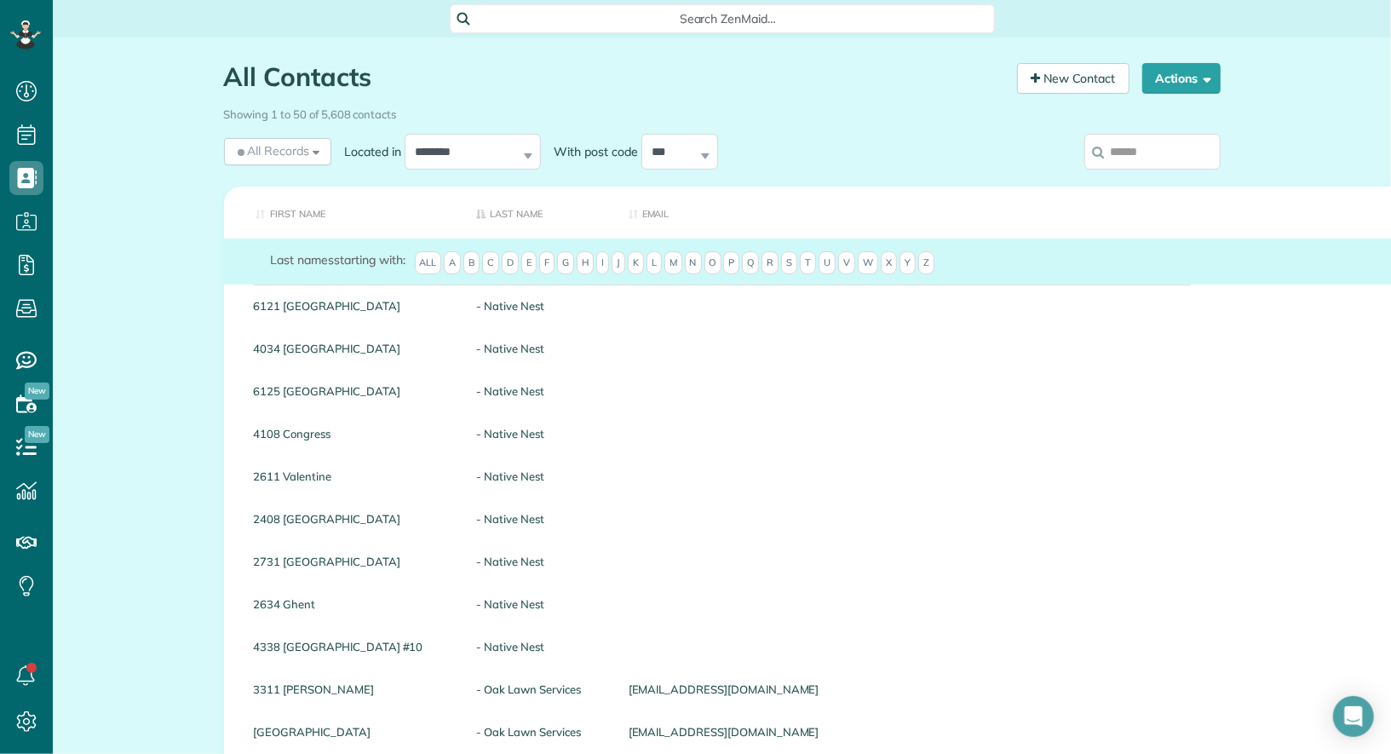
click at [1158, 152] on input "search" at bounding box center [1152, 152] width 136 height 36
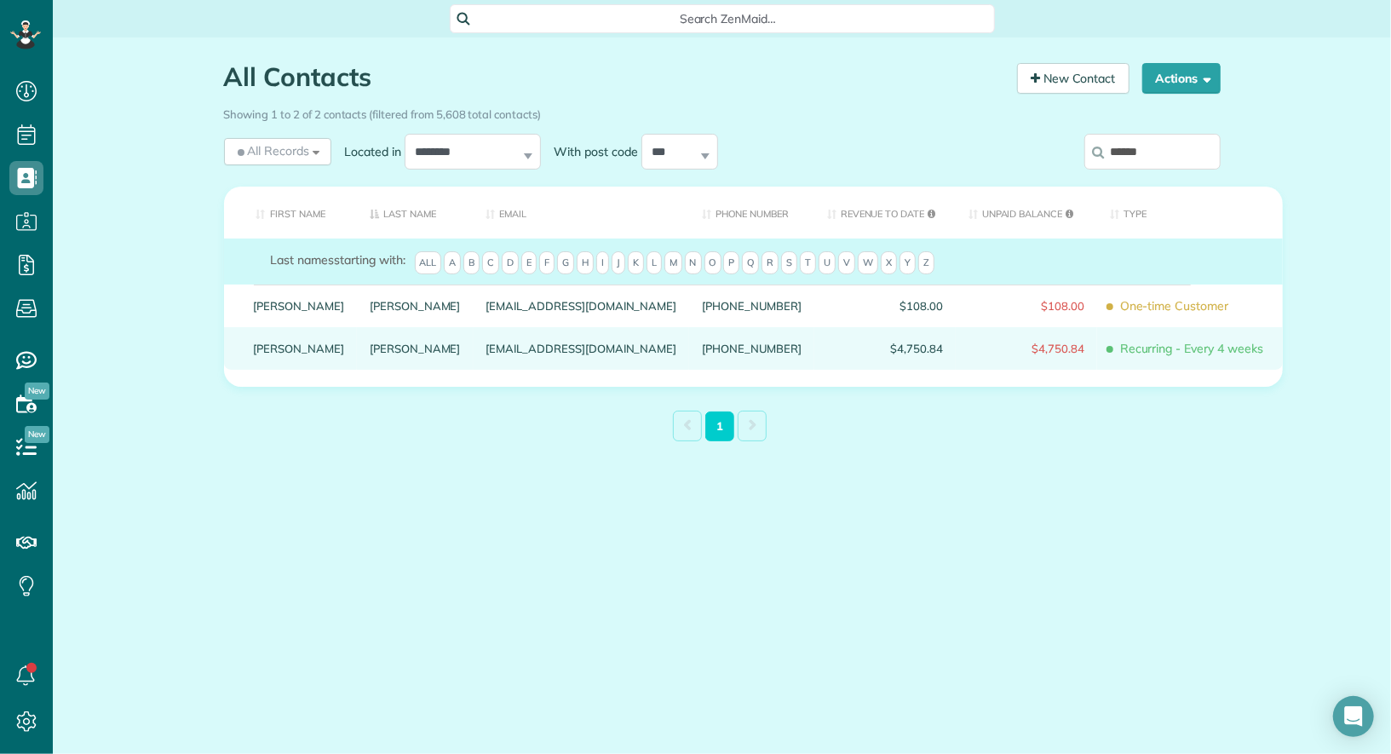
type input "******"
click at [250, 361] on div "Taylor" at bounding box center [299, 348] width 117 height 43
click at [271, 354] on link "Taylor" at bounding box center [299, 348] width 91 height 12
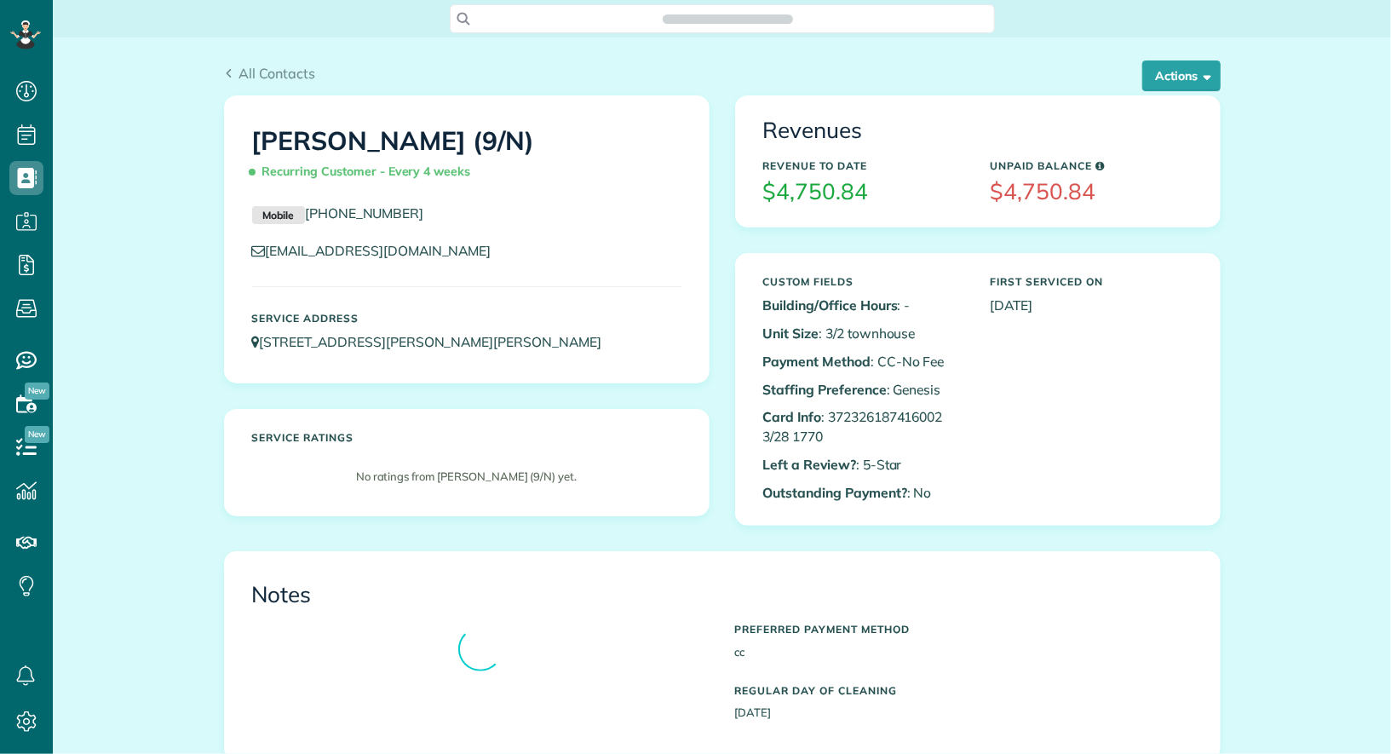
scroll to position [754, 52]
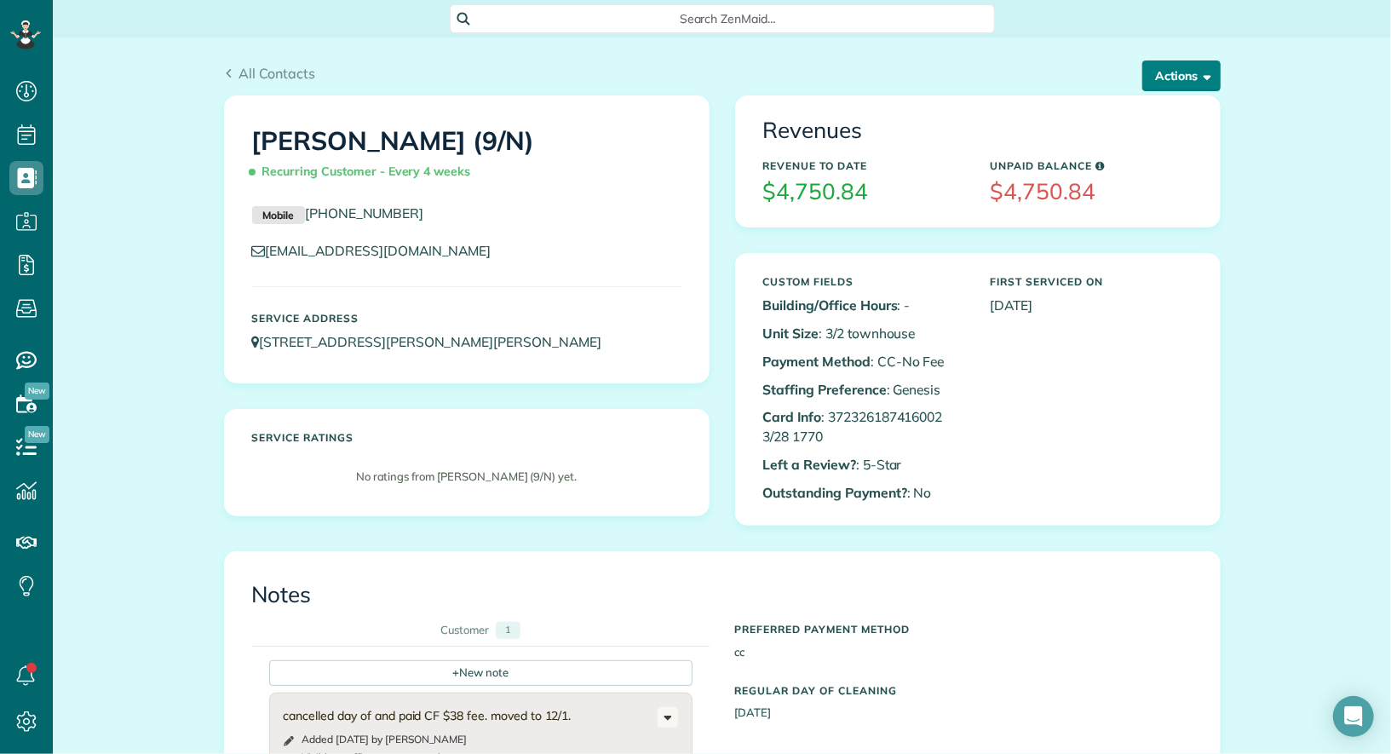
click at [1175, 68] on button "Actions" at bounding box center [1181, 75] width 78 height 31
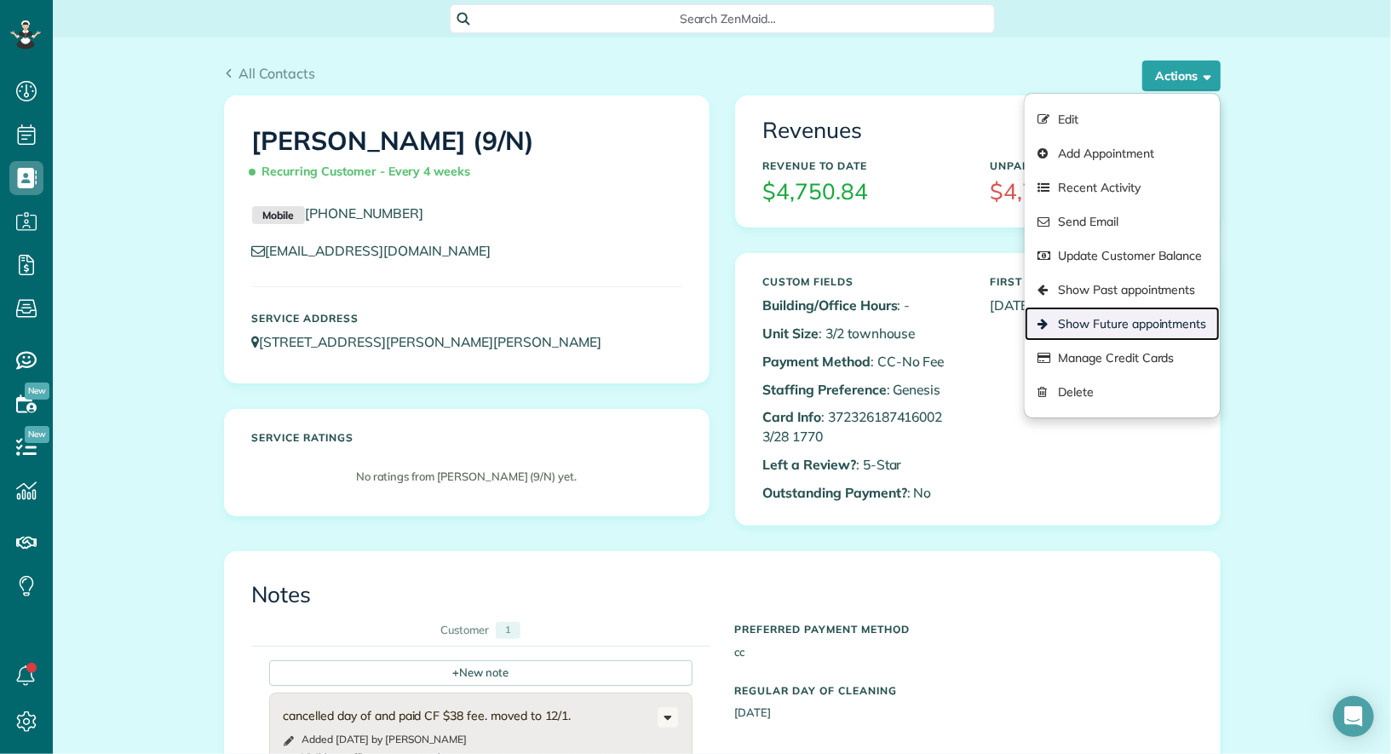
click at [1156, 310] on link "Show Future appointments" at bounding box center [1122, 324] width 194 height 34
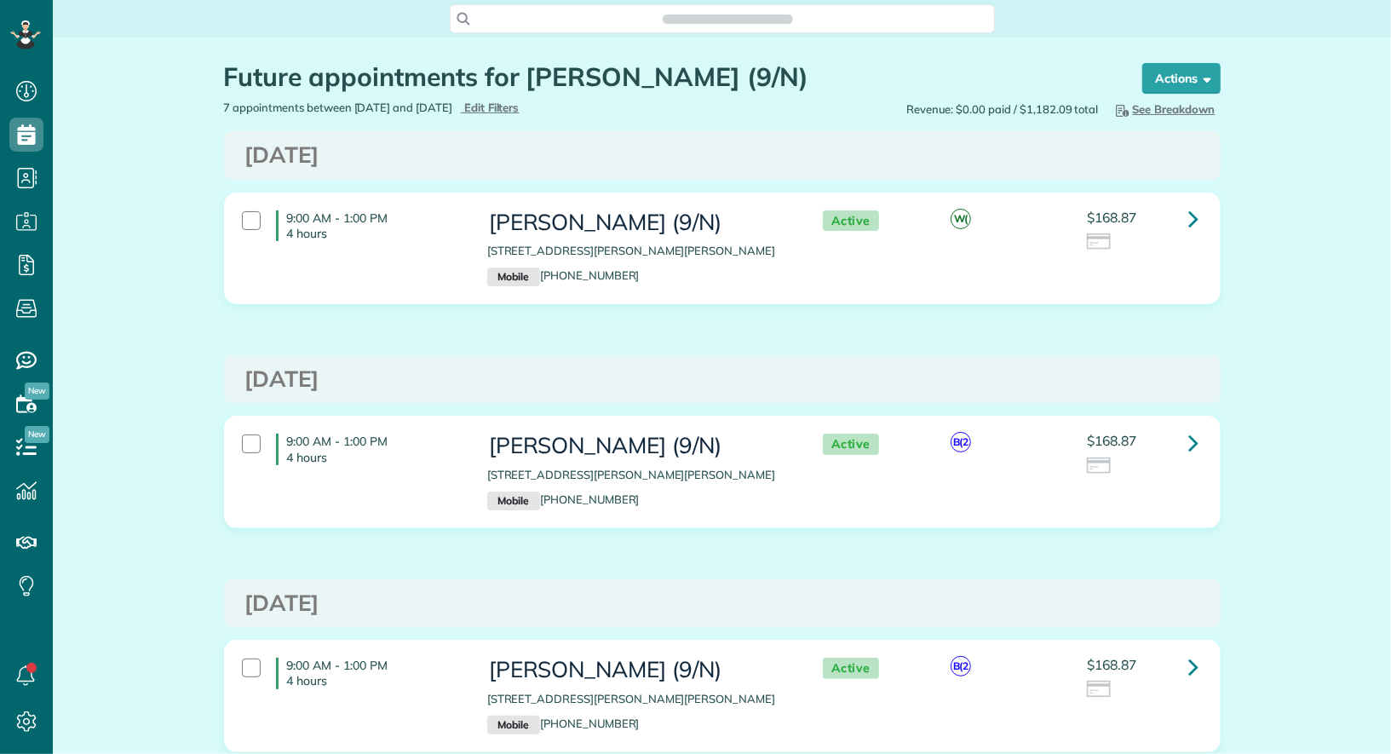
scroll to position [7, 7]
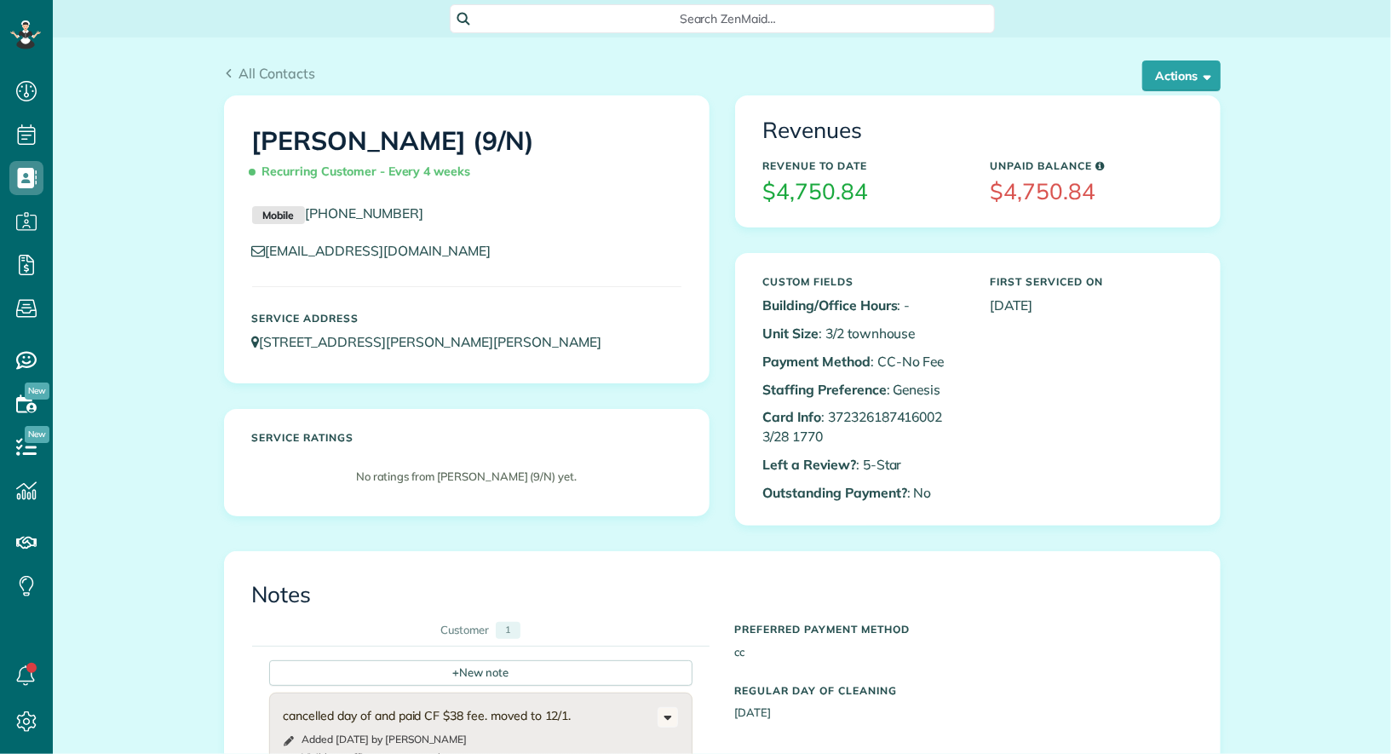
scroll to position [7, 7]
click at [1170, 82] on button "Actions" at bounding box center [1181, 75] width 78 height 31
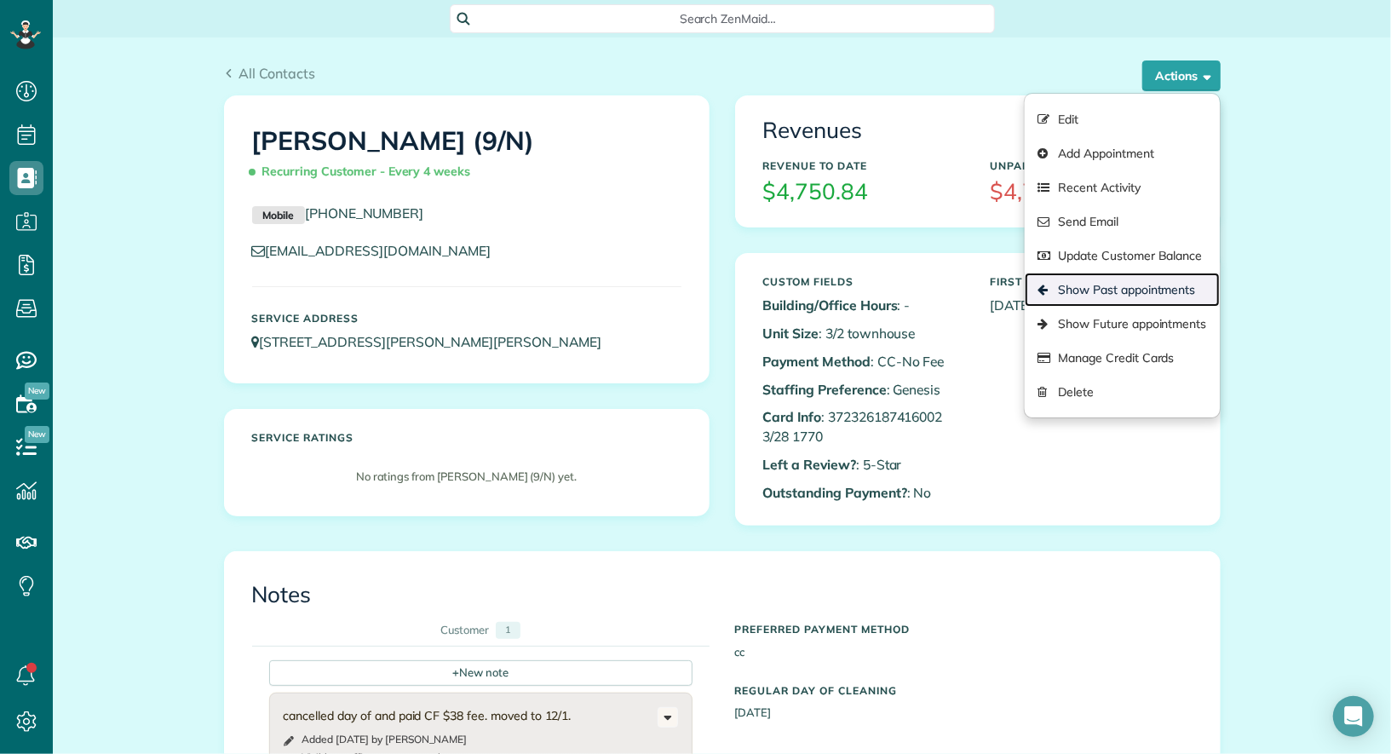
click at [1146, 290] on link "Show Past appointments" at bounding box center [1122, 290] width 194 height 34
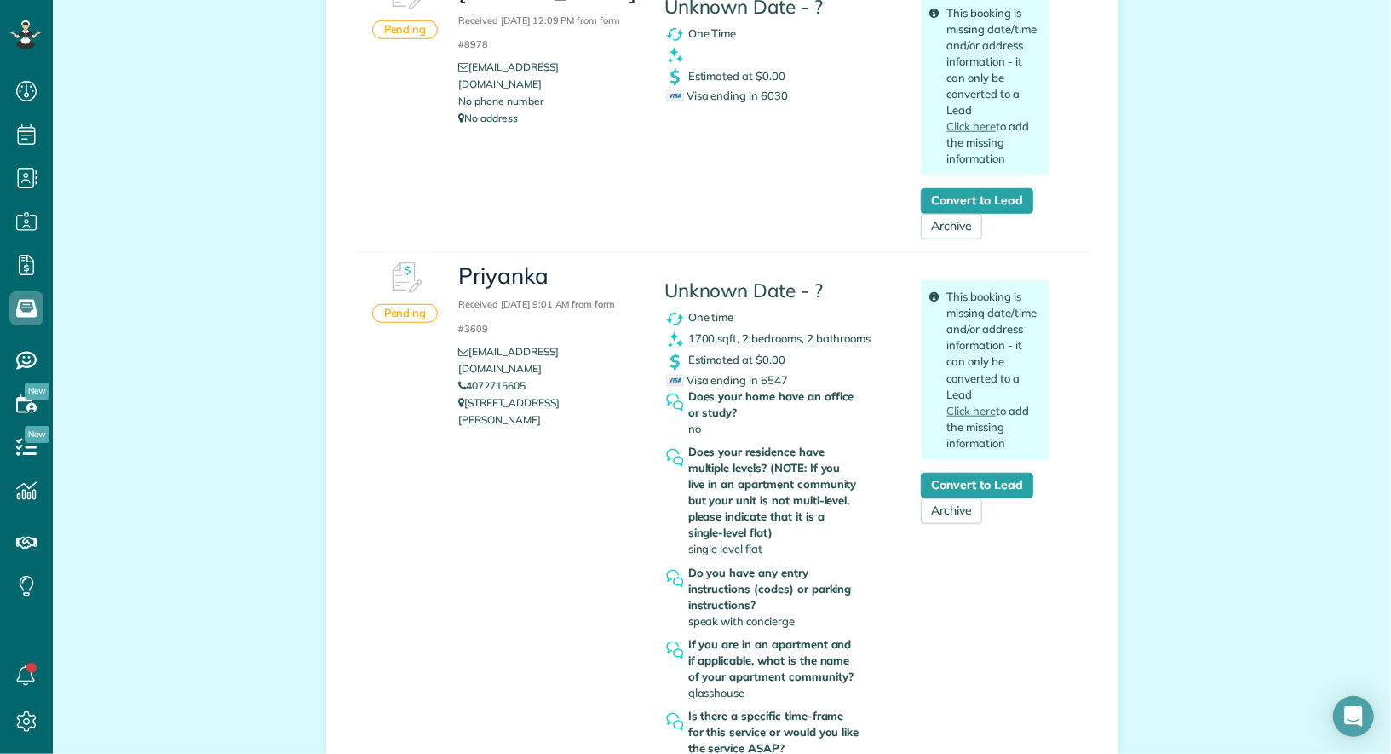
scroll to position [925, 0]
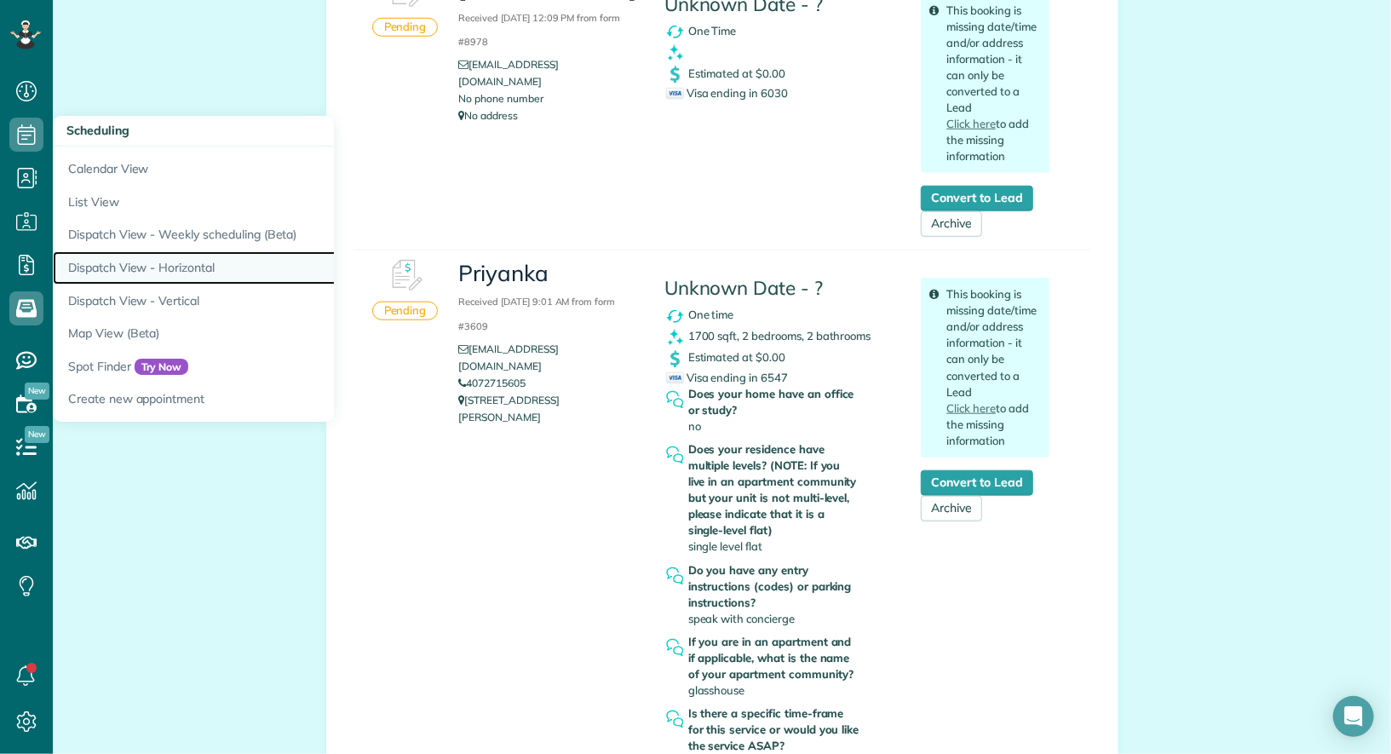
click at [176, 272] on link "Dispatch View - Horizontal" at bounding box center [266, 267] width 426 height 33
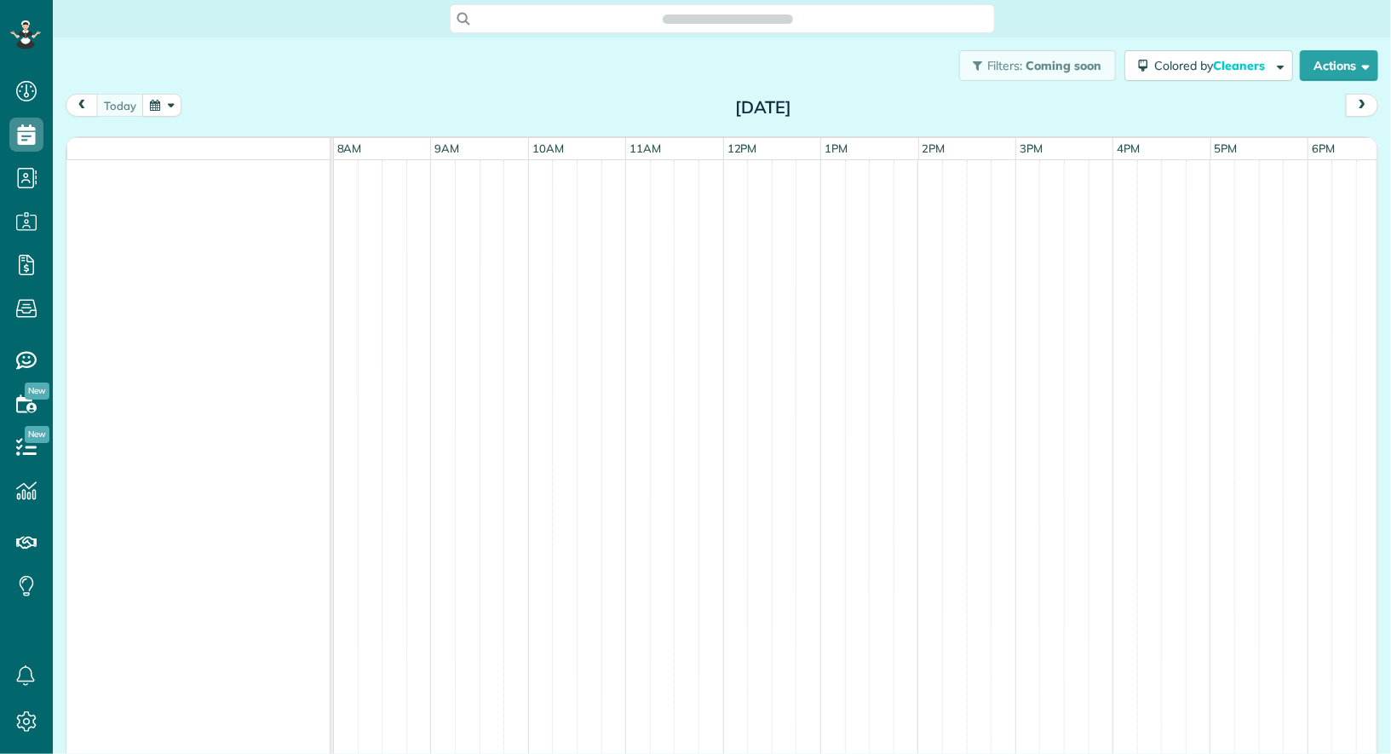
scroll to position [7, 7]
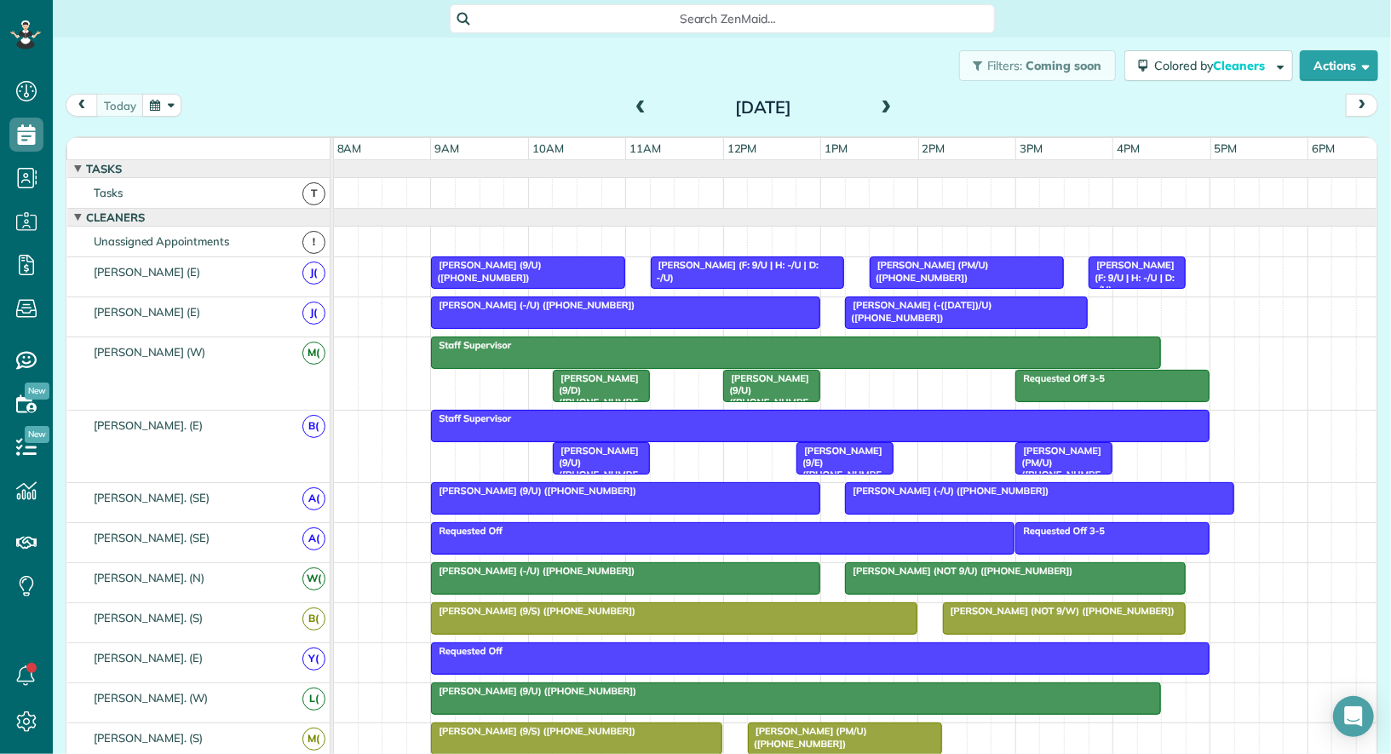
click at [885, 101] on span at bounding box center [886, 108] width 19 height 15
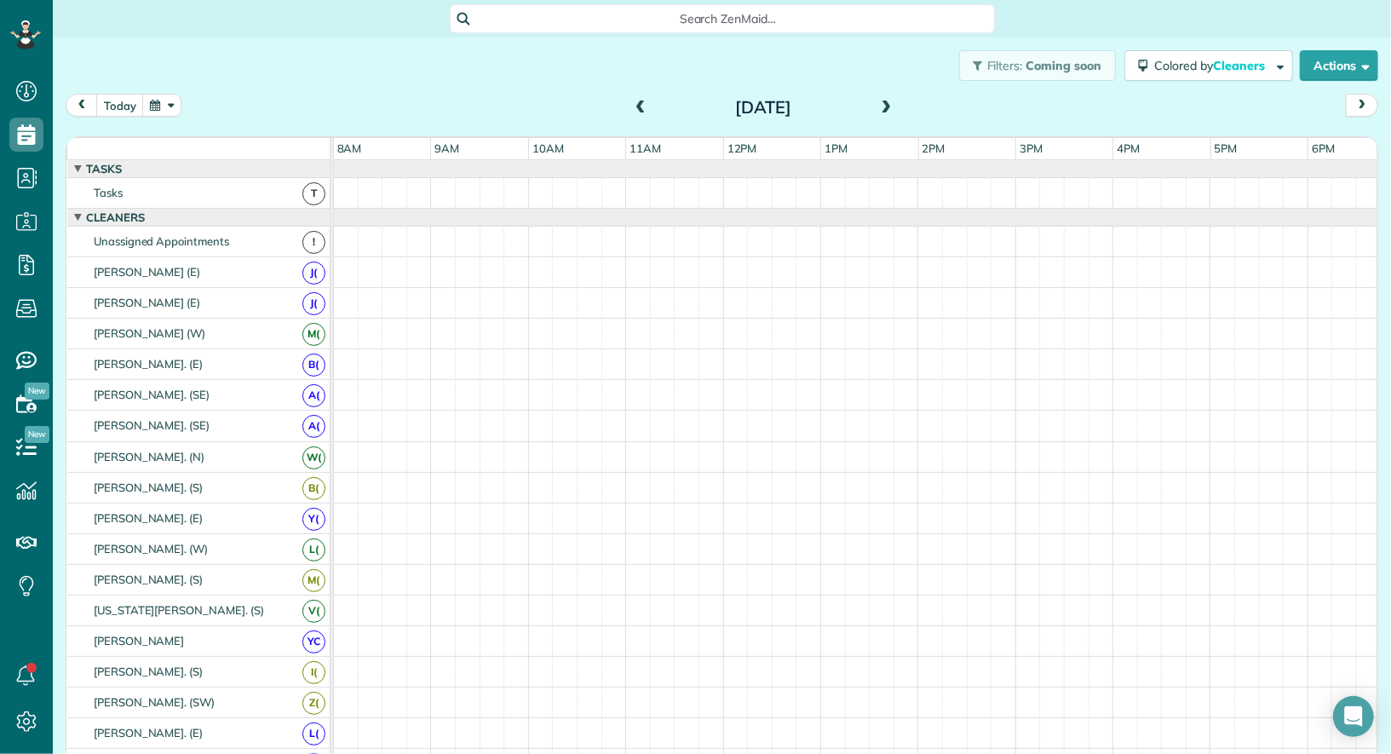
click at [885, 101] on span at bounding box center [886, 108] width 19 height 15
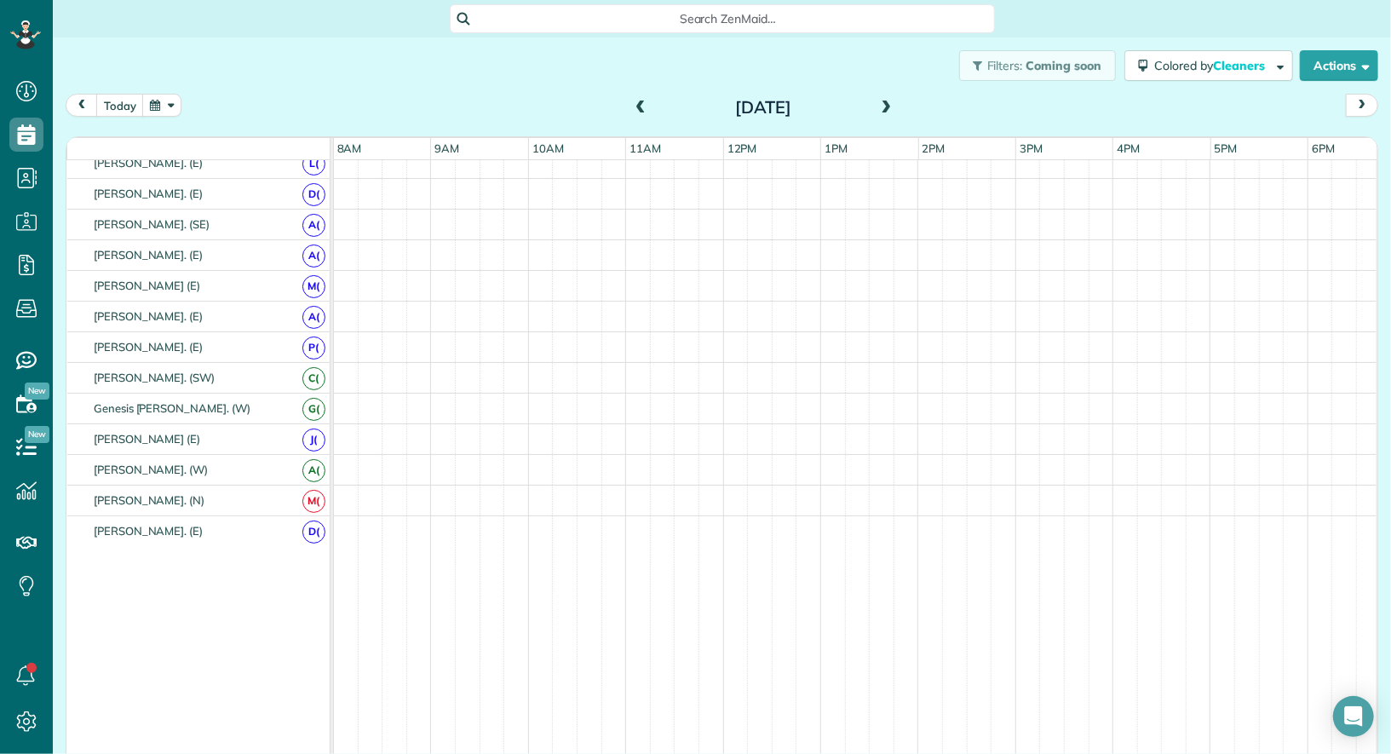
scroll to position [0, 0]
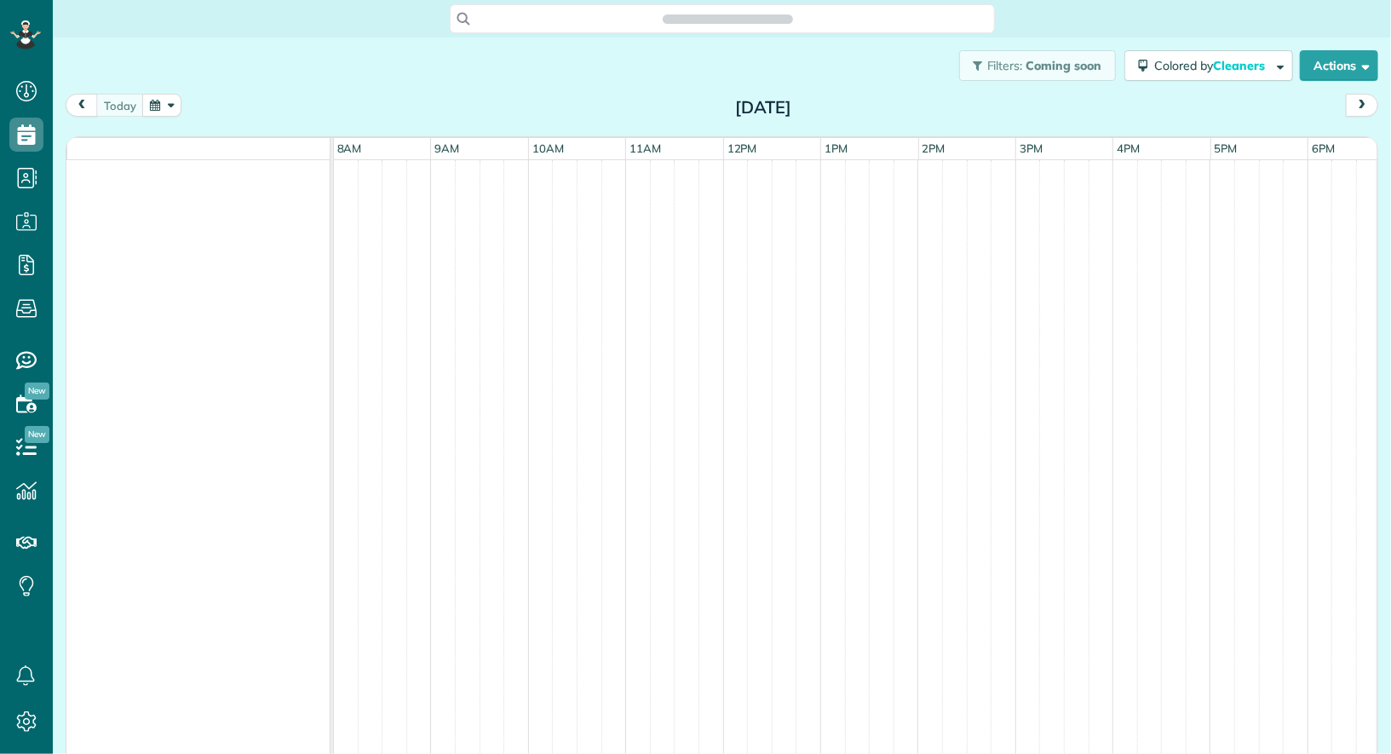
scroll to position [7, 7]
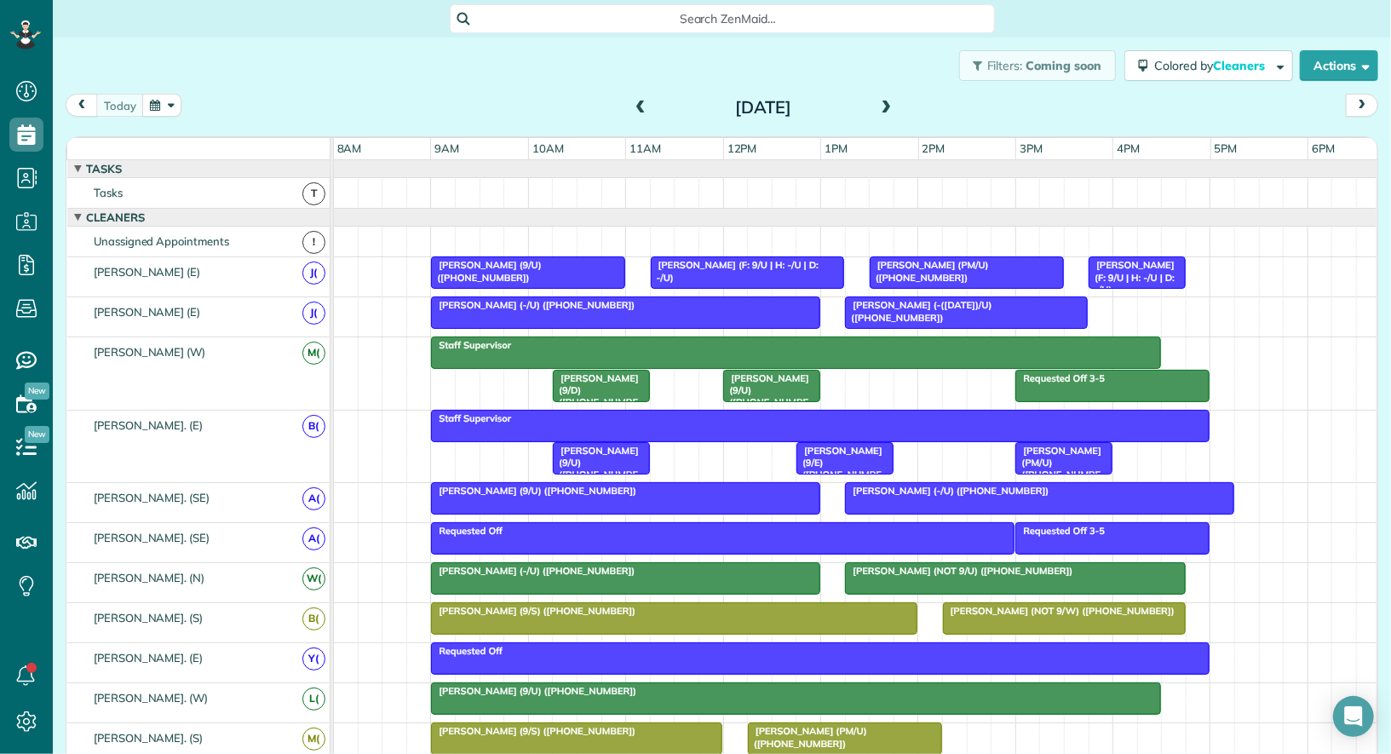
click at [889, 101] on span at bounding box center [886, 108] width 19 height 15
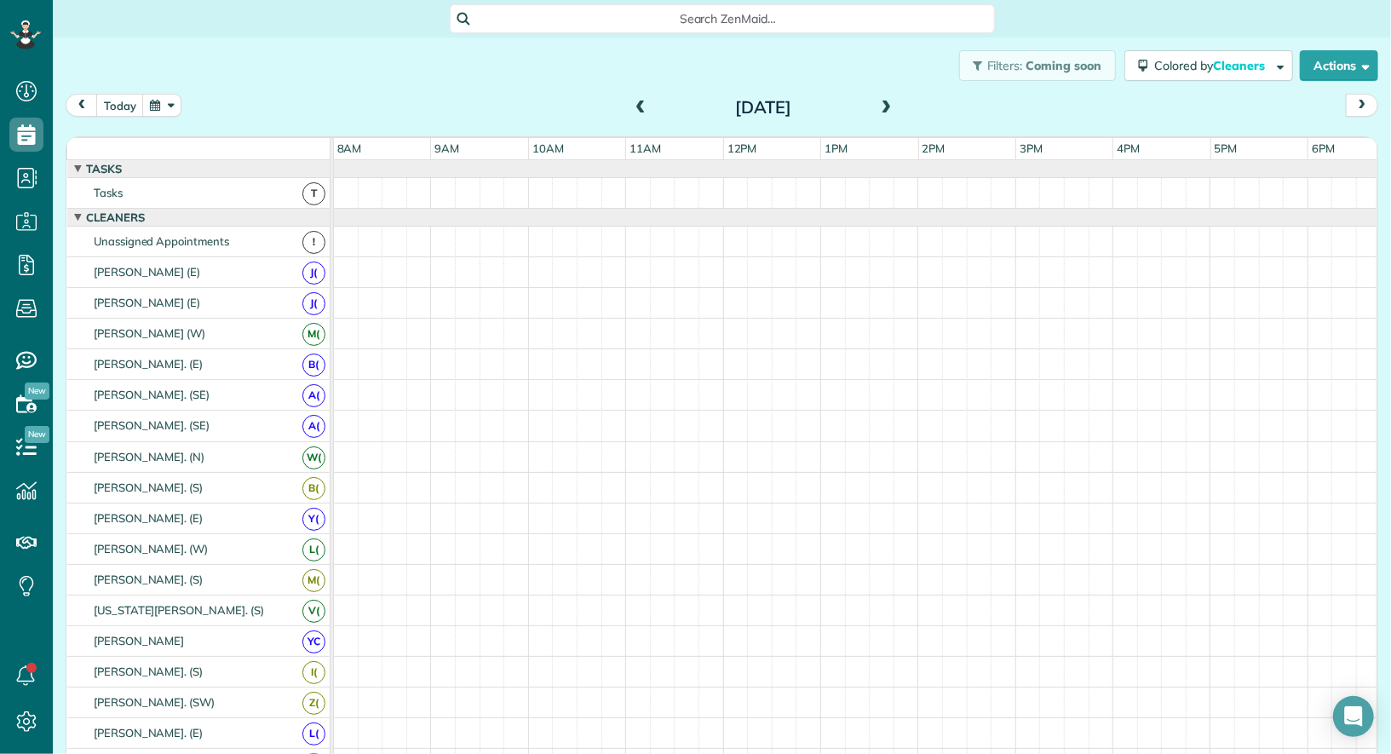
click at [889, 101] on span at bounding box center [886, 108] width 19 height 15
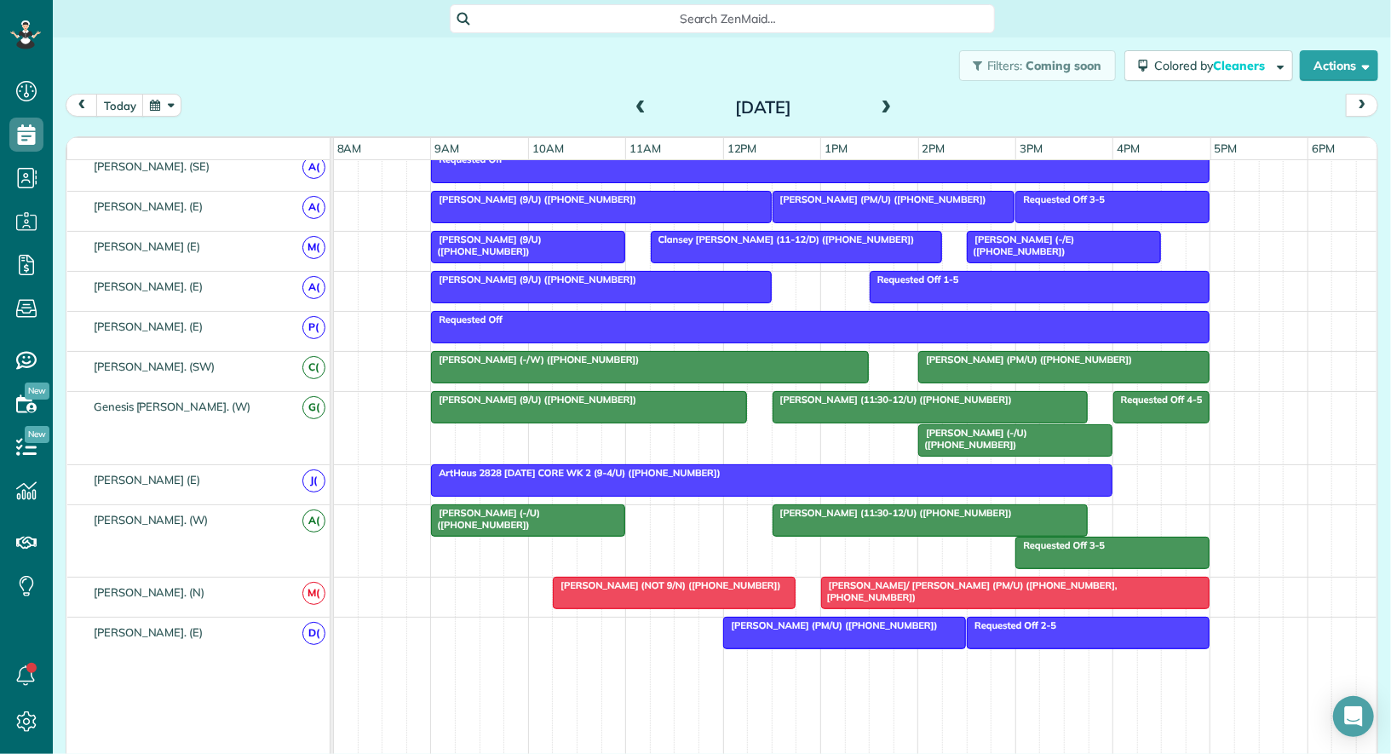
scroll to position [0, 0]
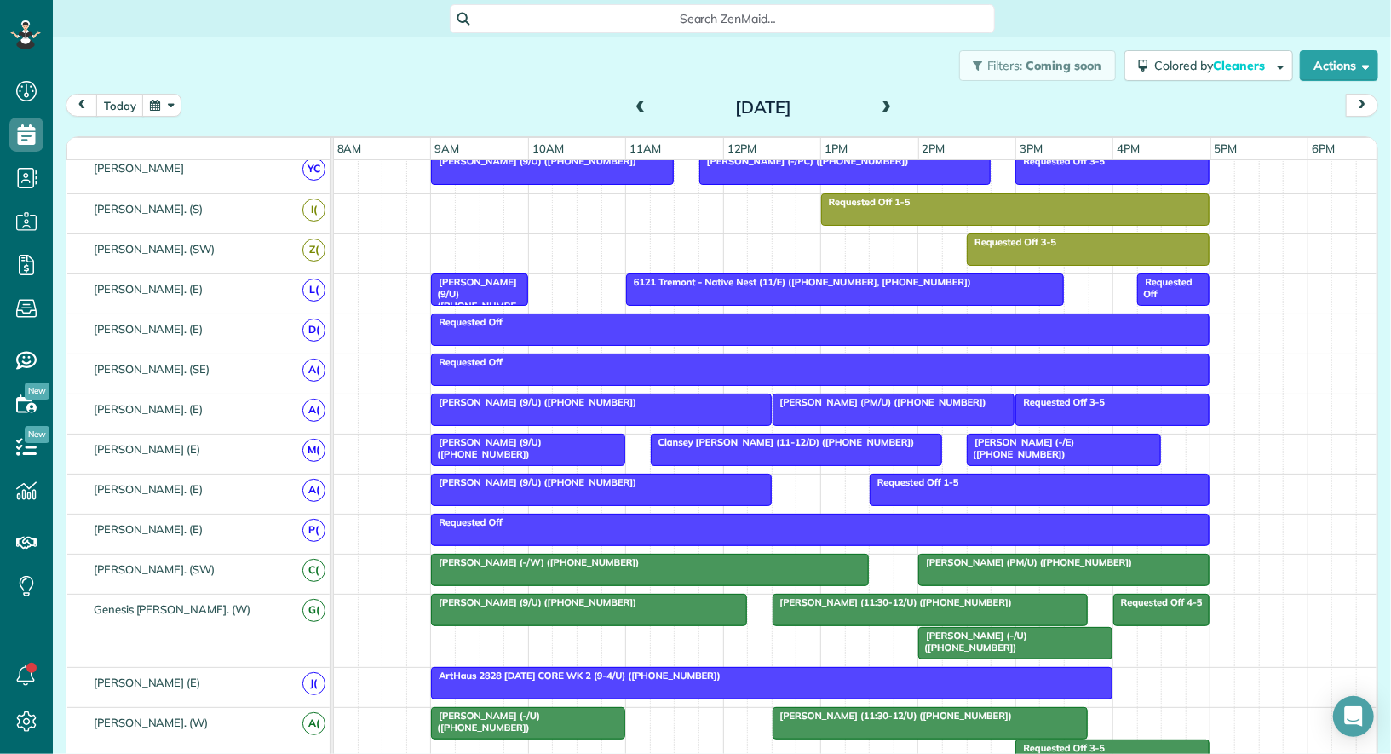
click at [506, 280] on span "[PERSON_NAME] (9/U) ([PHONE_NUMBER])" at bounding box center [473, 300] width 87 height 49
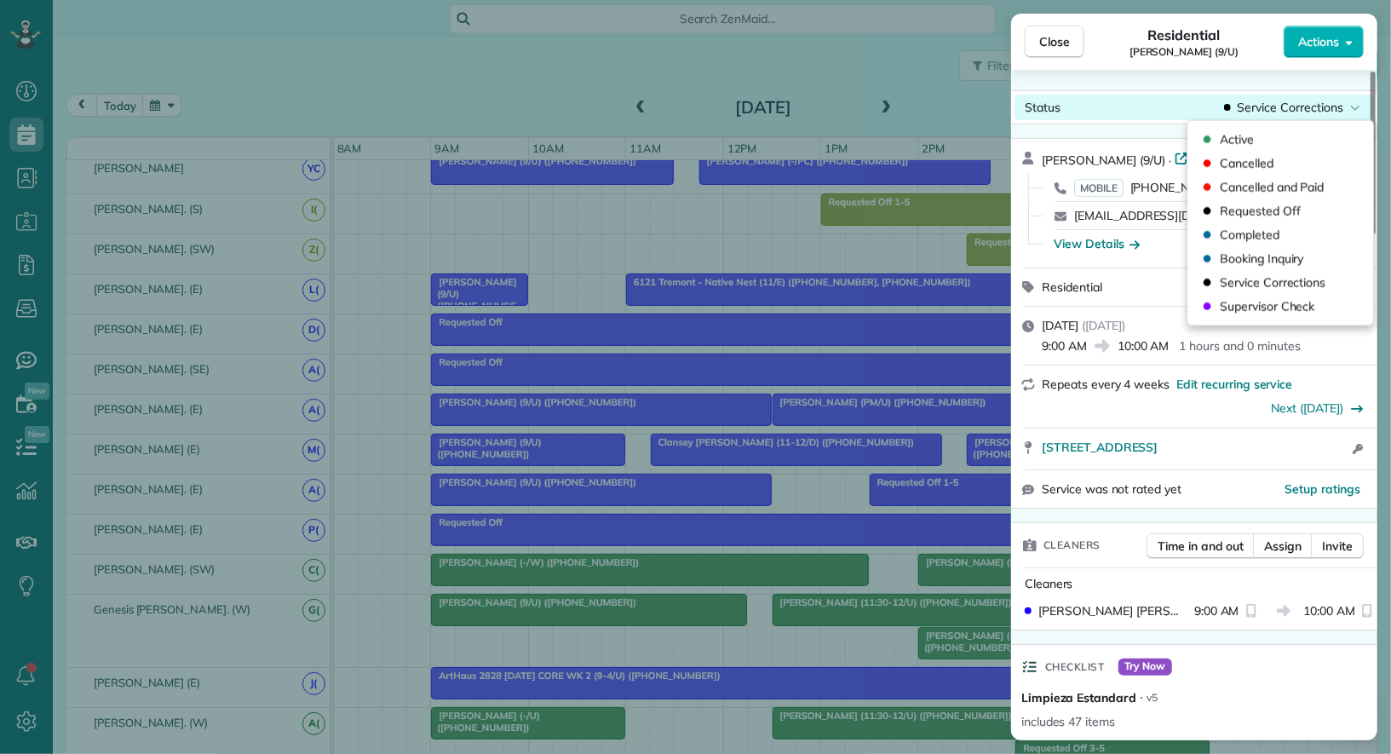
click at [1319, 111] on span "Service Corrections" at bounding box center [1291, 107] width 106 height 17
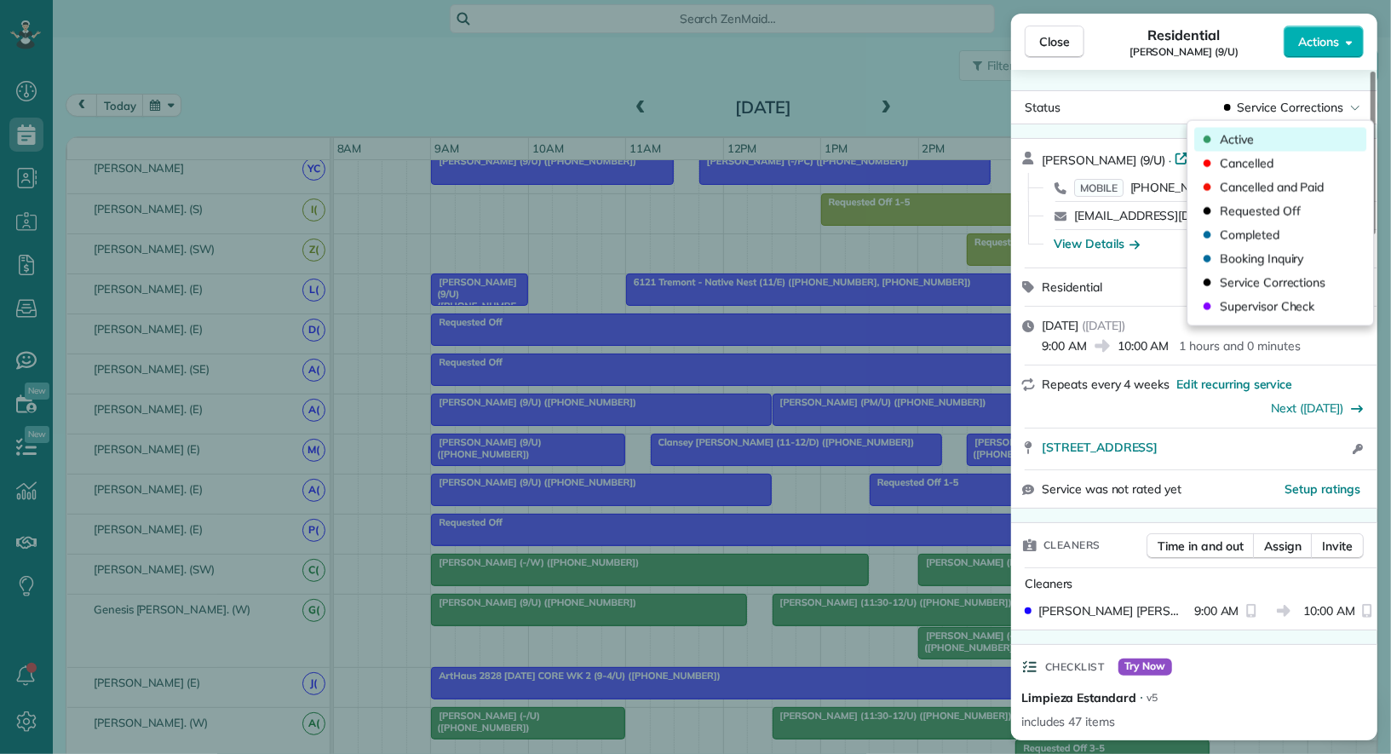
click at [1298, 139] on div "Active" at bounding box center [1280, 140] width 172 height 24
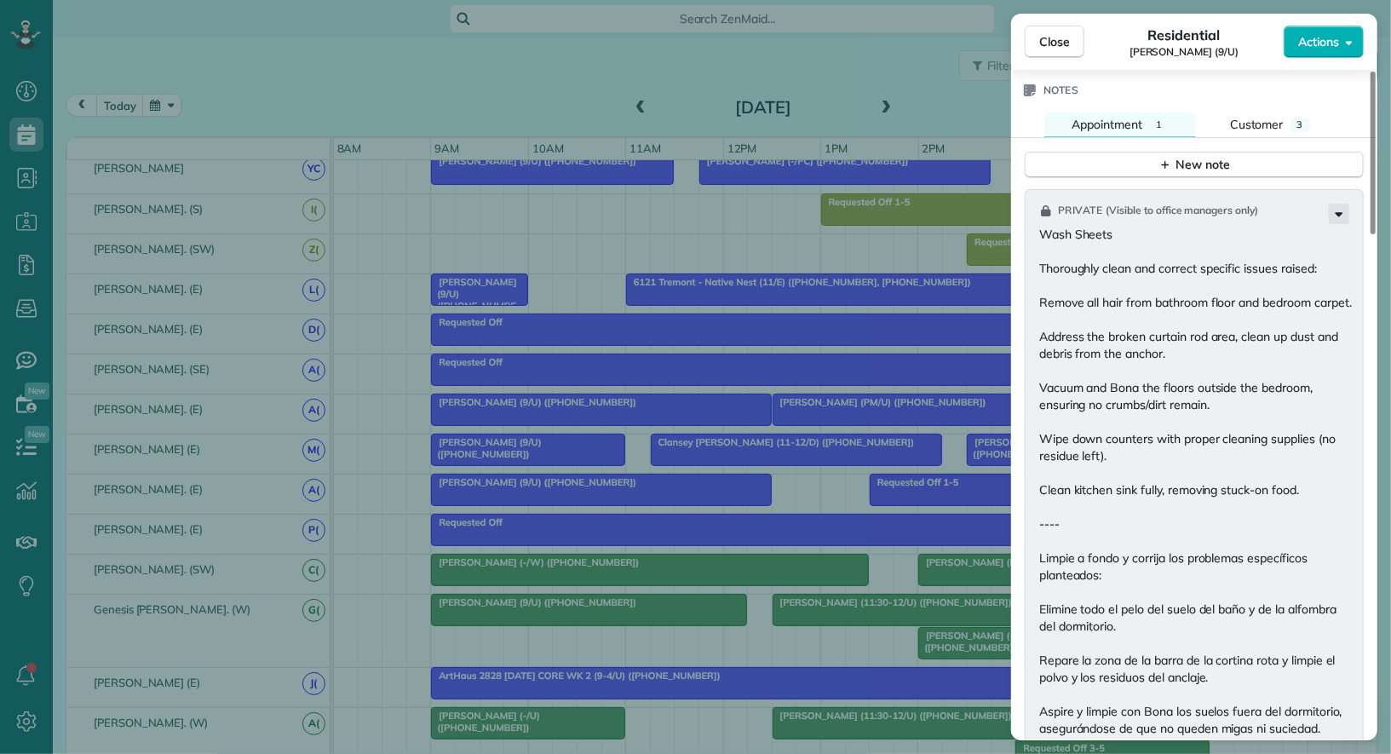
click at [1336, 204] on icon at bounding box center [1339, 214] width 20 height 20
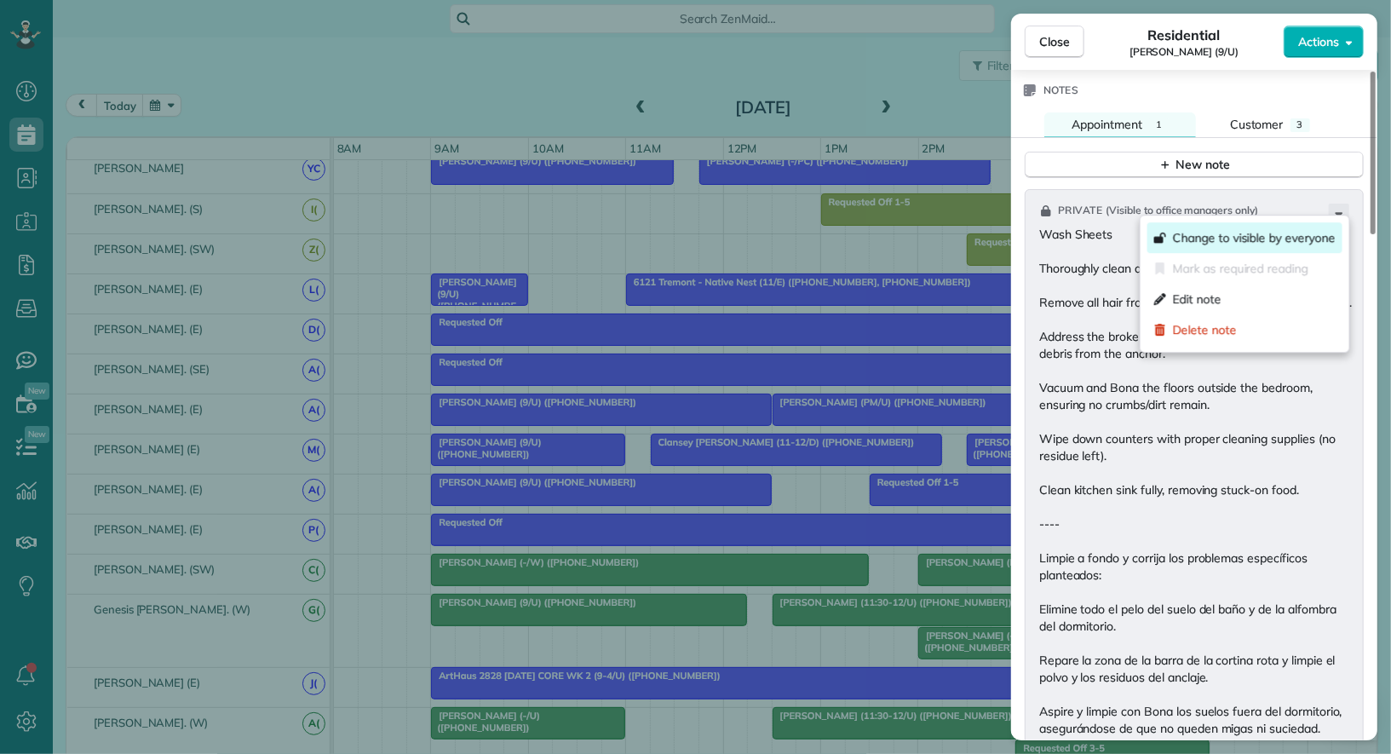
click at [1267, 240] on span "Change to visible by everyone" at bounding box center [1254, 237] width 163 height 17
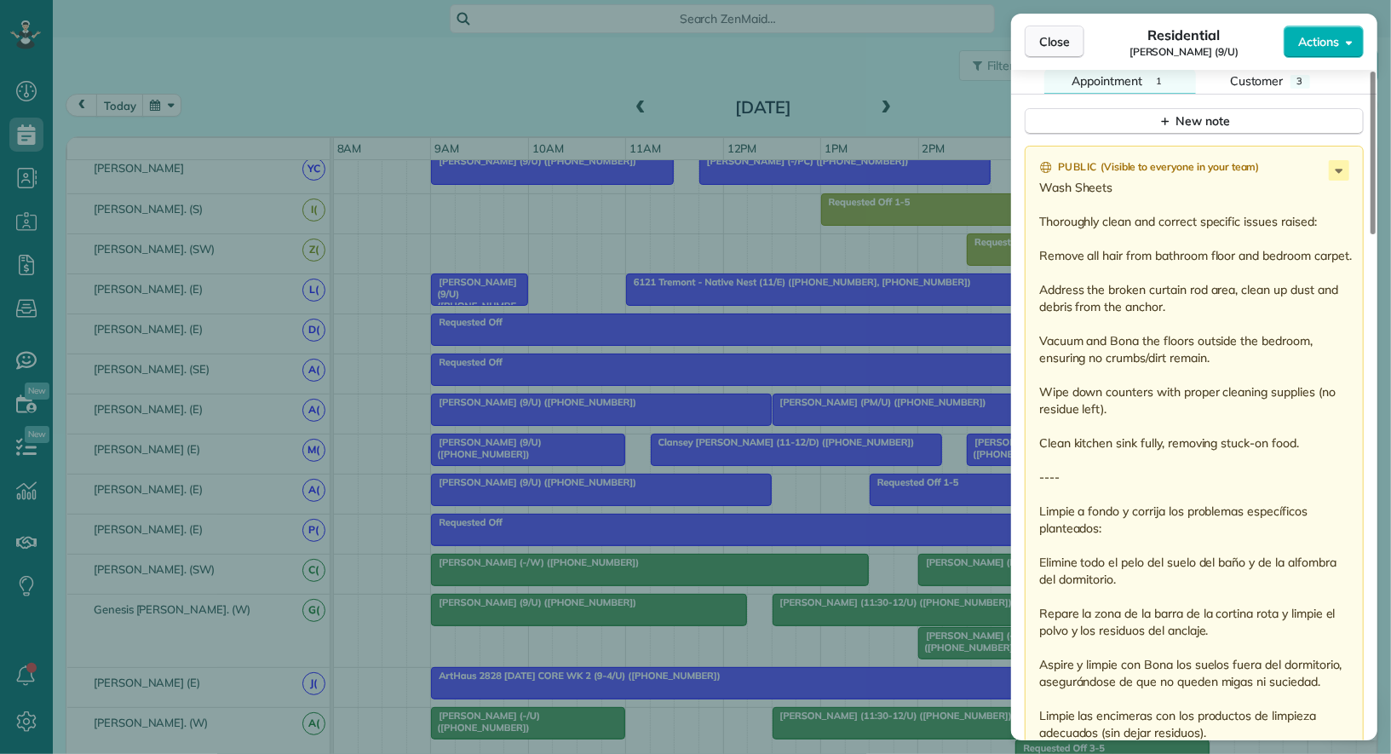
click at [1050, 43] on span "Close" at bounding box center [1054, 41] width 31 height 17
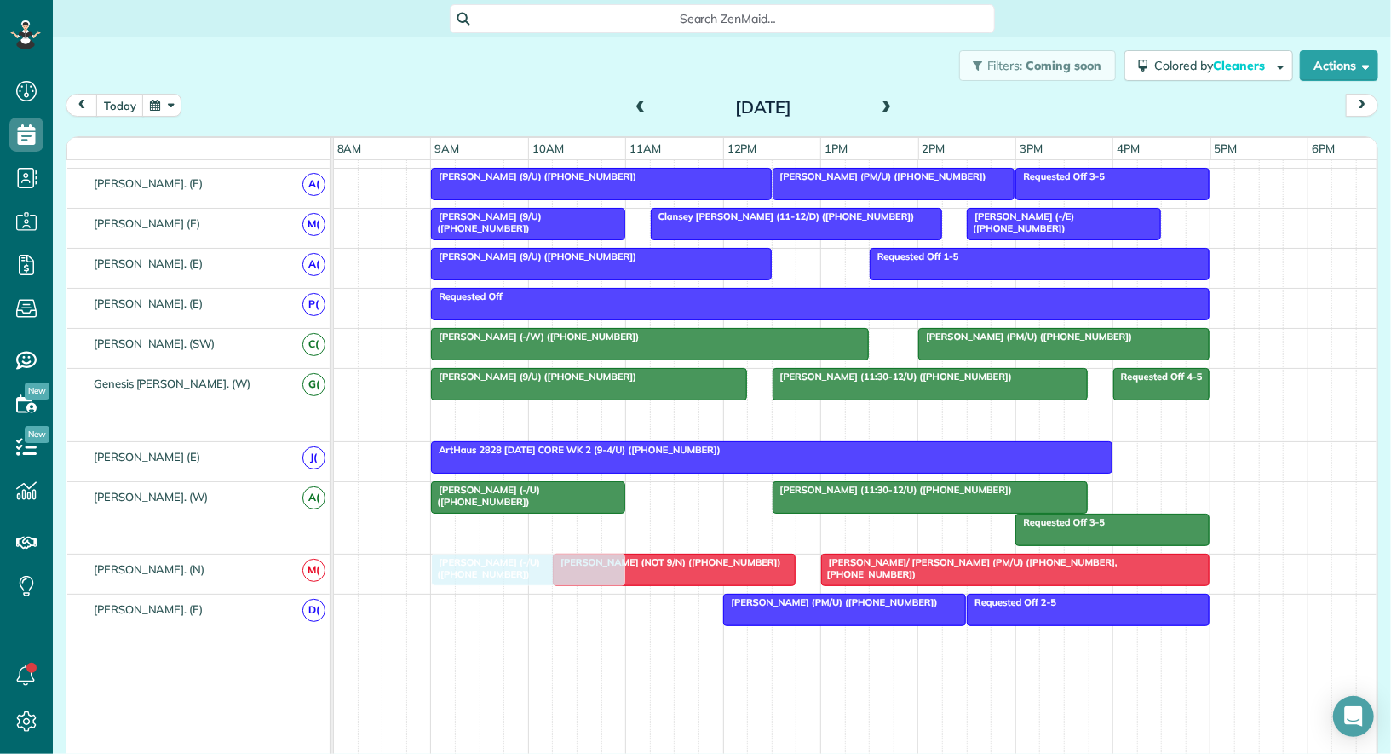
drag, startPoint x: 1000, startPoint y: 399, endPoint x: 515, endPoint y: 572, distance: 514.3
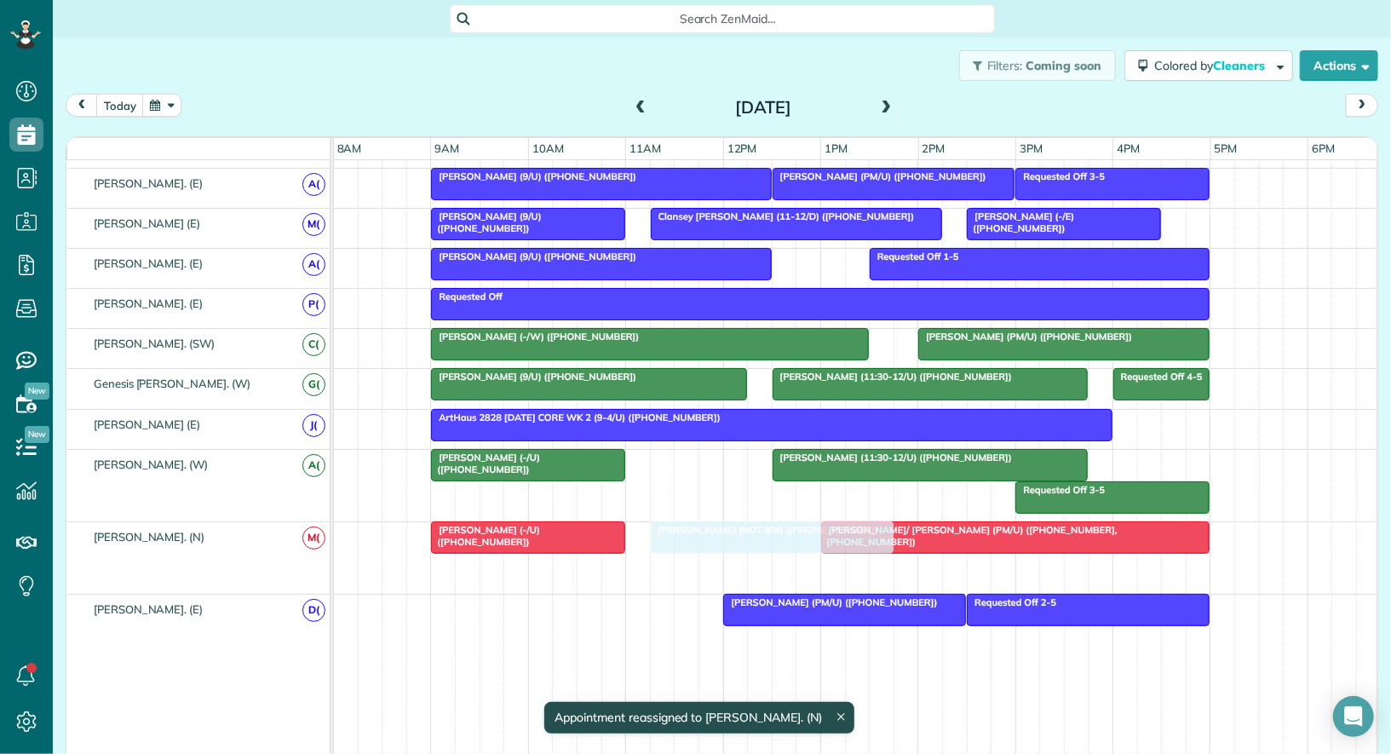
drag, startPoint x: 642, startPoint y: 565, endPoint x: 742, endPoint y: 539, distance: 102.9
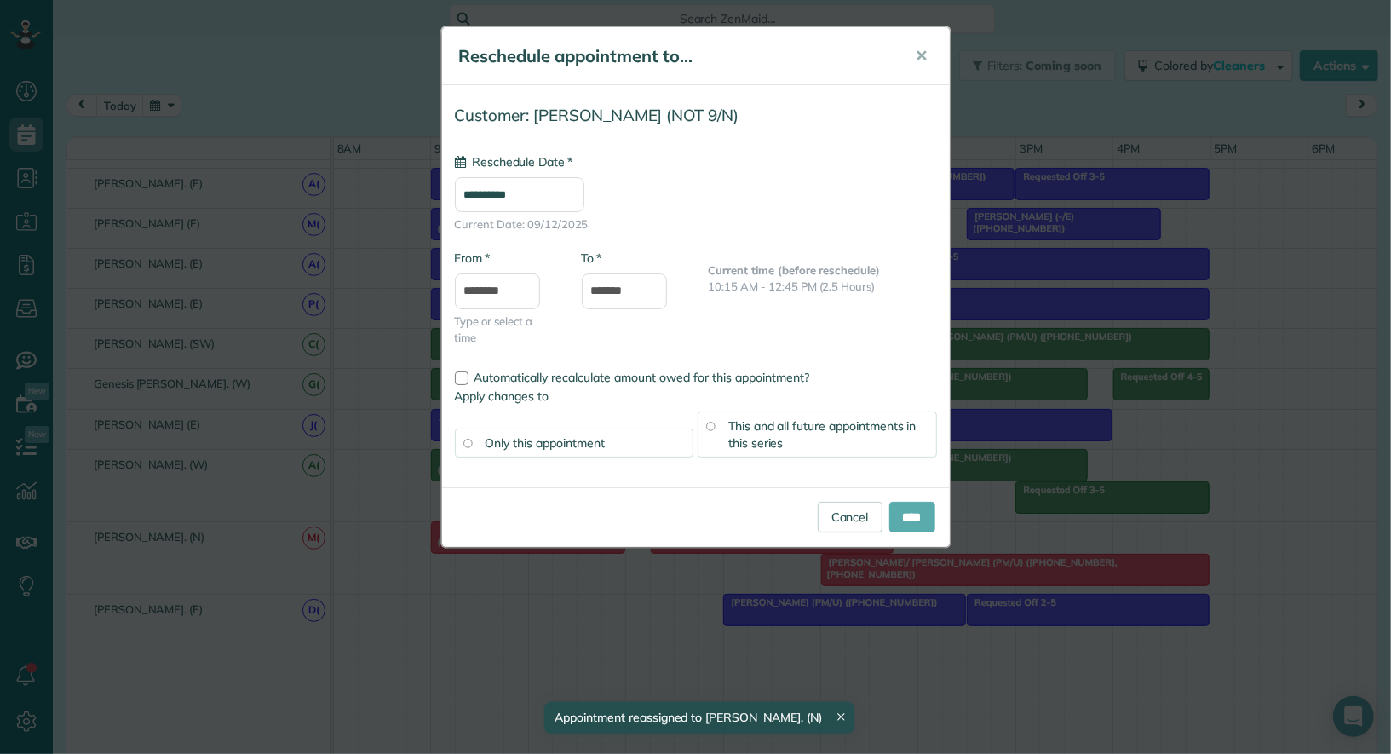
type input "**********"
click at [900, 527] on input "****" at bounding box center [912, 517] width 46 height 31
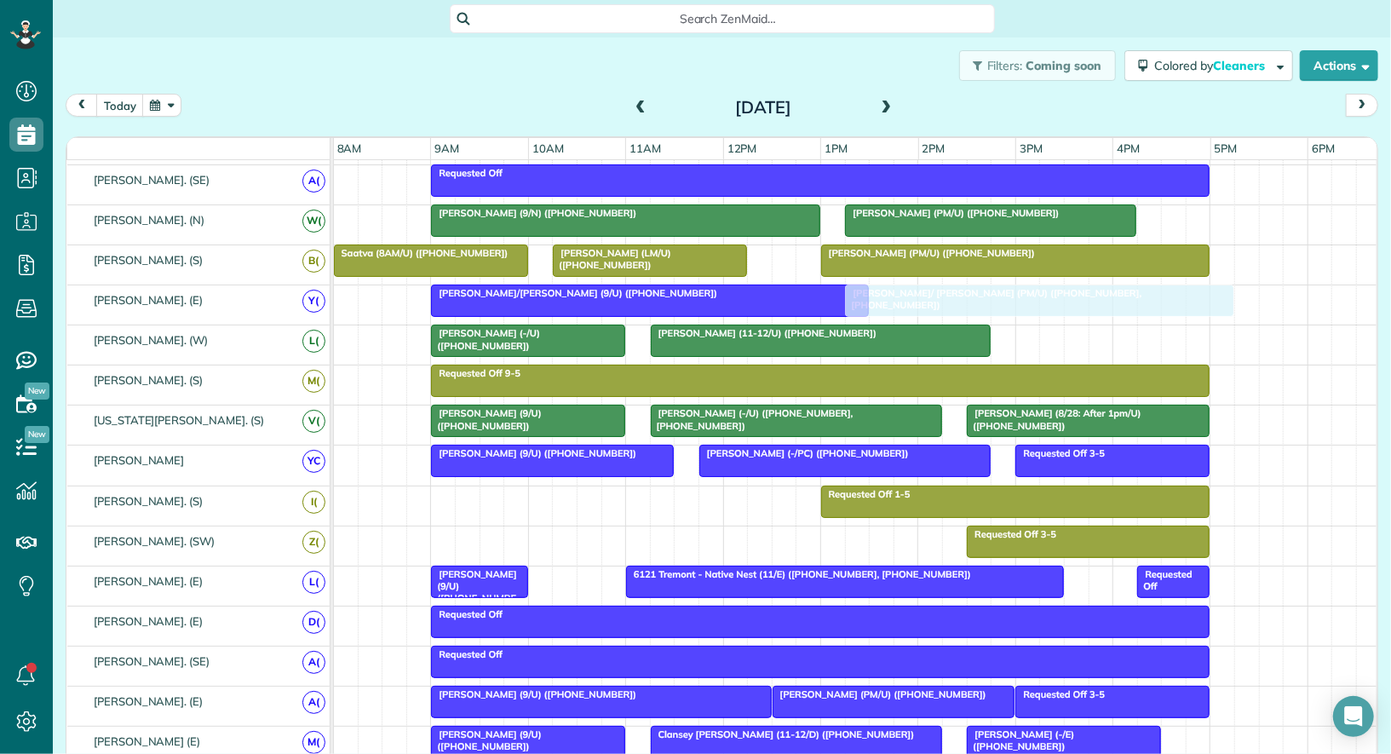
drag, startPoint x: 890, startPoint y: 556, endPoint x: 924, endPoint y: 293, distance: 265.4
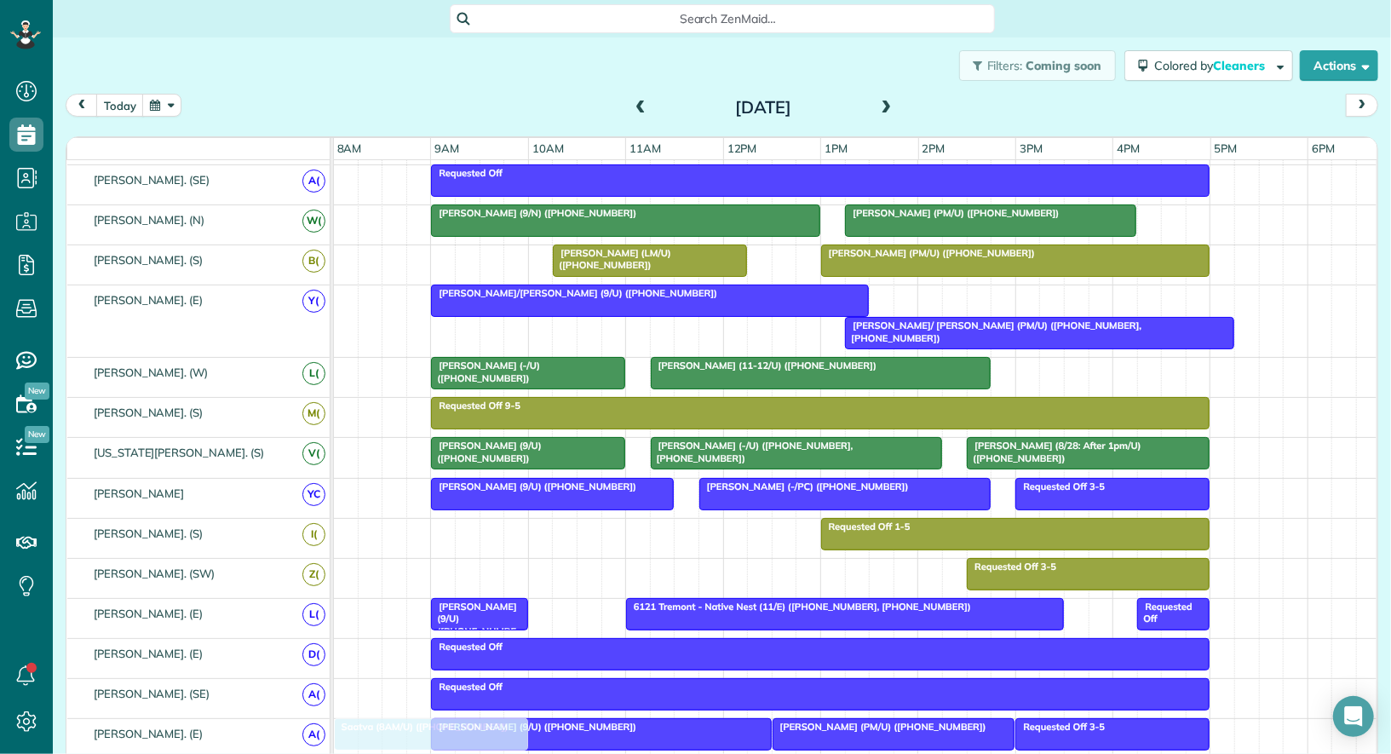
drag, startPoint x: 427, startPoint y: 250, endPoint x: 436, endPoint y: 722, distance: 472.0
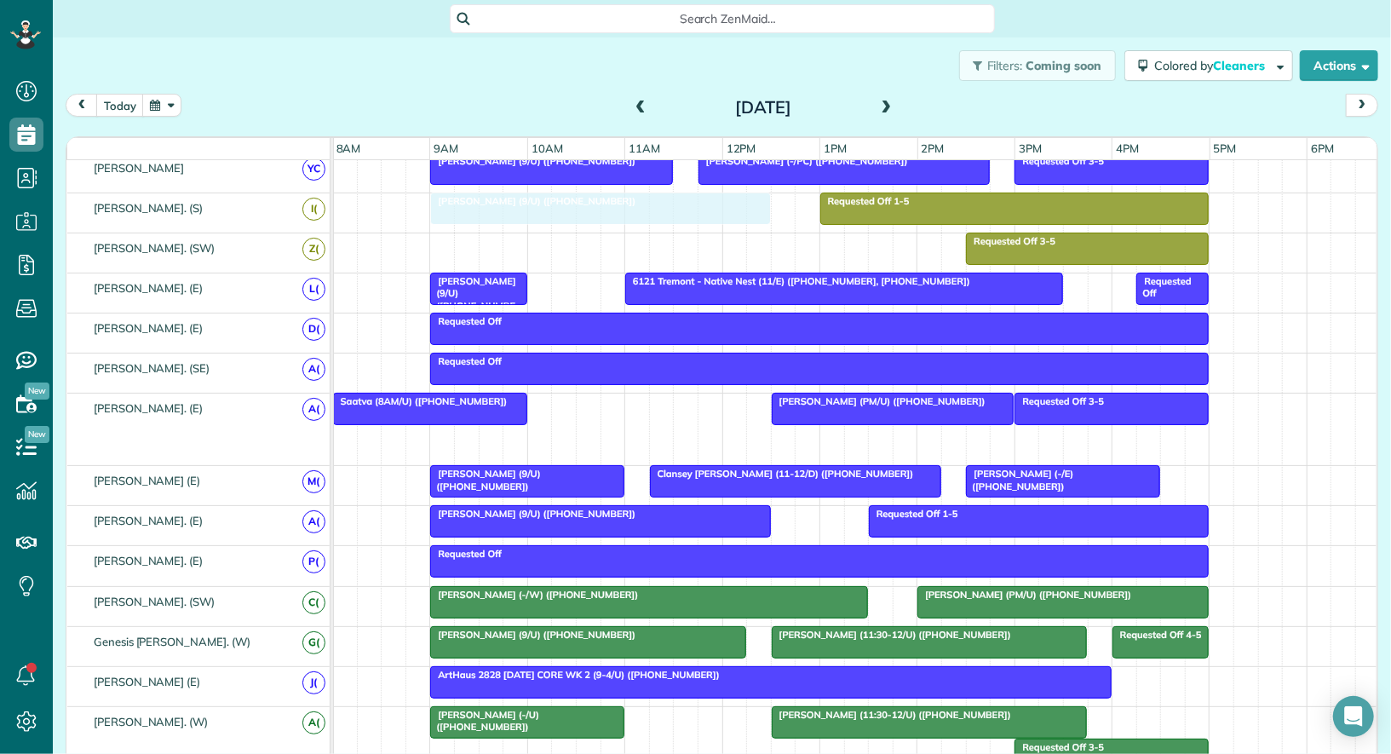
drag, startPoint x: 573, startPoint y: 428, endPoint x: 566, endPoint y: 210, distance: 218.2
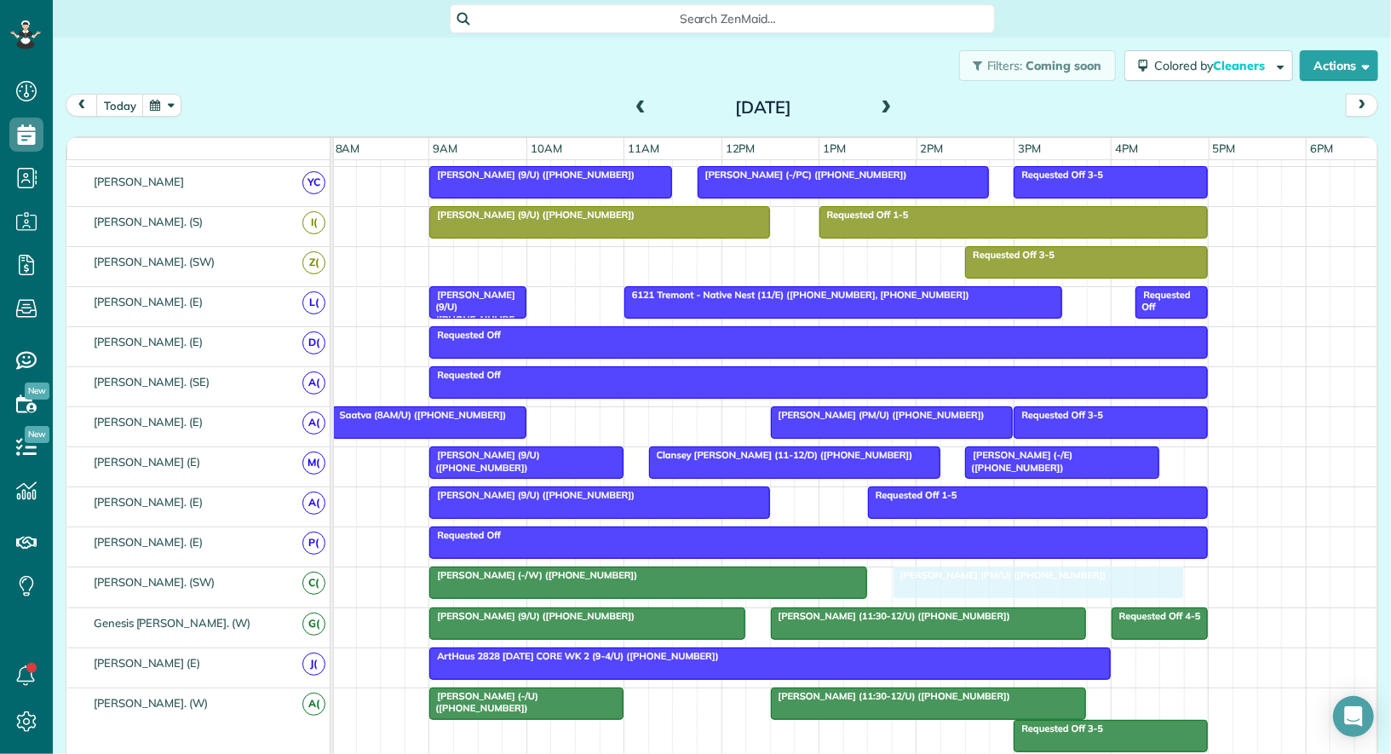
drag, startPoint x: 977, startPoint y: 562, endPoint x: 952, endPoint y: 565, distance: 24.8
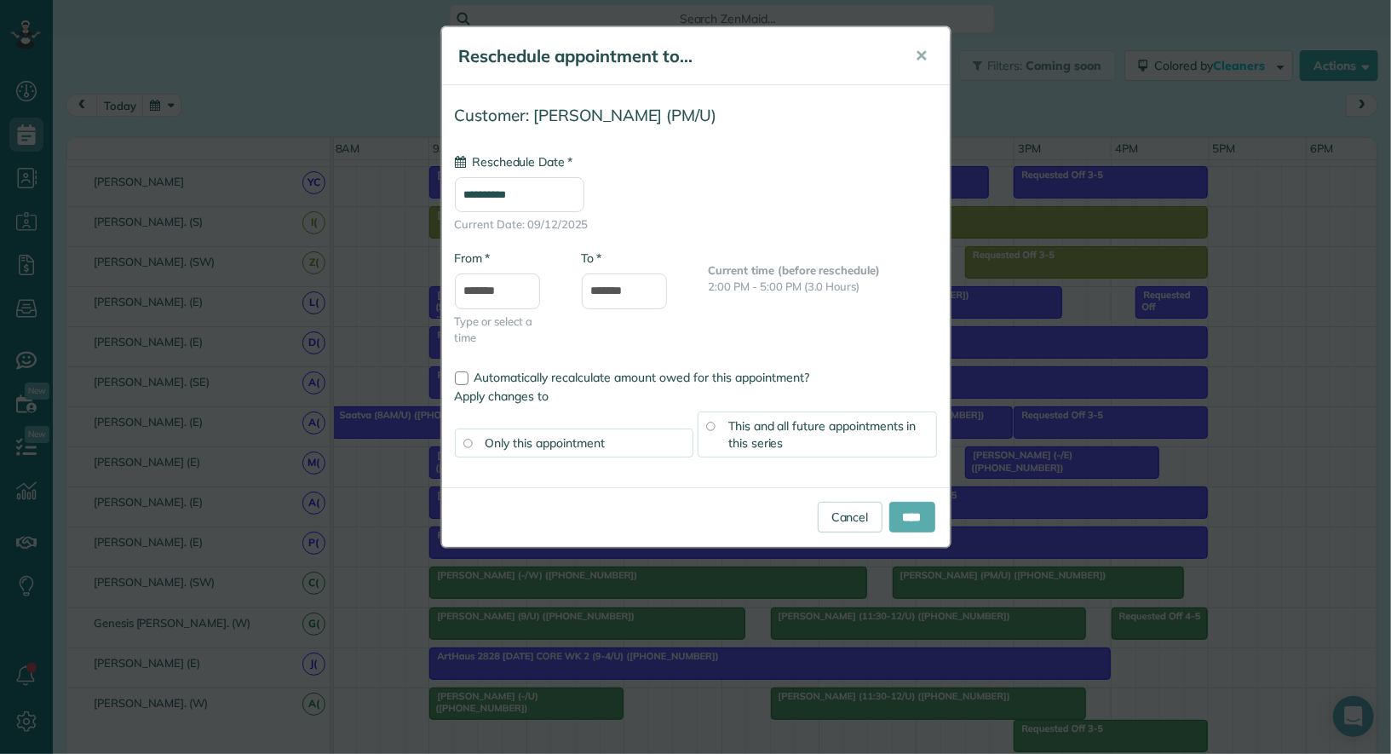
type input "**********"
click at [901, 509] on input "****" at bounding box center [912, 517] width 46 height 31
